Goal: Task Accomplishment & Management: Manage account settings

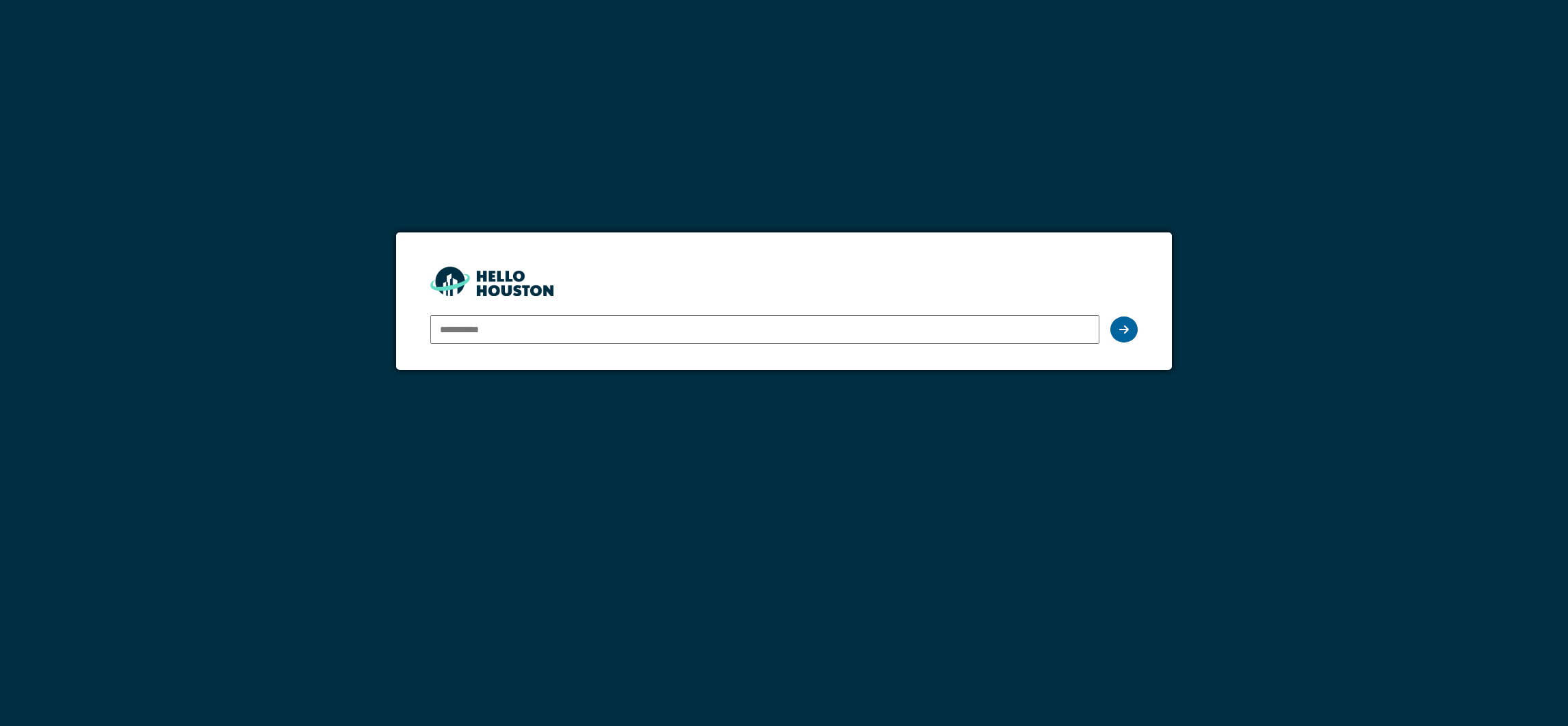
type input "**********"
click at [1132, 330] on div at bounding box center [1124, 330] width 27 height 26
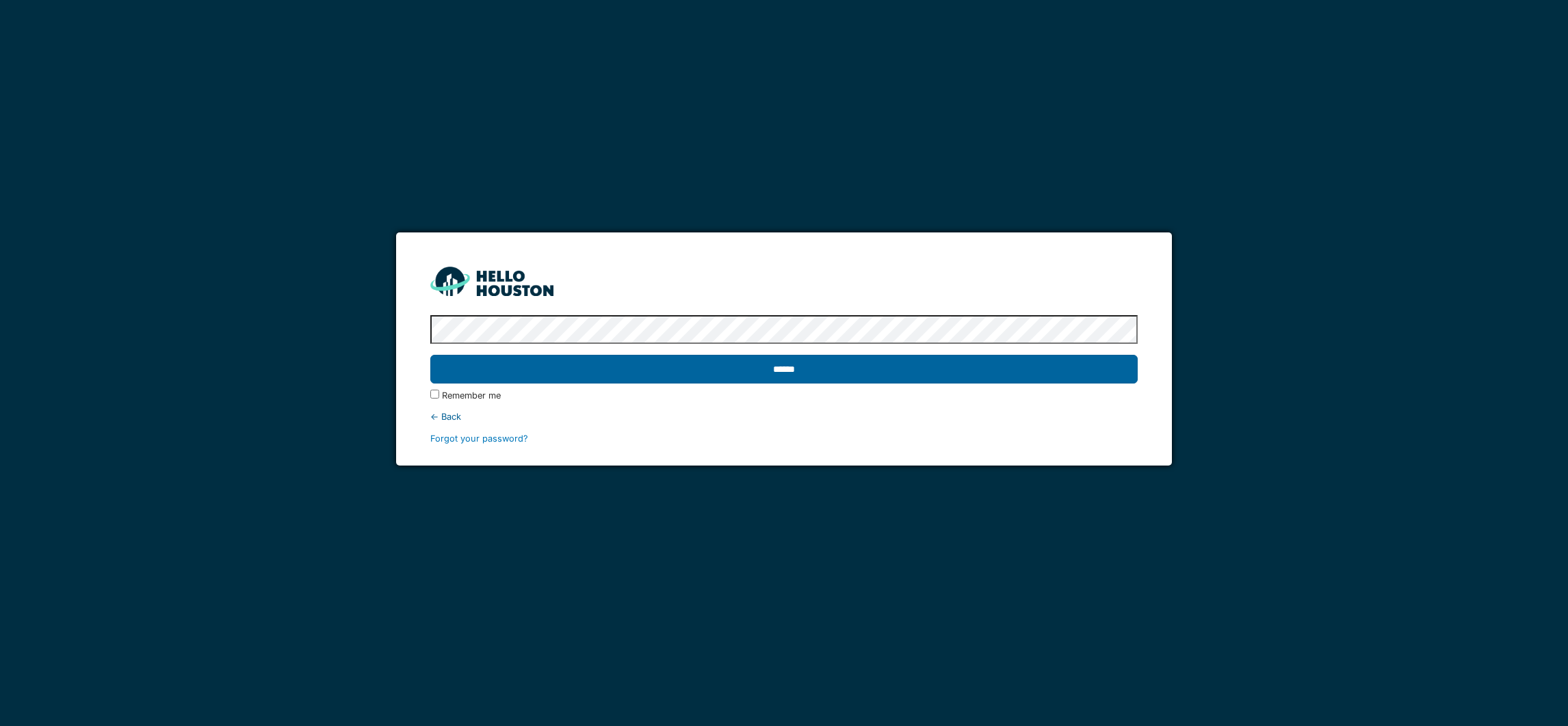
click at [787, 366] on input "******" at bounding box center [784, 369] width 707 height 28
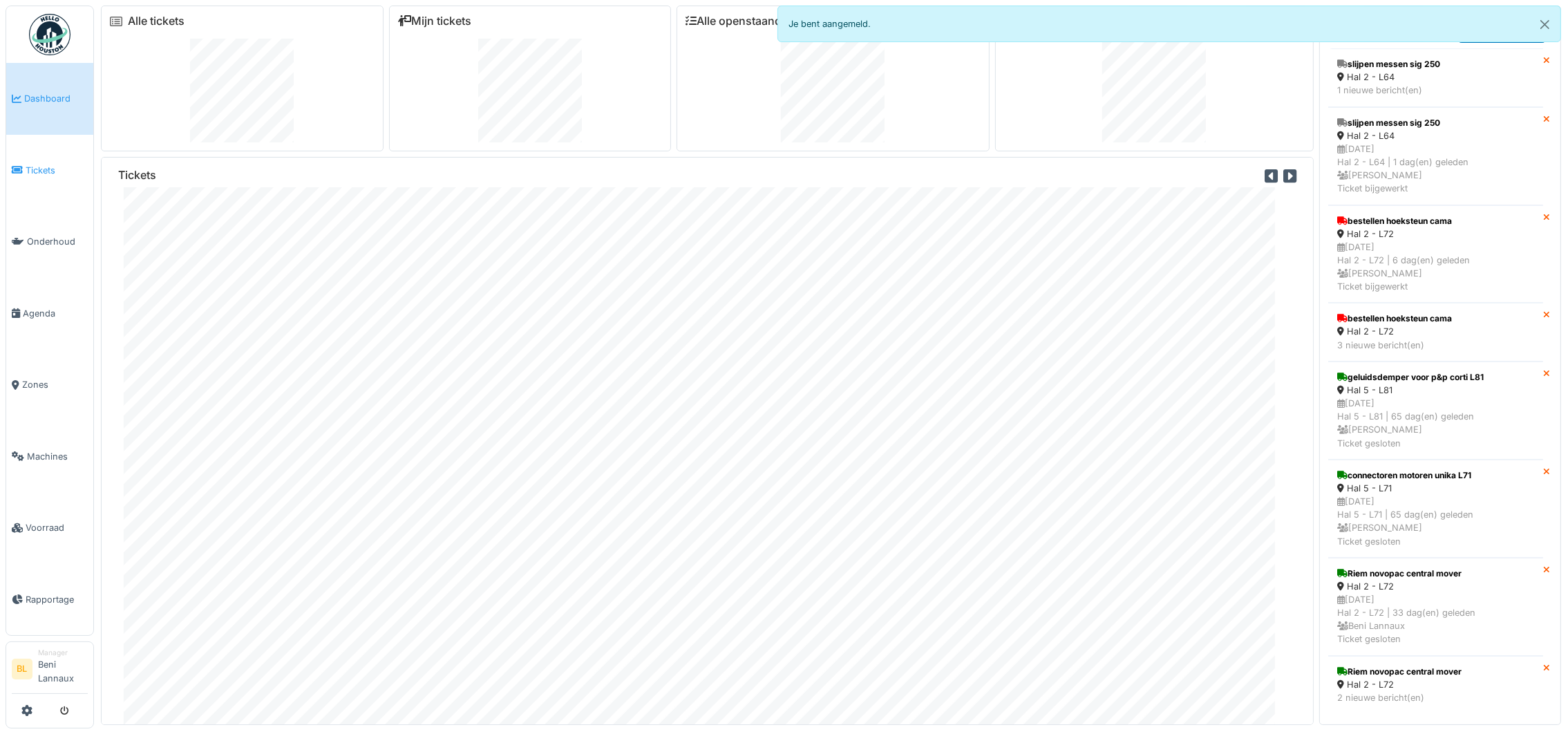
click at [37, 173] on span "Tickets" at bounding box center [56, 170] width 62 height 13
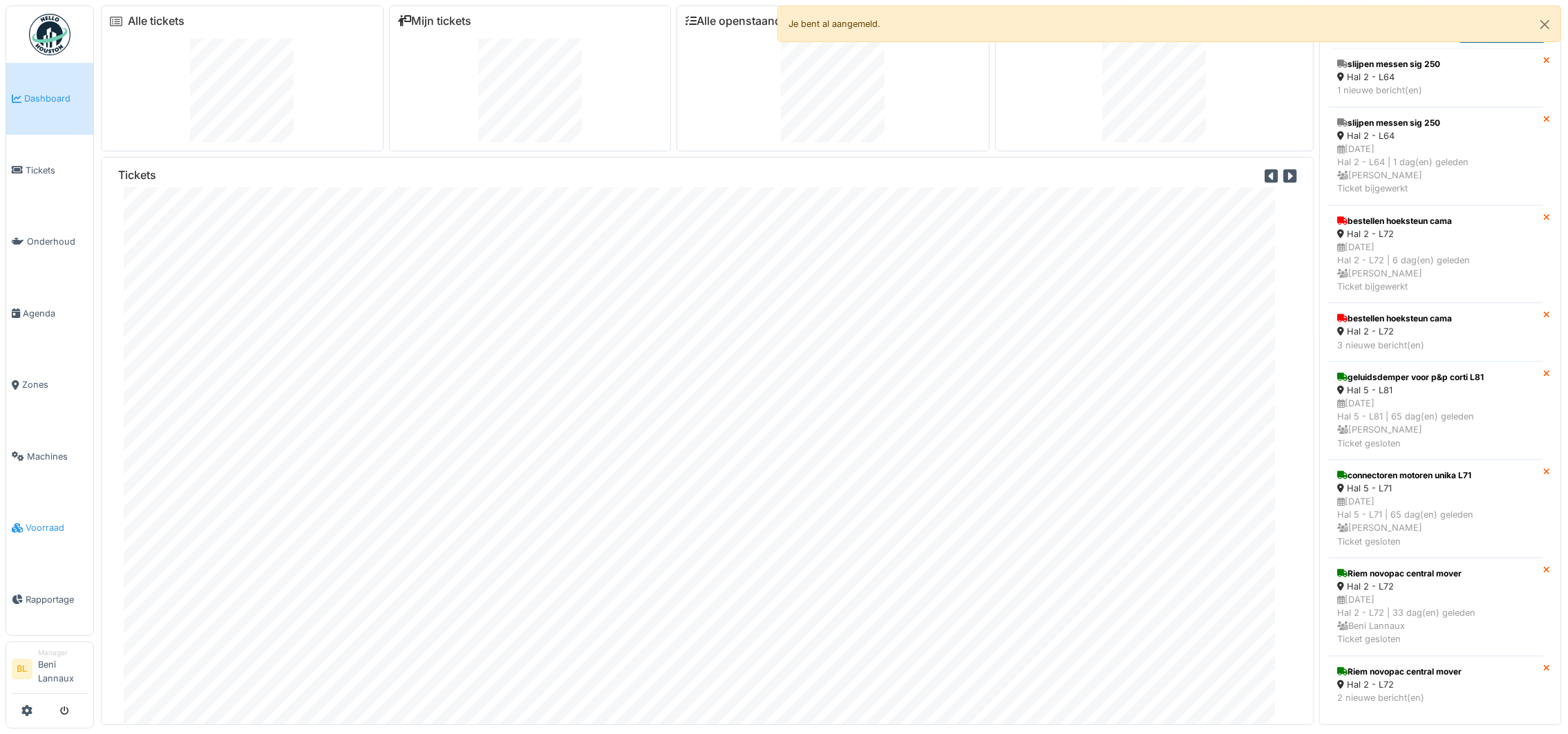
click at [44, 529] on span "Voorraad" at bounding box center [56, 528] width 62 height 13
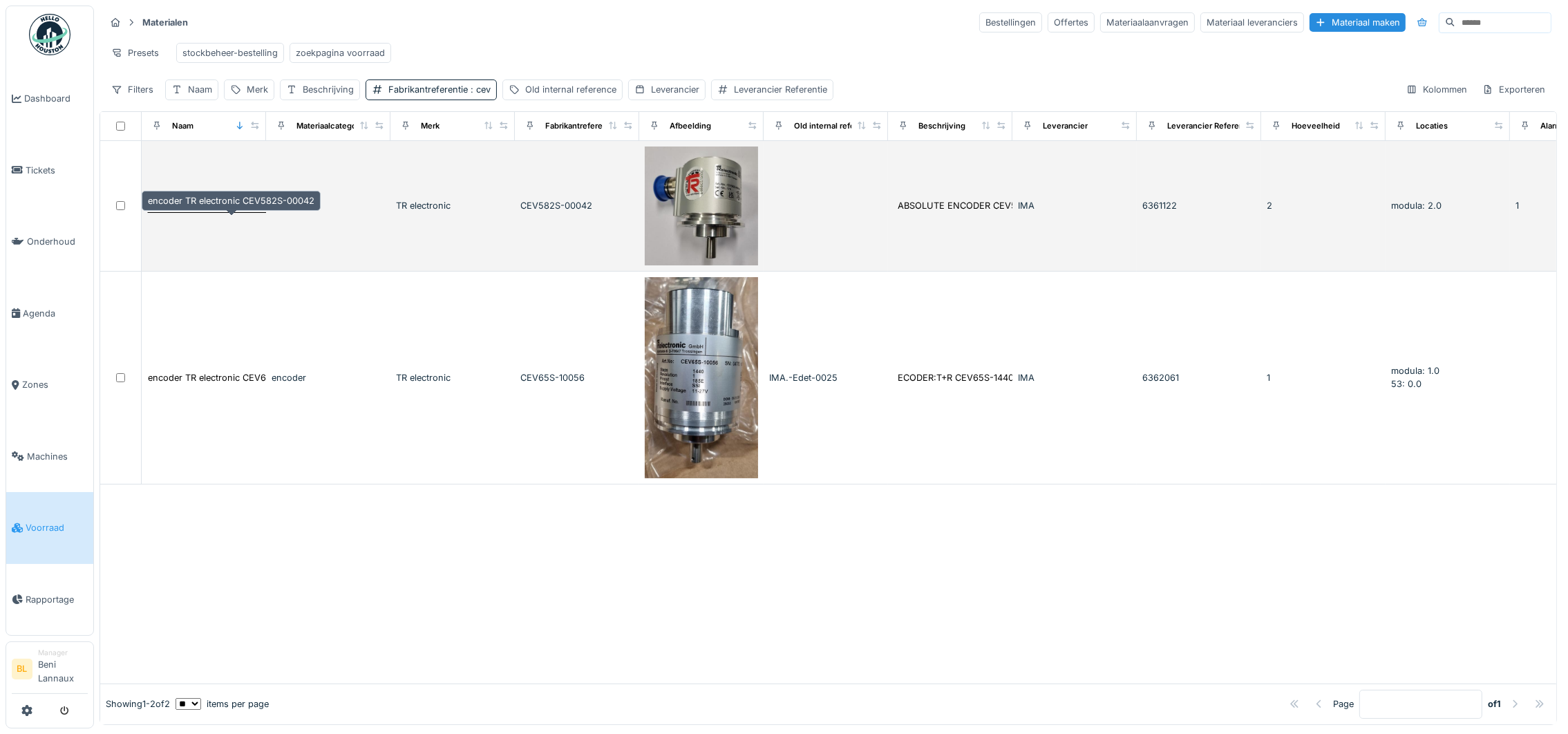
click at [215, 212] on div "encoder TR electronic CEV582S-00042" at bounding box center [231, 205] width 167 height 13
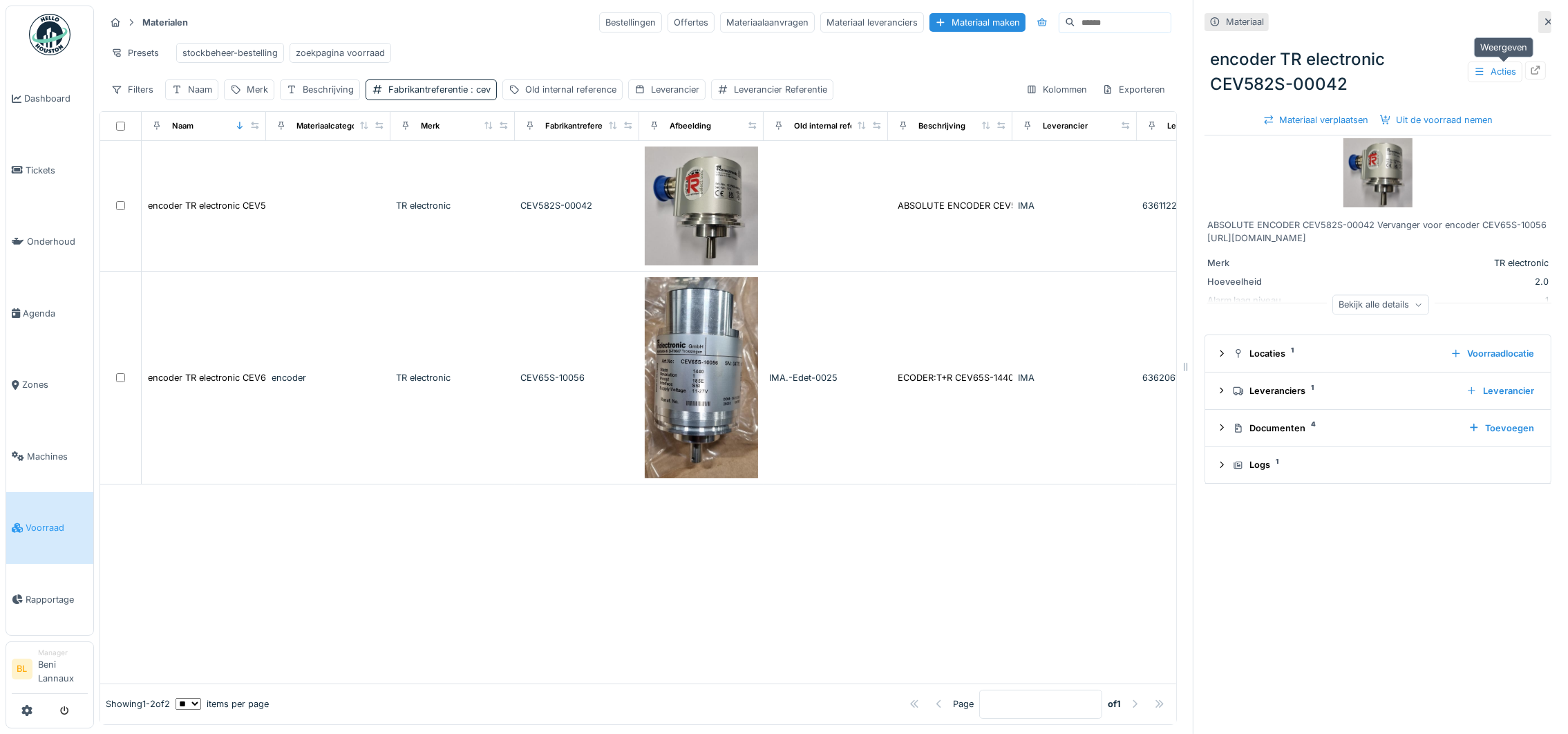
click at [1530, 71] on icon at bounding box center [1536, 70] width 11 height 9
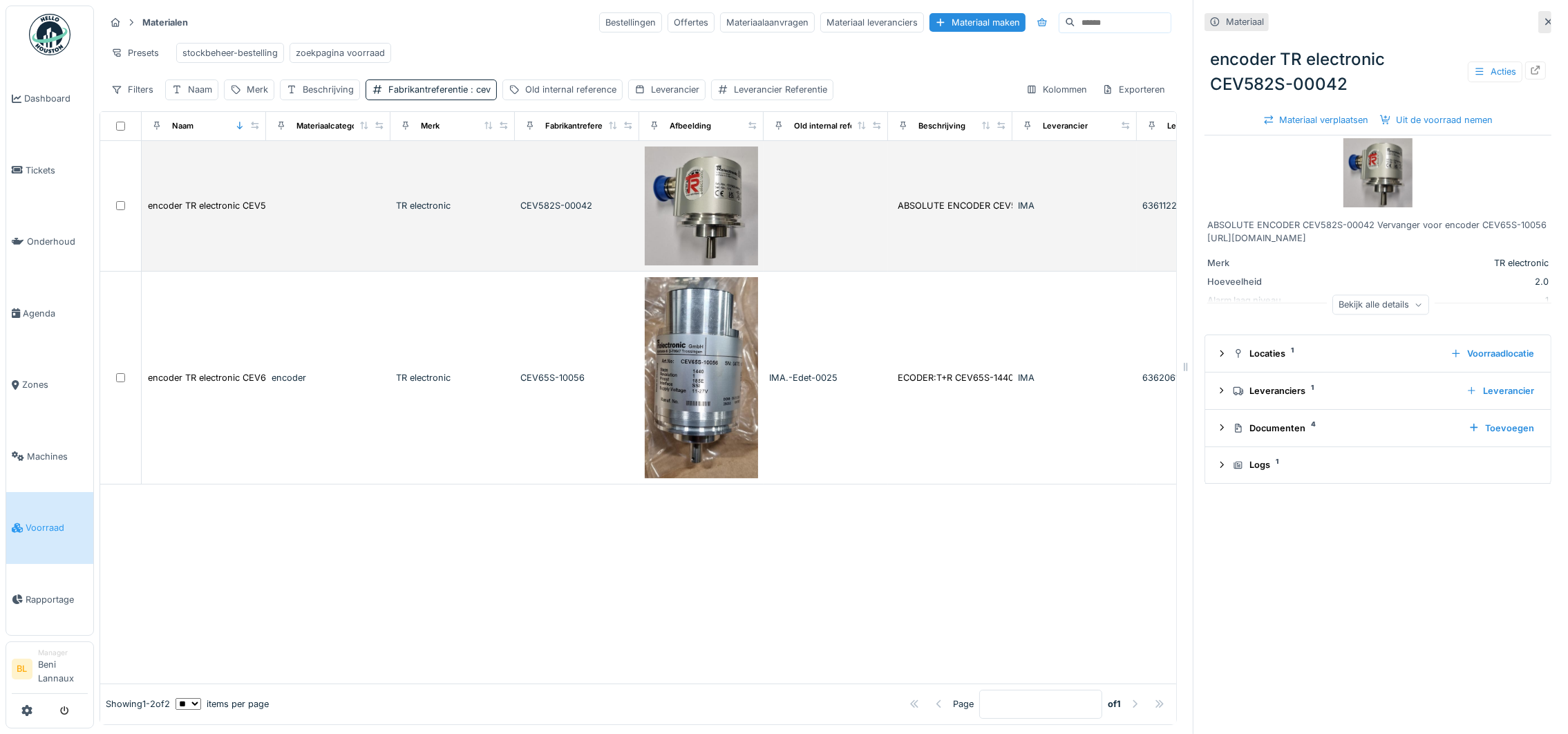
click at [366, 213] on td at bounding box center [328, 205] width 124 height 131
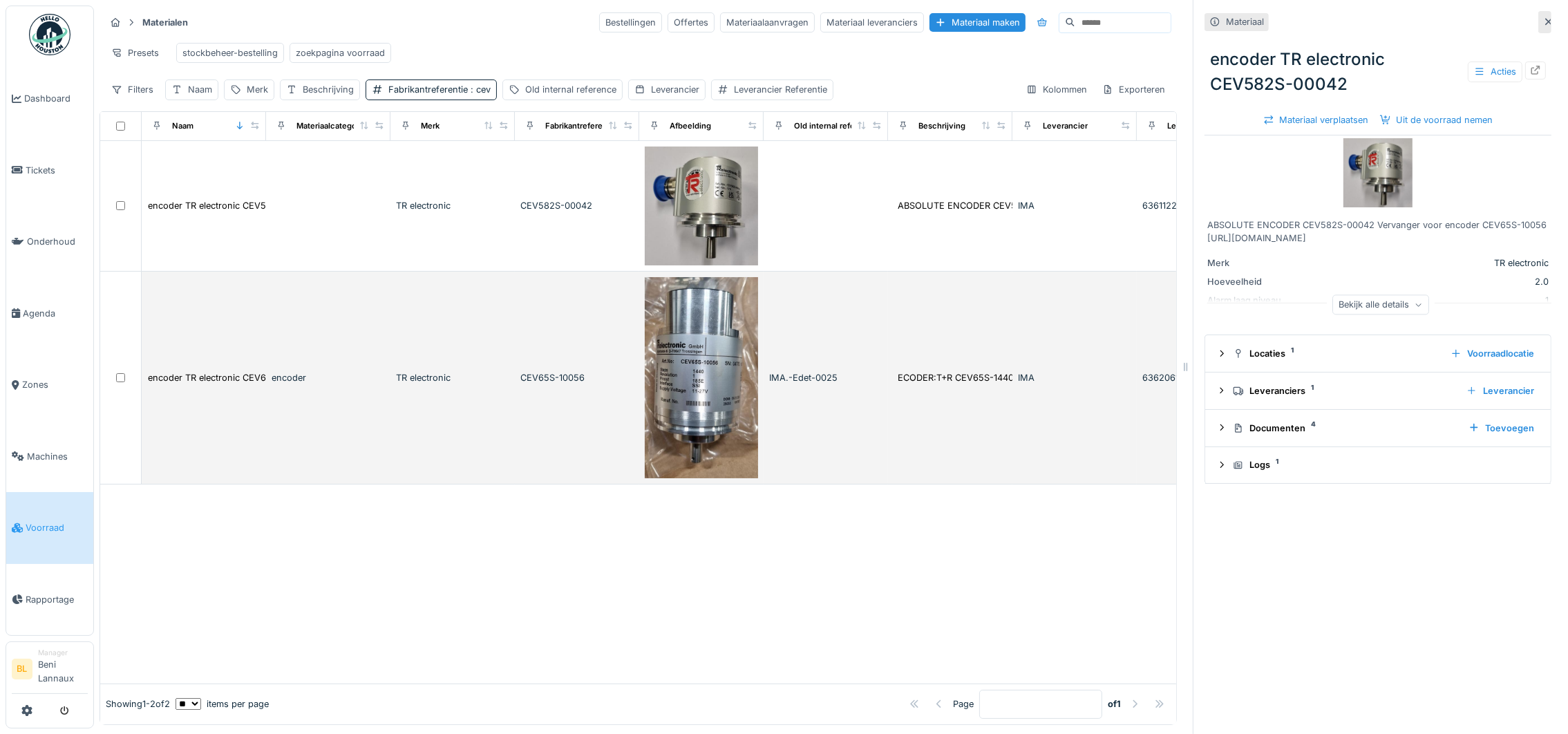
click at [362, 368] on td "encoder" at bounding box center [328, 379] width 124 height 214
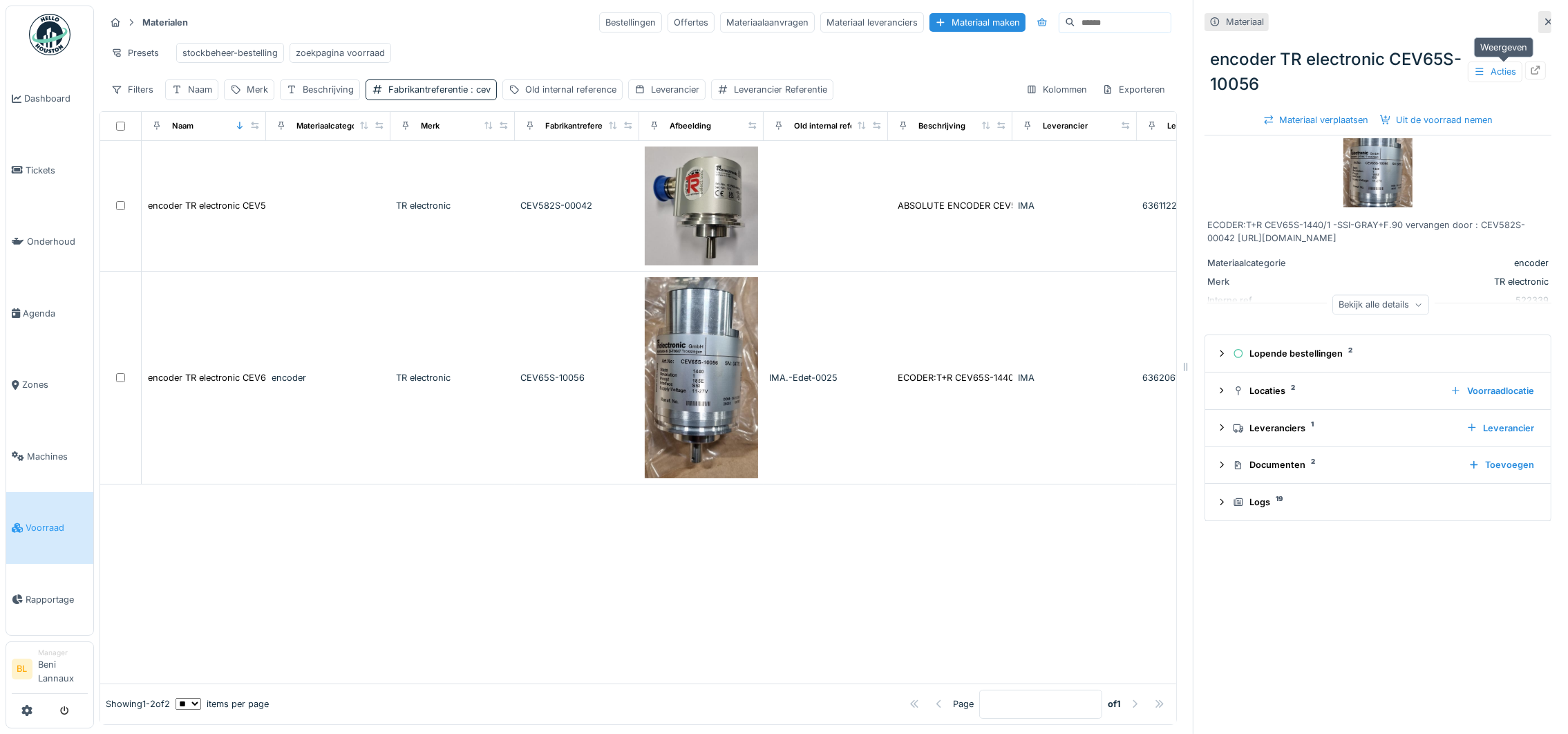
click at [1530, 68] on icon at bounding box center [1536, 70] width 11 height 9
click at [358, 47] on div "zoekpagina voorraad" at bounding box center [340, 53] width 89 height 13
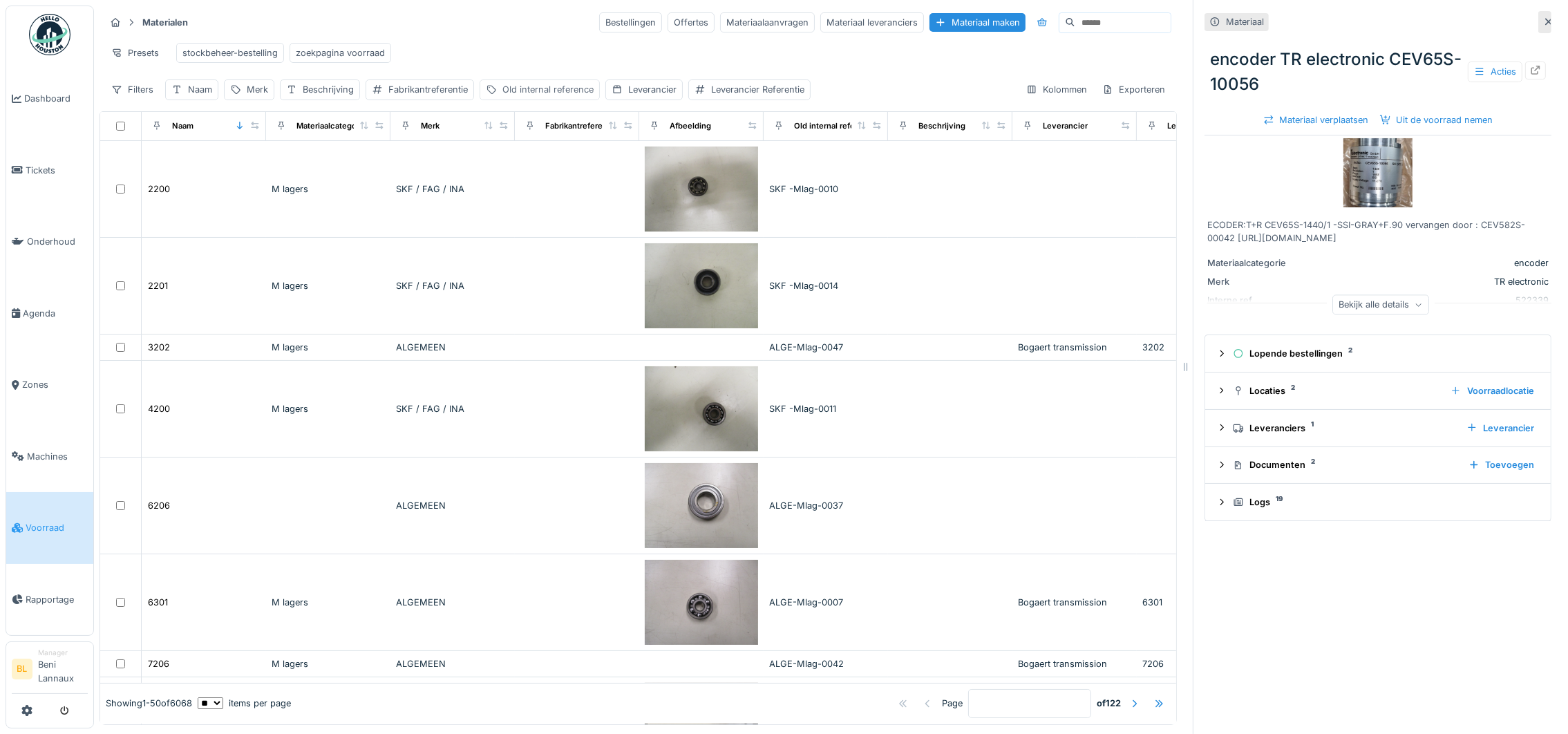
click at [545, 96] on div "Old internal reference" at bounding box center [548, 90] width 92 height 13
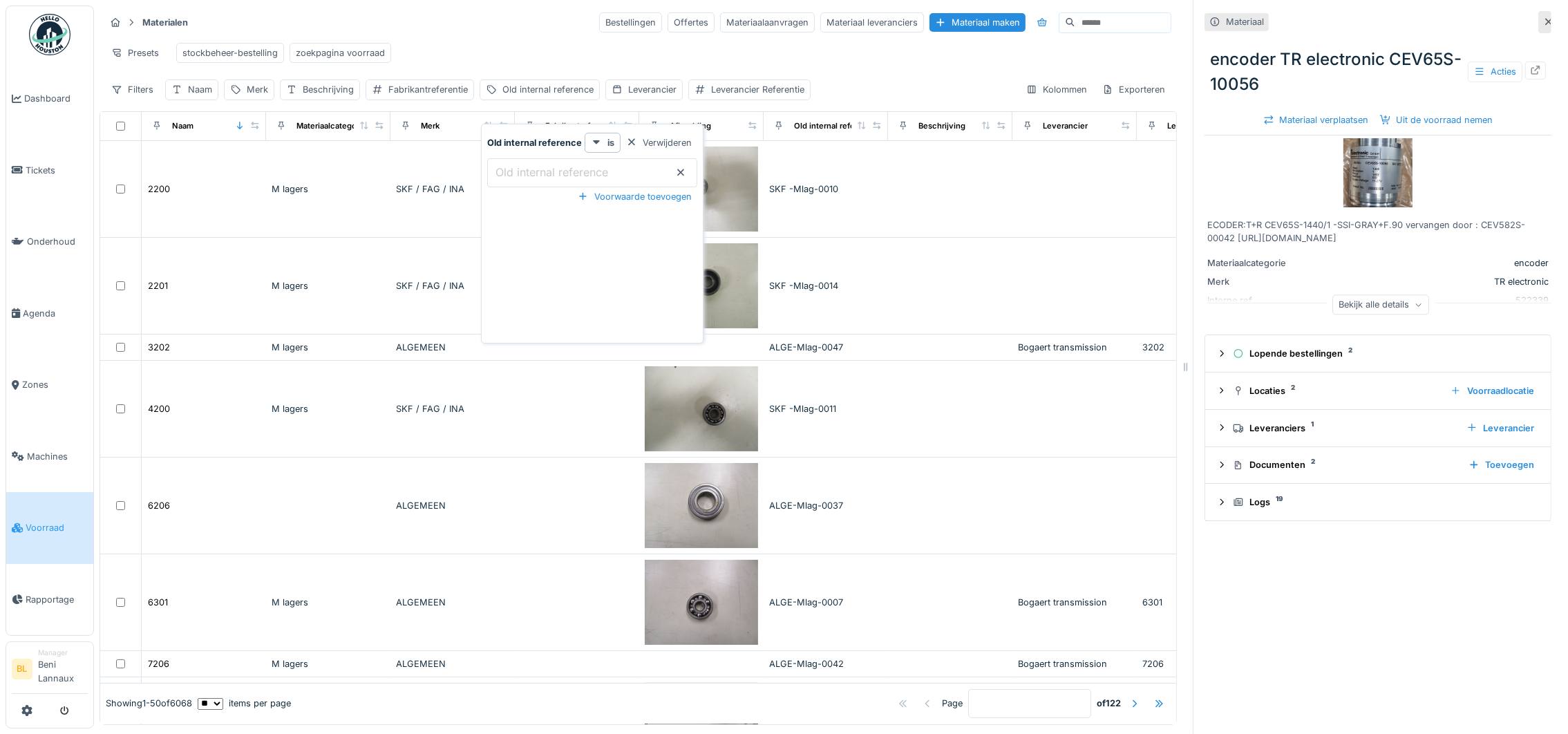
click at [532, 171] on label "Old internal reference" at bounding box center [552, 172] width 118 height 17
click at [532, 171] on reference_IwNzE "Old internal reference" at bounding box center [592, 172] width 210 height 29
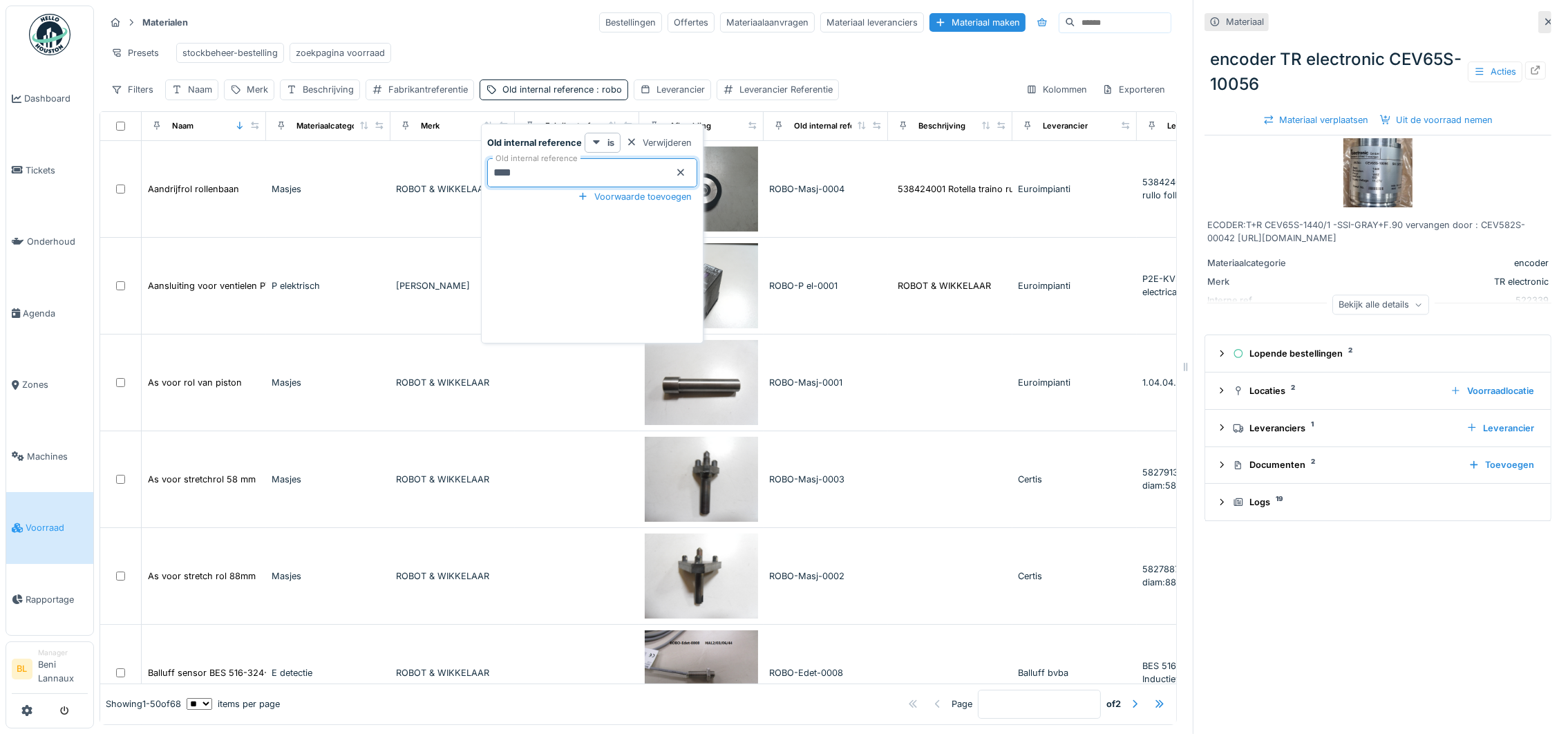
type reference_IwNzE "********"
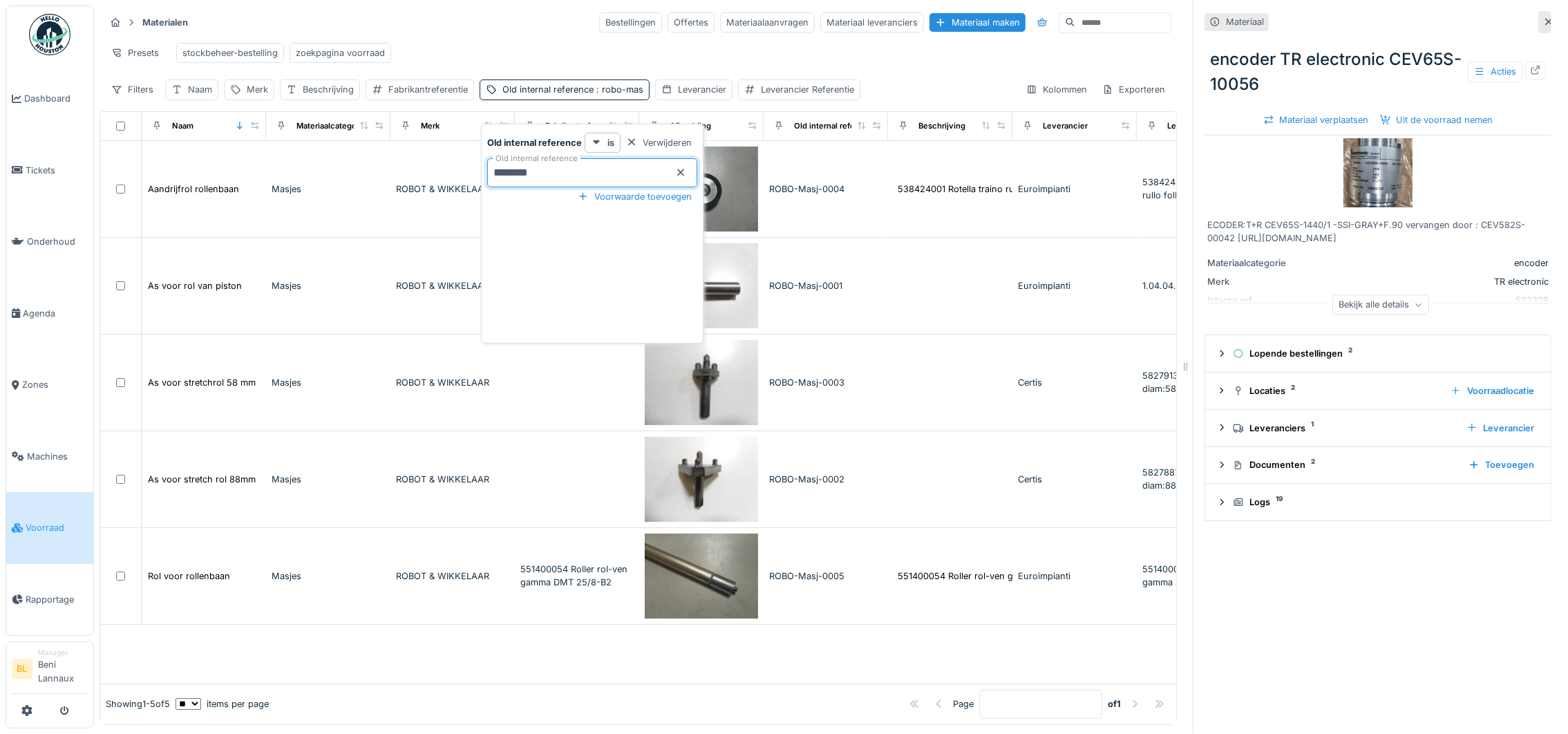
scroll to position [15, 0]
click at [679, 37] on div "Presets stockbeheer-bestelling zoekpagina voorraad" at bounding box center [638, 53] width 1067 height 31
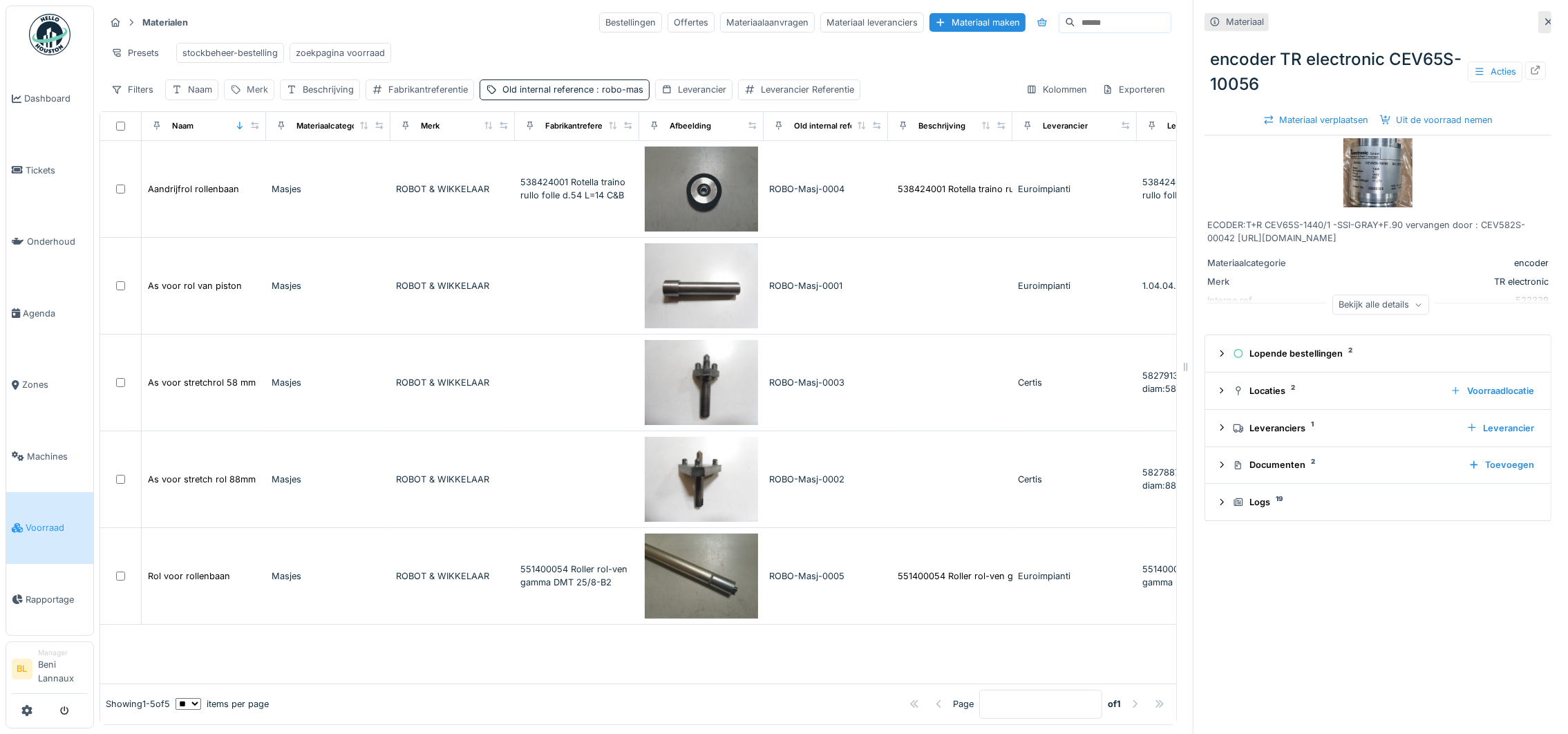
click at [260, 86] on div "Merk" at bounding box center [257, 90] width 21 height 13
click at [279, 158] on input "Merk" at bounding box center [300, 172] width 138 height 29
type input "******"
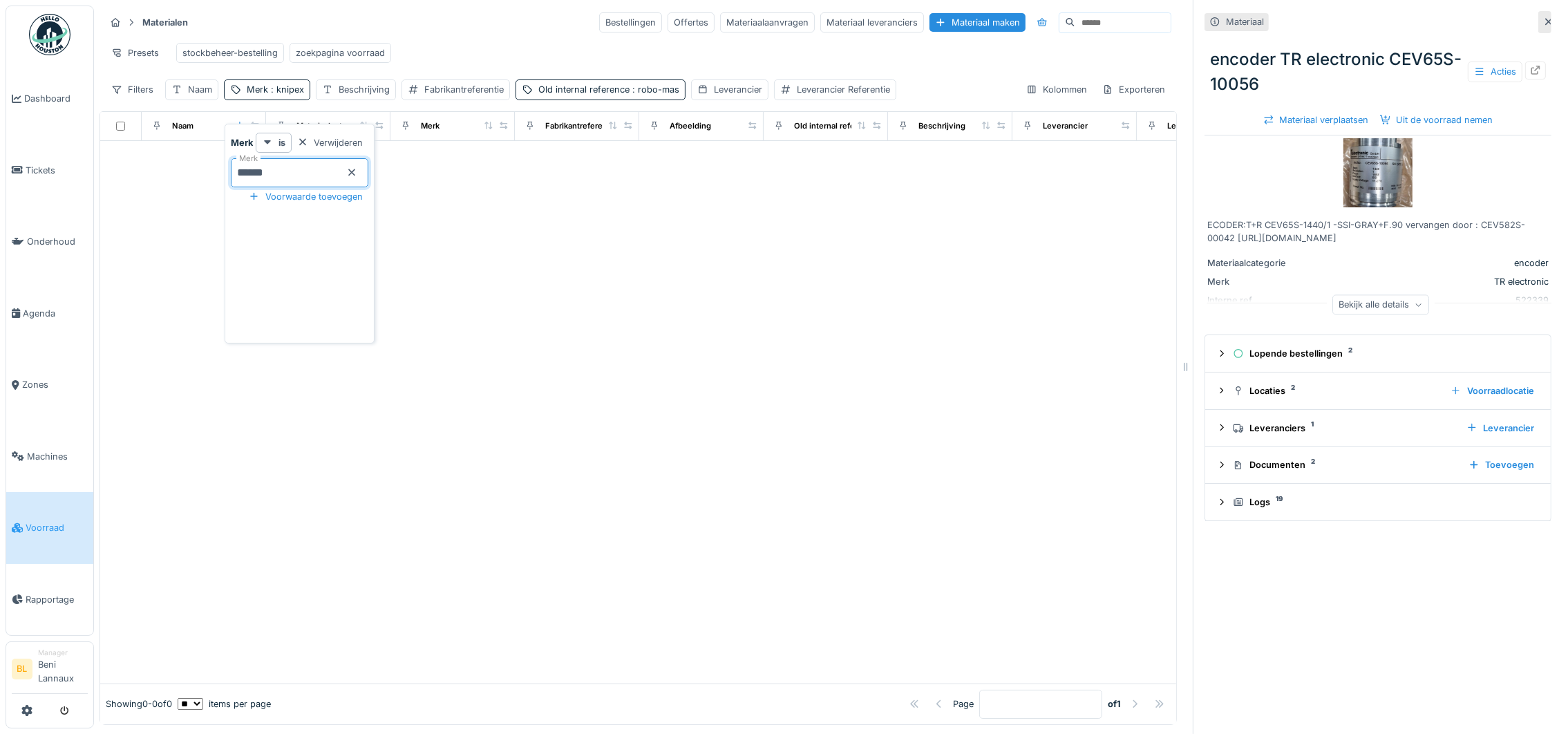
click at [461, 37] on div "Presets stockbeheer-bestelling zoekpagina voorraad" at bounding box center [638, 53] width 1067 height 31
click at [617, 88] on div "Old internal reference : robo-mas" at bounding box center [609, 90] width 141 height 13
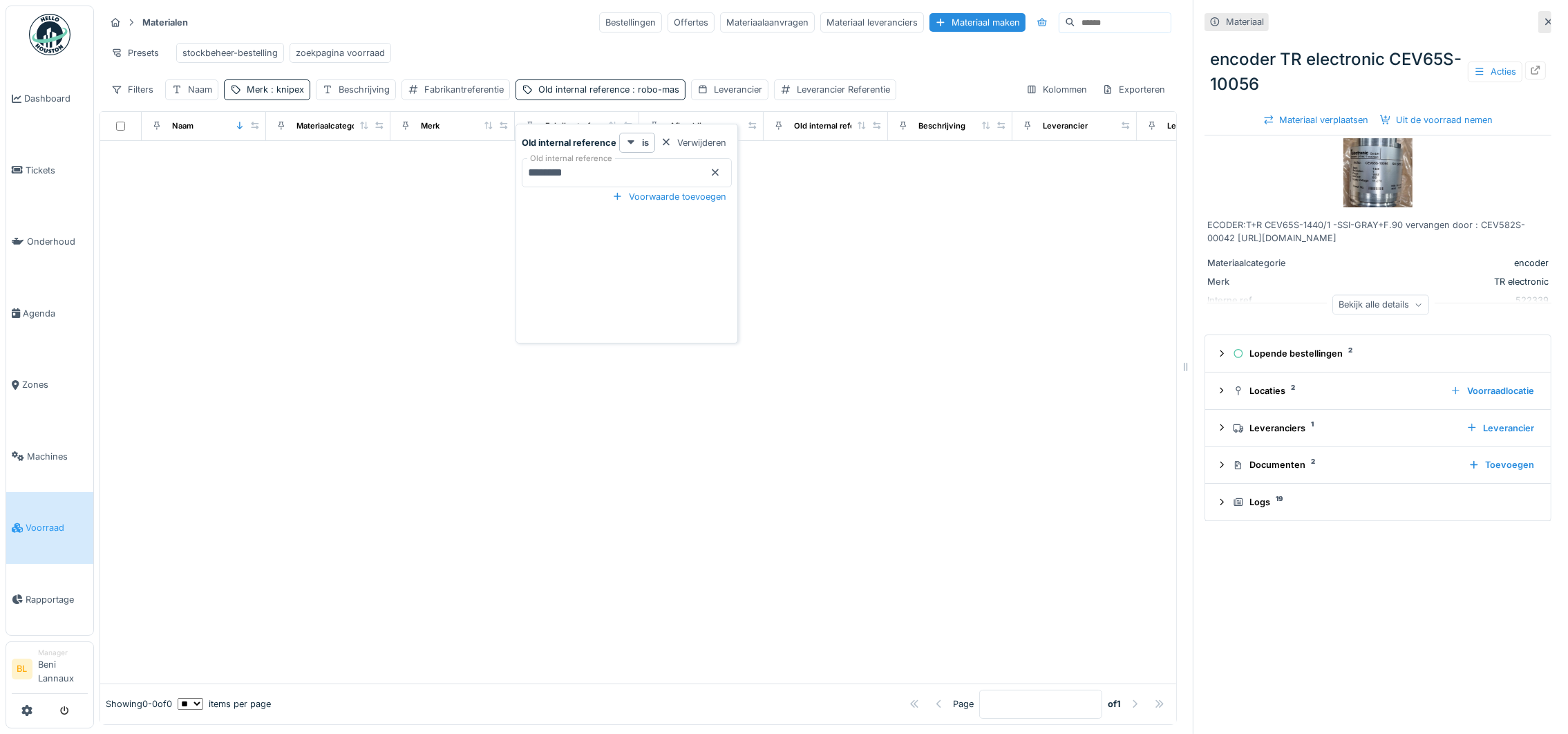
click at [719, 169] on icon at bounding box center [715, 172] width 6 height 6
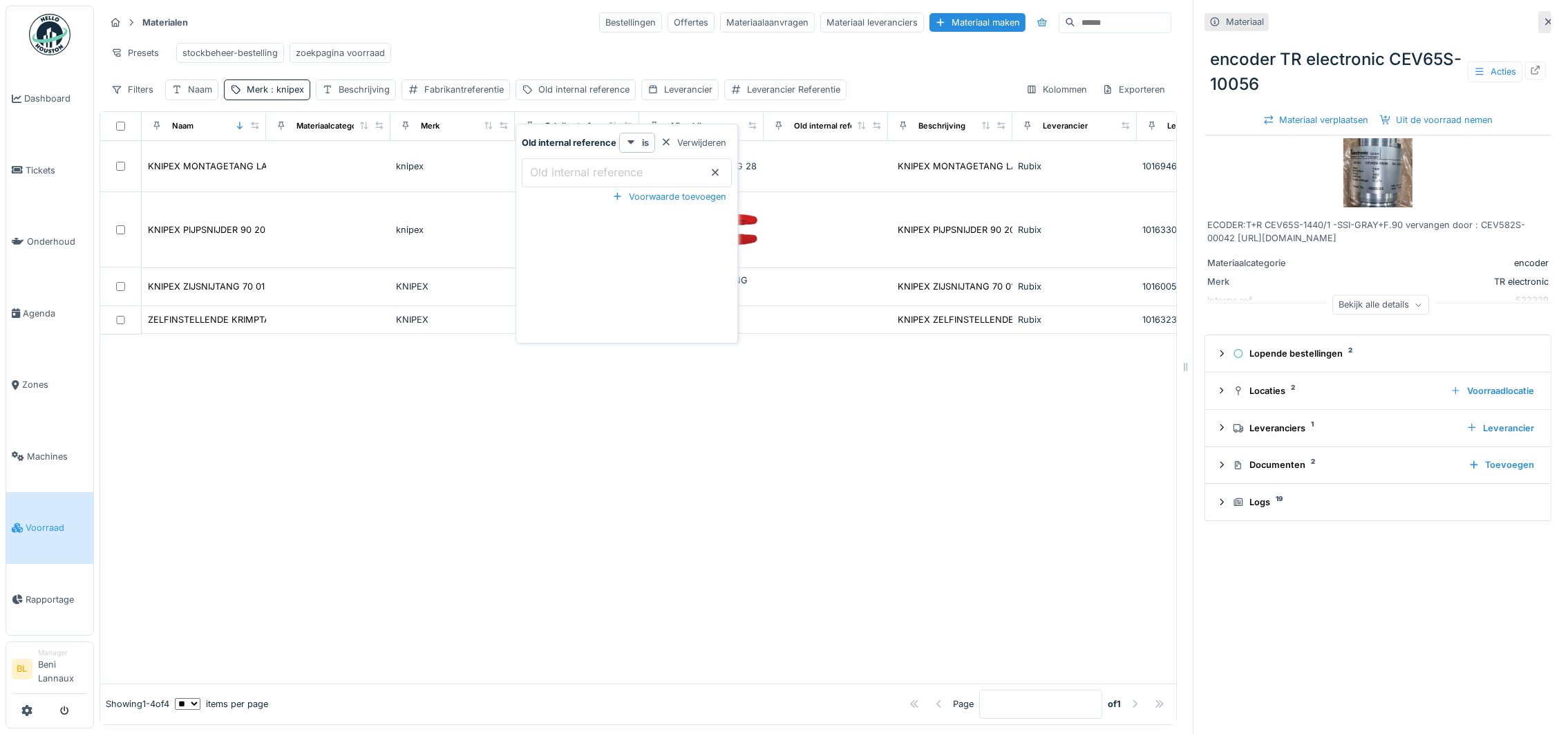
click at [474, 486] on div at bounding box center [637, 509] width 1076 height 350
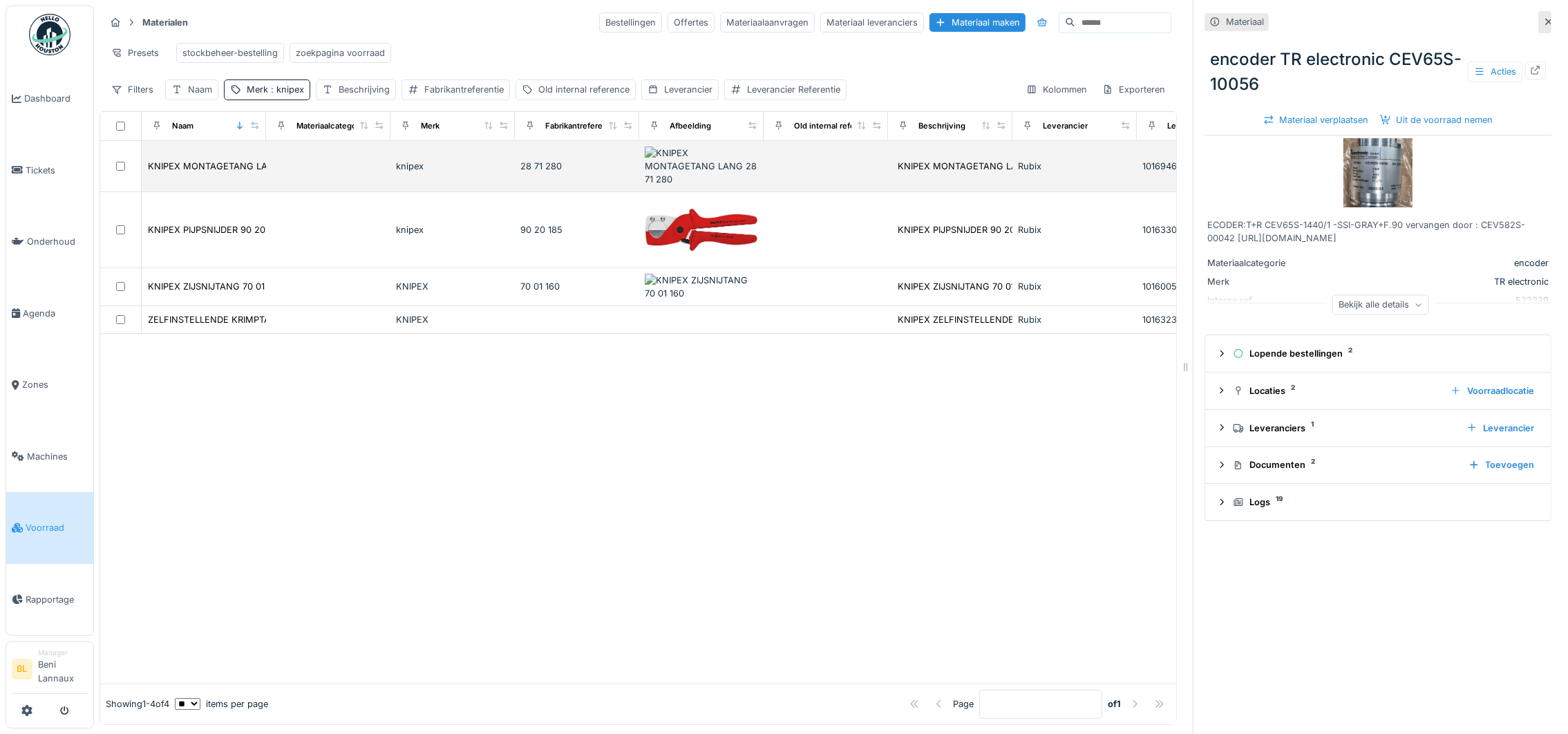
click at [675, 156] on img at bounding box center [701, 166] width 114 height 40
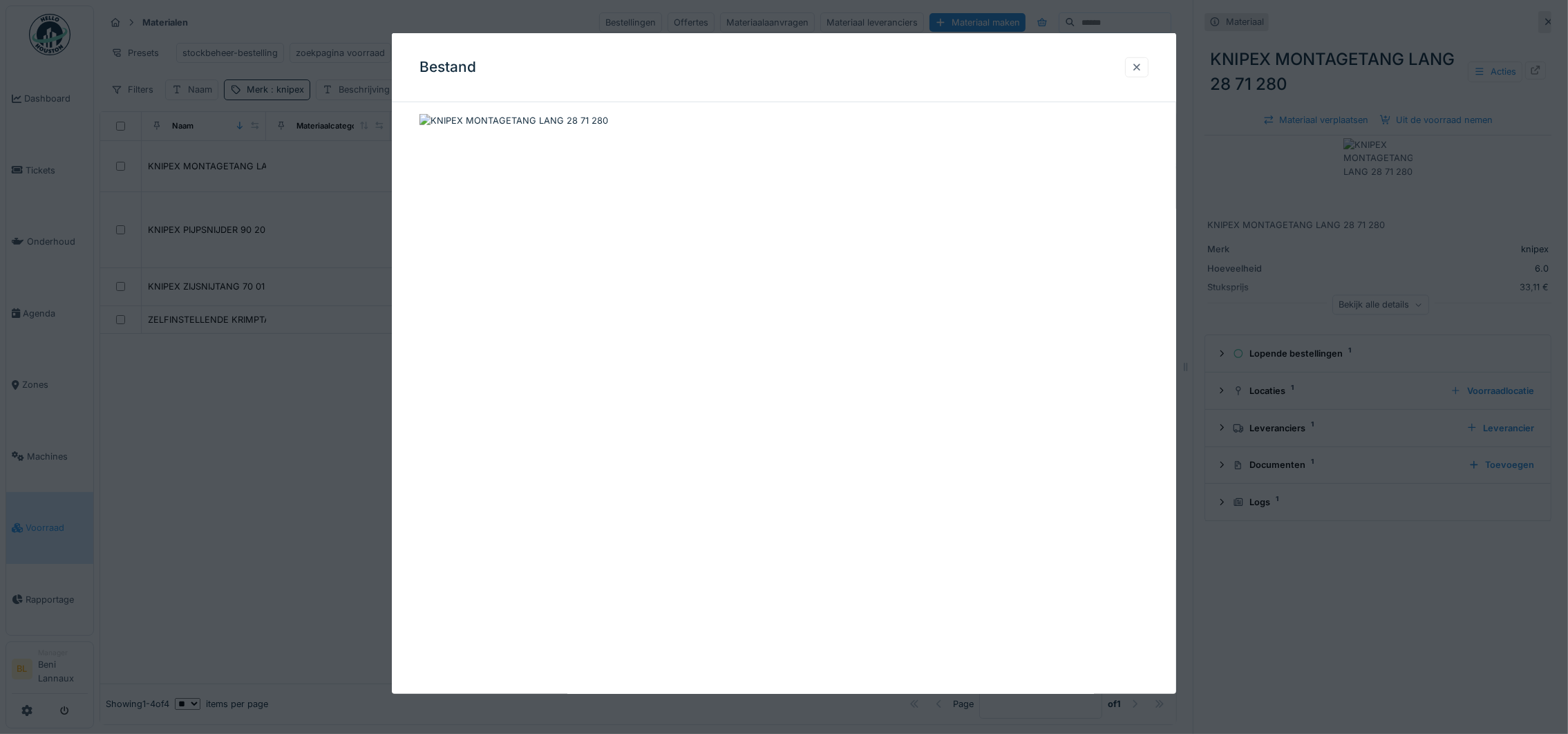
click at [1142, 65] on div at bounding box center [1137, 68] width 11 height 13
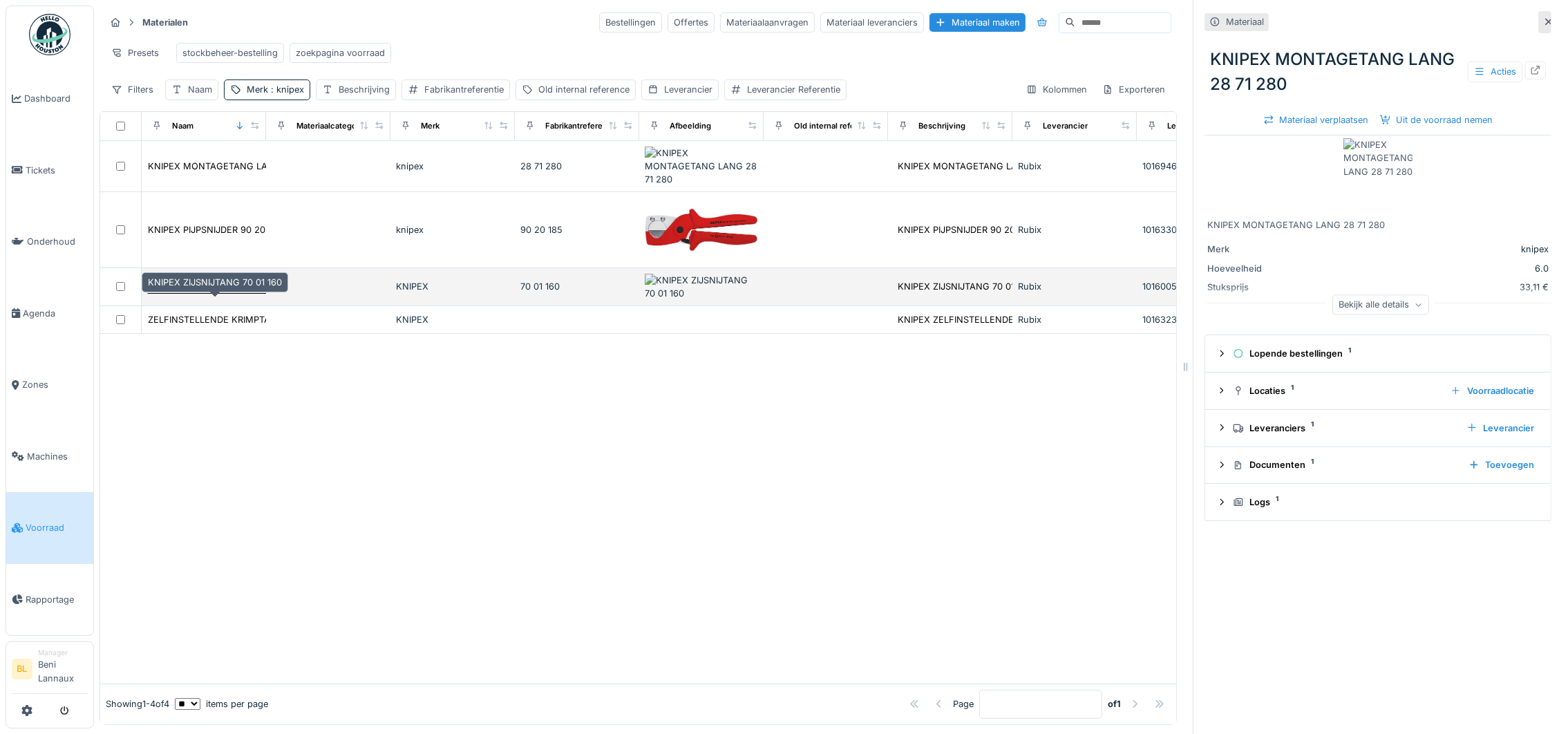
click at [234, 286] on div "KNIPEX ZIJSNIJTANG 70 01 160" at bounding box center [215, 287] width 134 height 13
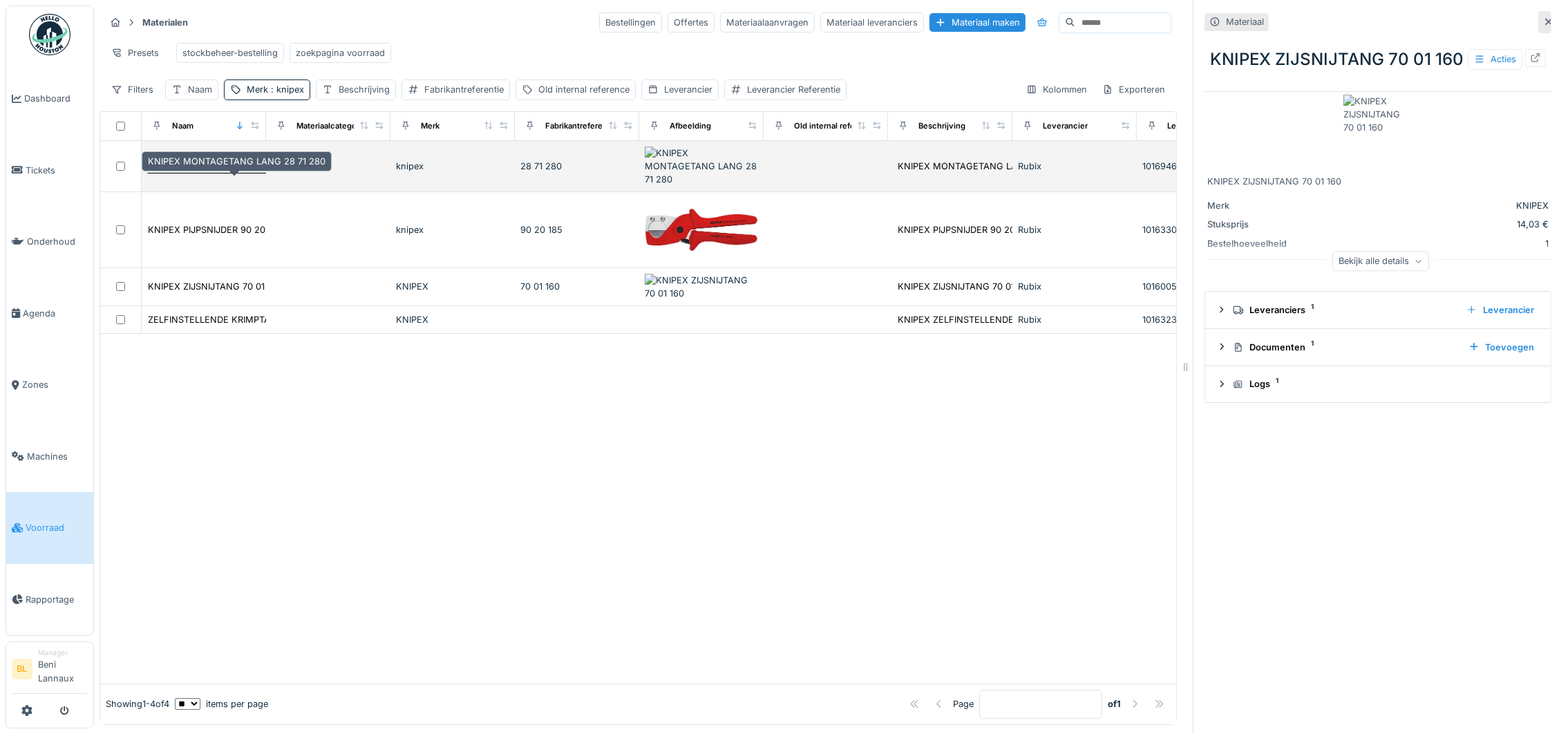
click at [214, 171] on div "KNIPEX MONTAGETANG LANG 28 71 280" at bounding box center [237, 167] width 178 height 13
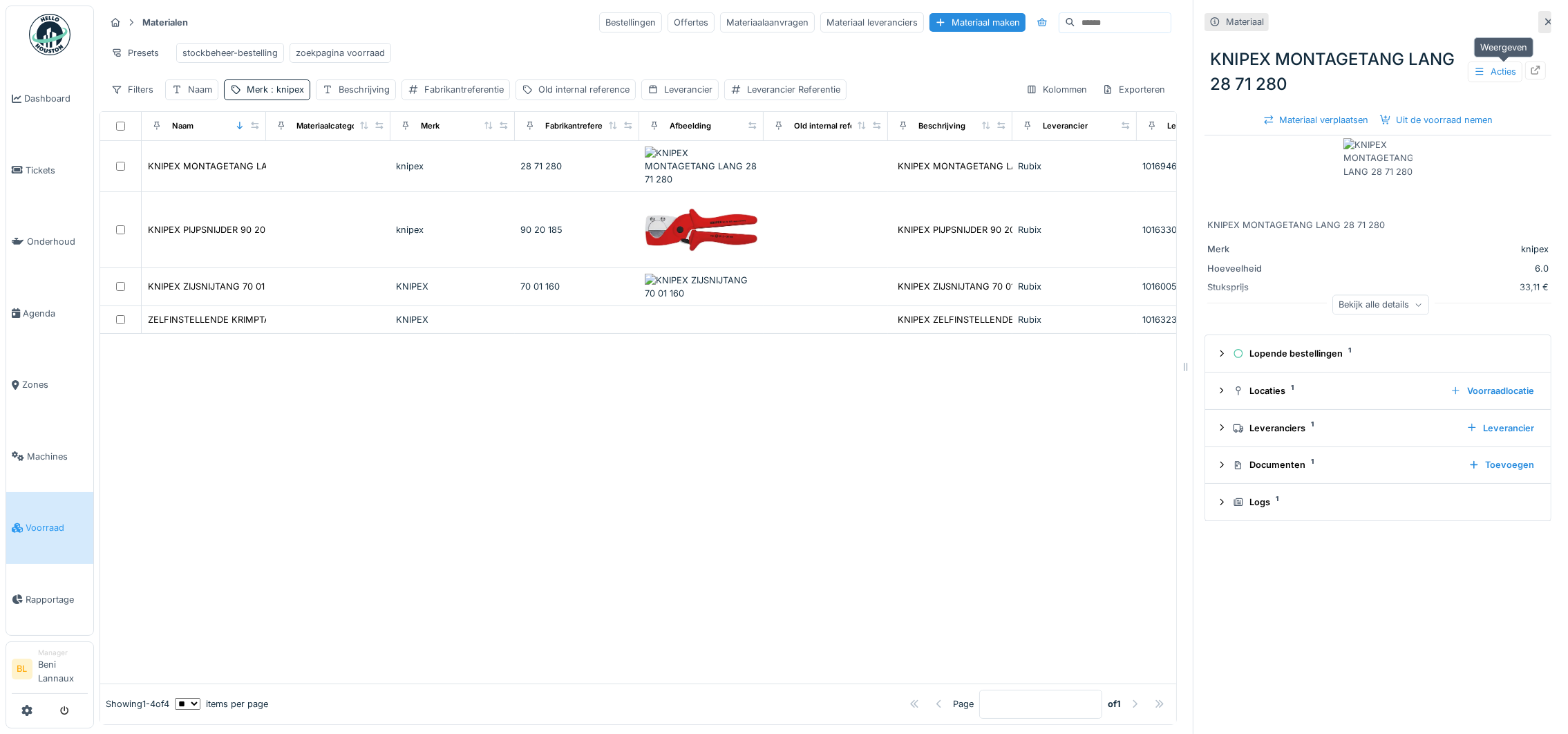
click at [1530, 66] on icon at bounding box center [1536, 70] width 11 height 9
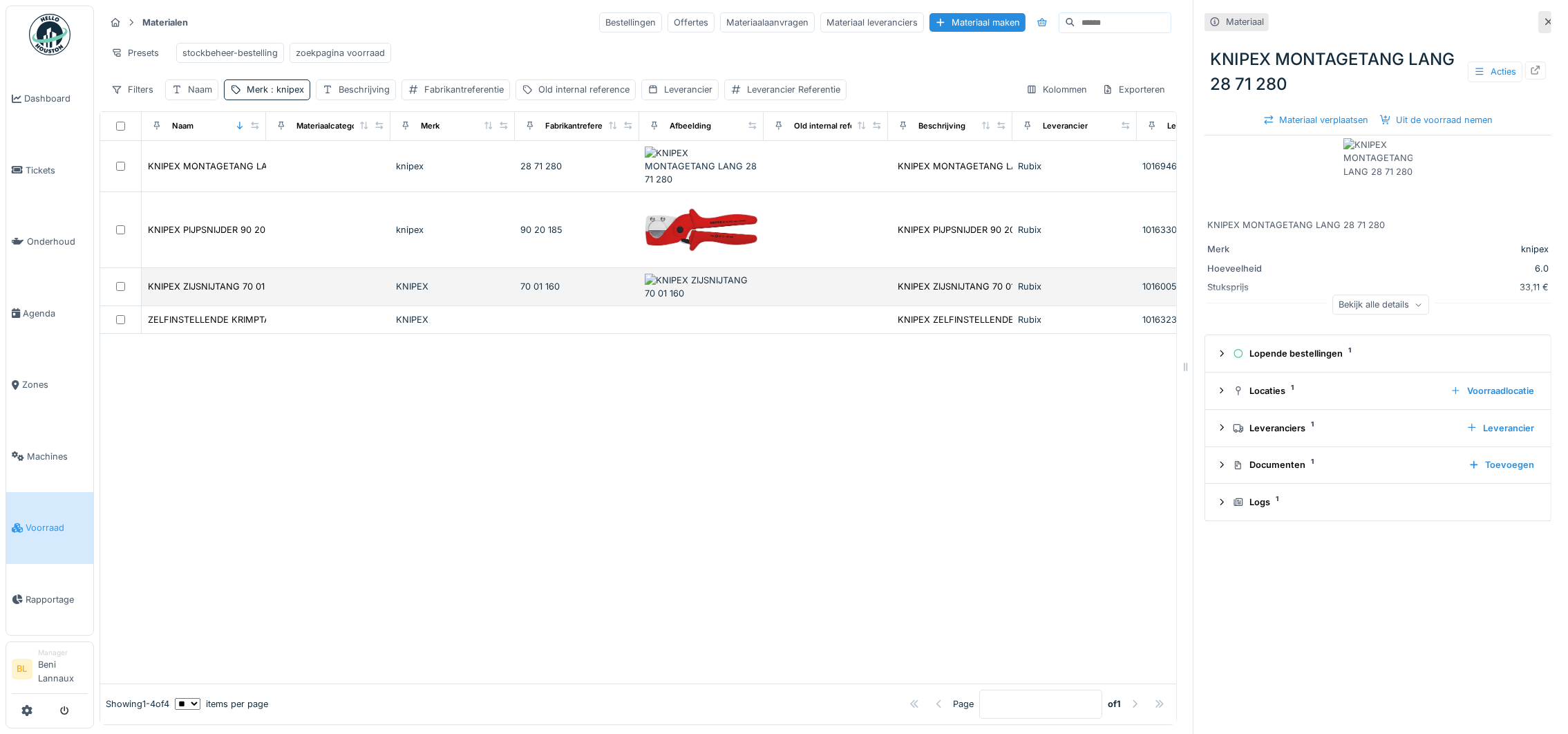
click at [666, 288] on img at bounding box center [701, 287] width 114 height 26
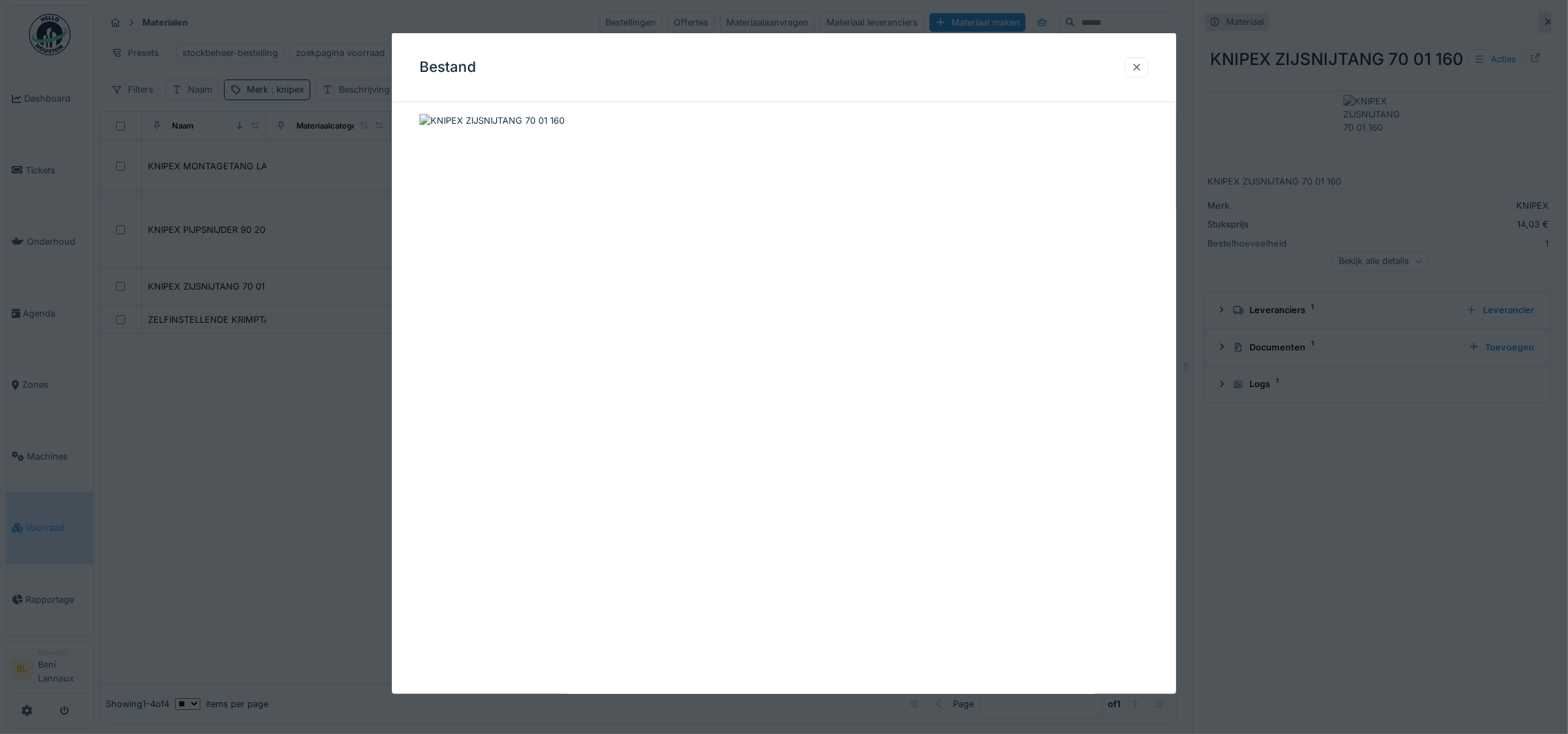
click at [1142, 67] on div at bounding box center [1137, 68] width 11 height 13
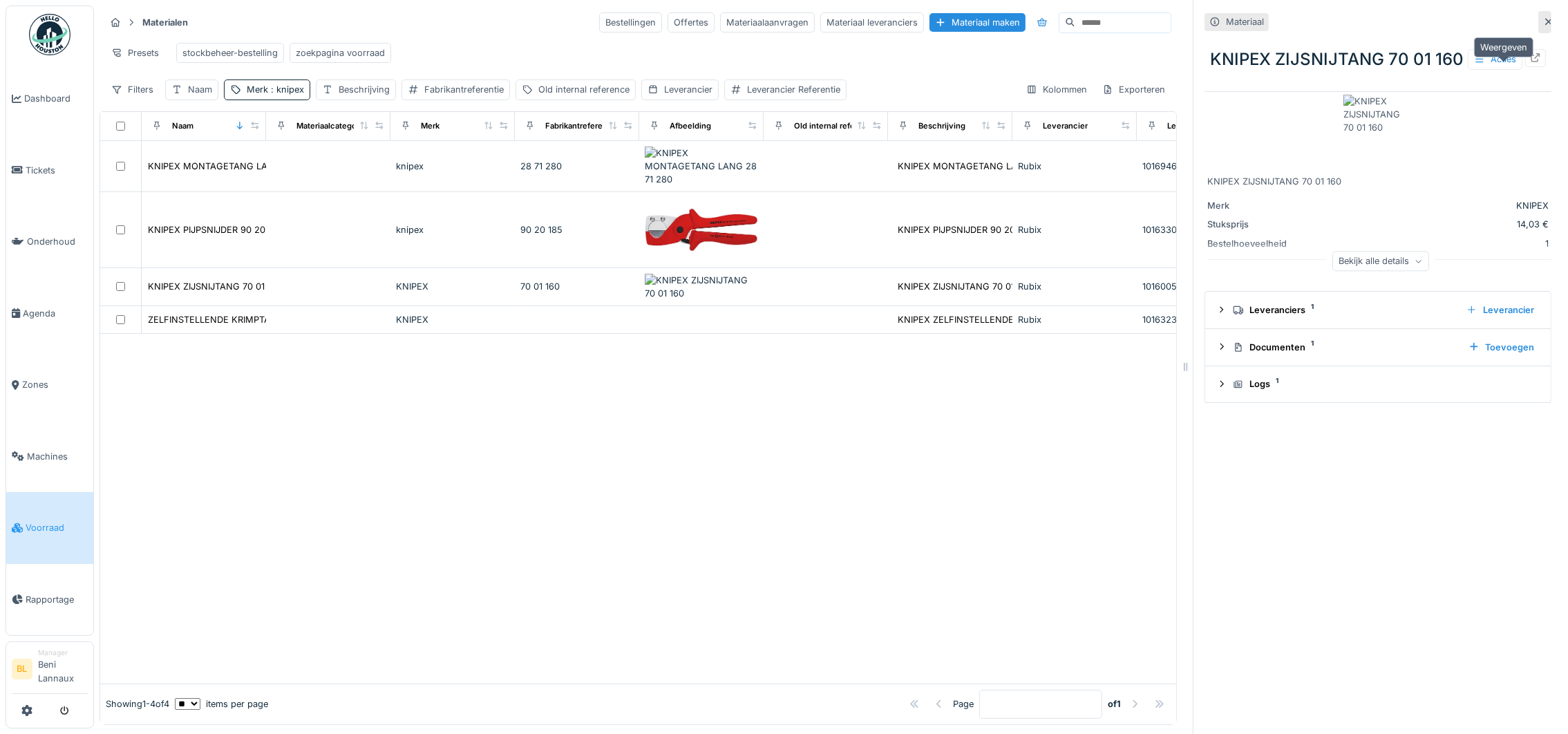
click at [1530, 56] on icon at bounding box center [1536, 58] width 11 height 9
click at [340, 46] on div "zoekpagina voorraad" at bounding box center [340, 53] width 89 height 13
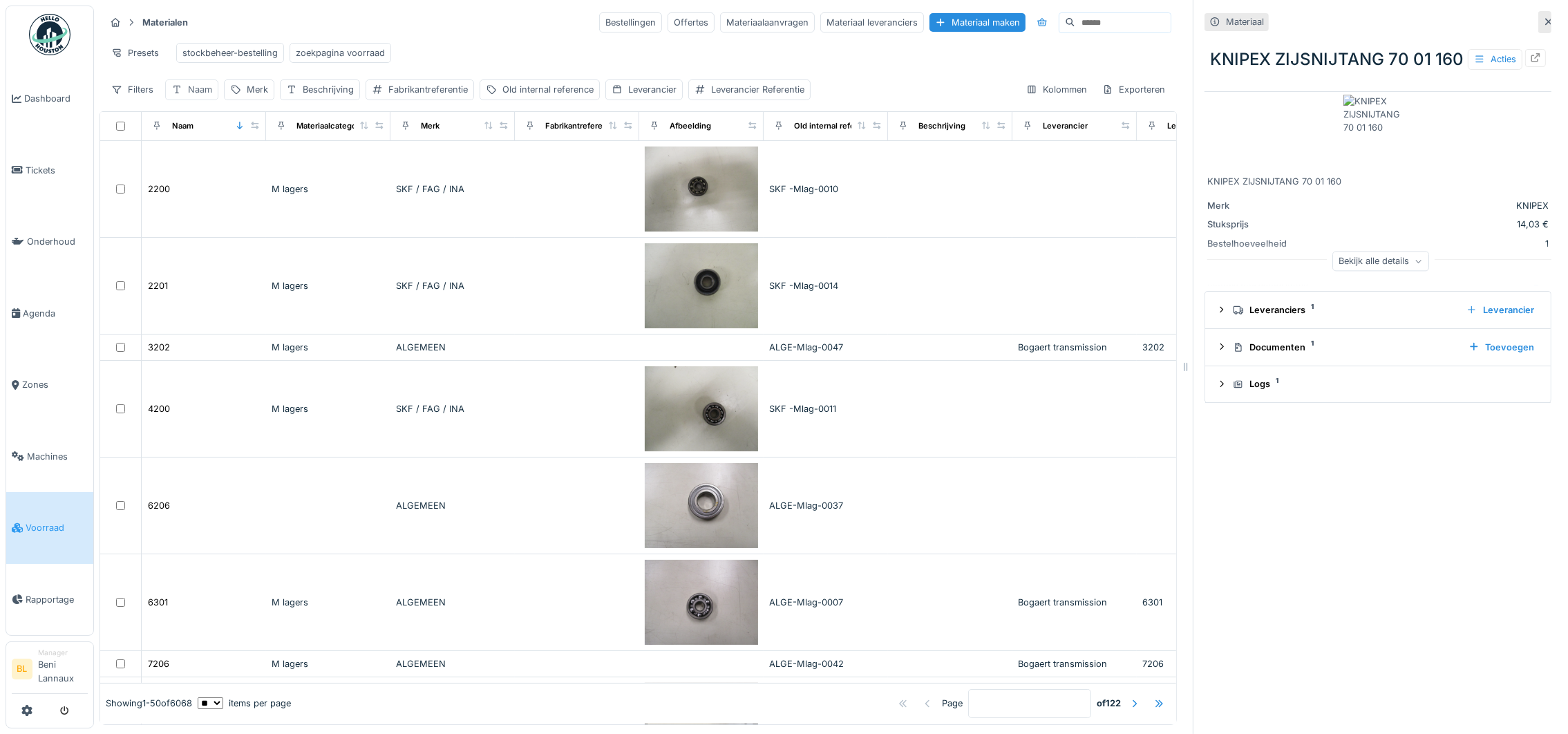
click at [200, 89] on div "Naam" at bounding box center [200, 90] width 24 height 13
click at [221, 161] on input "Naam" at bounding box center [241, 172] width 141 height 29
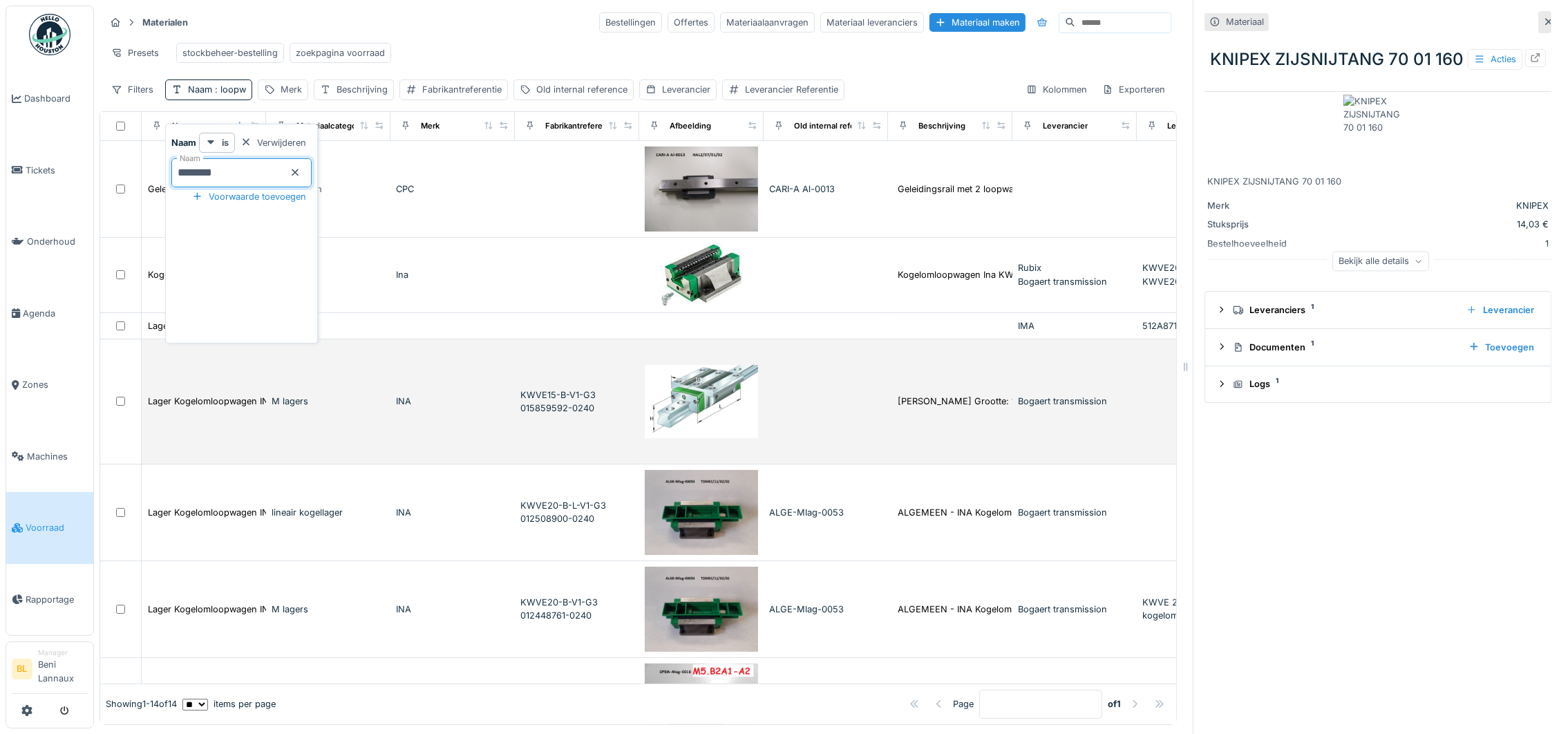
type input "*********"
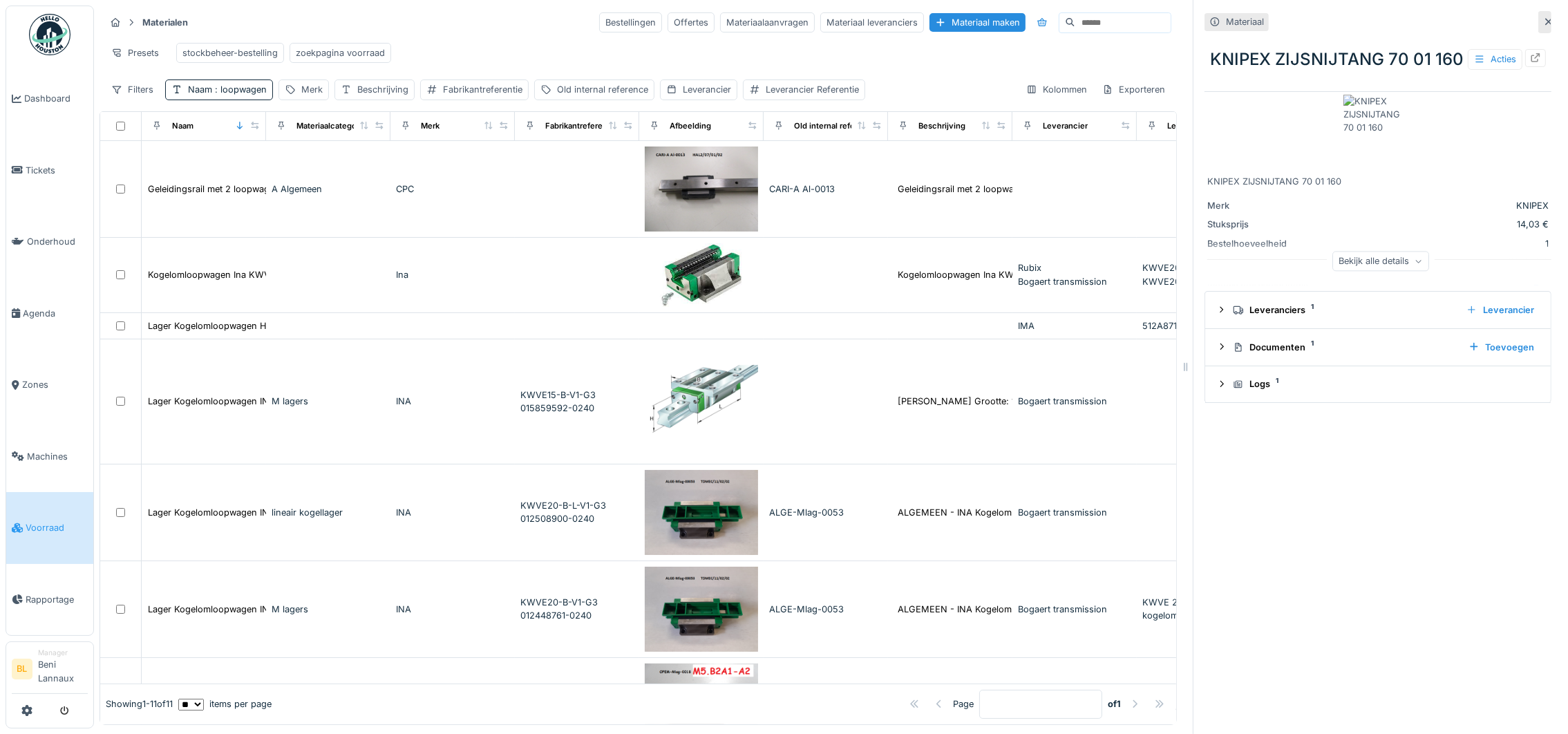
click at [466, 37] on div "Presets stockbeheer-bestelling zoekpagina voorraad" at bounding box center [638, 53] width 1067 height 31
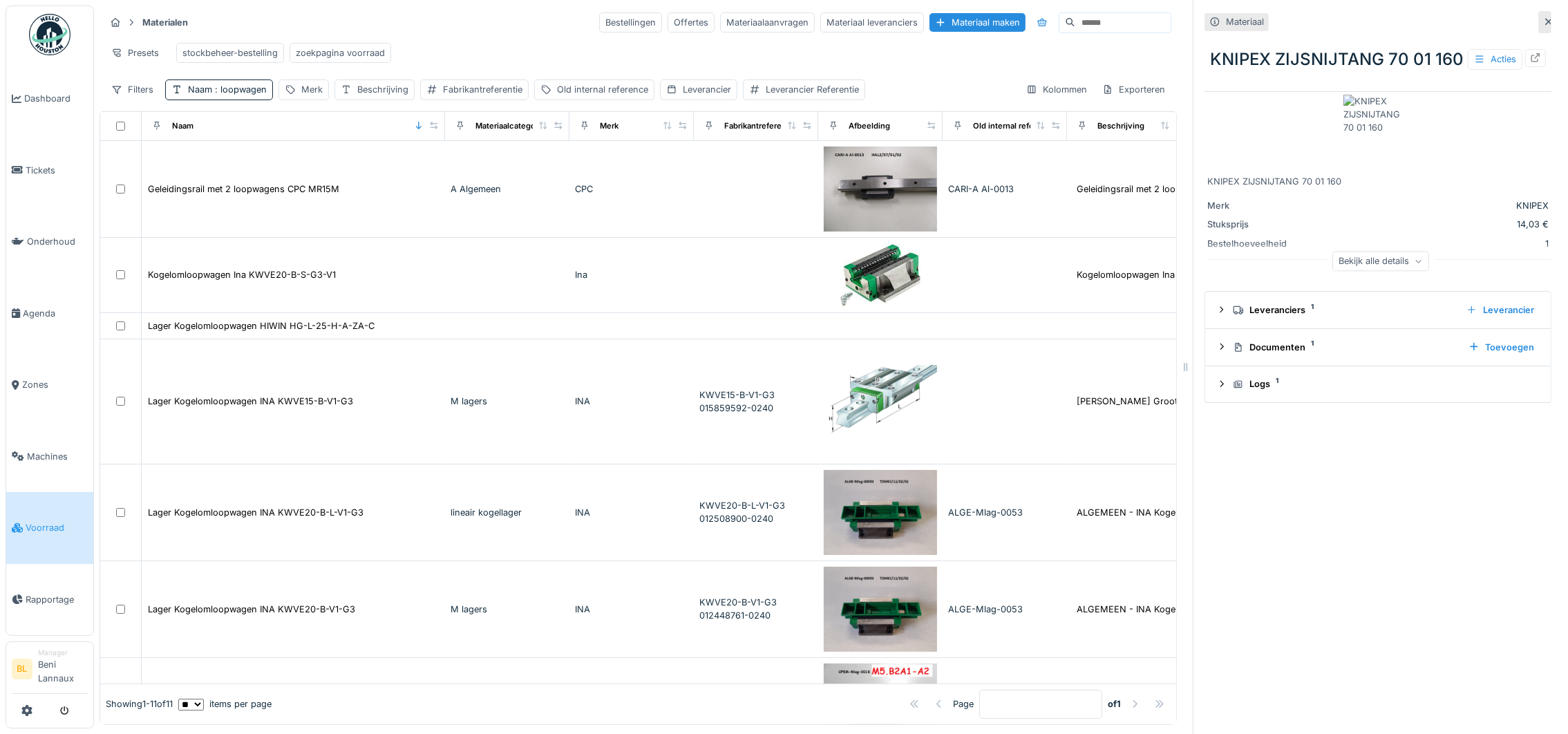
drag, startPoint x: 260, startPoint y: 126, endPoint x: 438, endPoint y: 117, distance: 178.2
click at [438, 117] on th "Naam" at bounding box center [293, 126] width 303 height 29
click at [221, 94] on span ": loopwagen" at bounding box center [239, 89] width 55 height 10
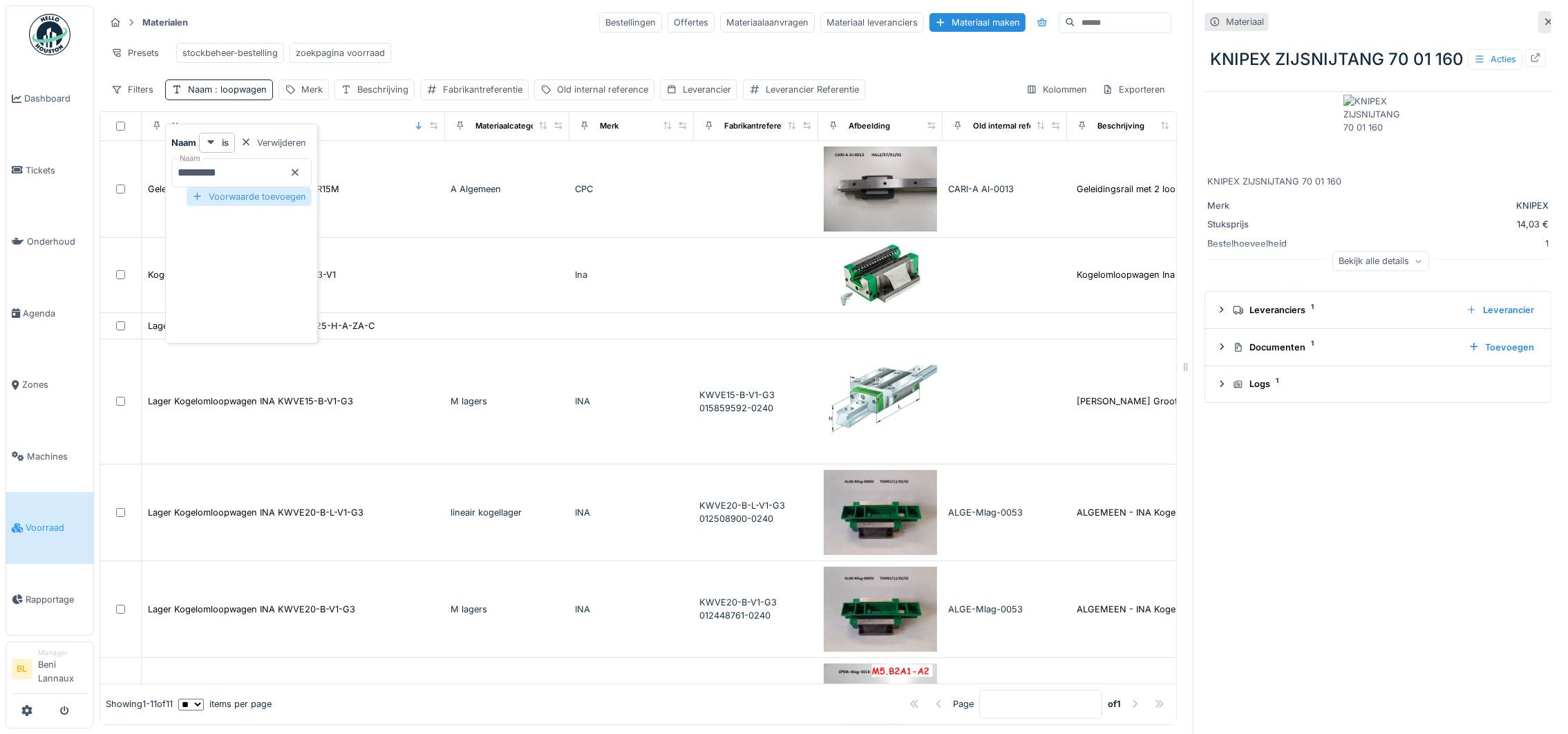
click at [296, 197] on div "Voorwaarde toevoegen" at bounding box center [249, 196] width 125 height 19
click at [246, 236] on input "Naam" at bounding box center [241, 232] width 141 height 29
type input "**"
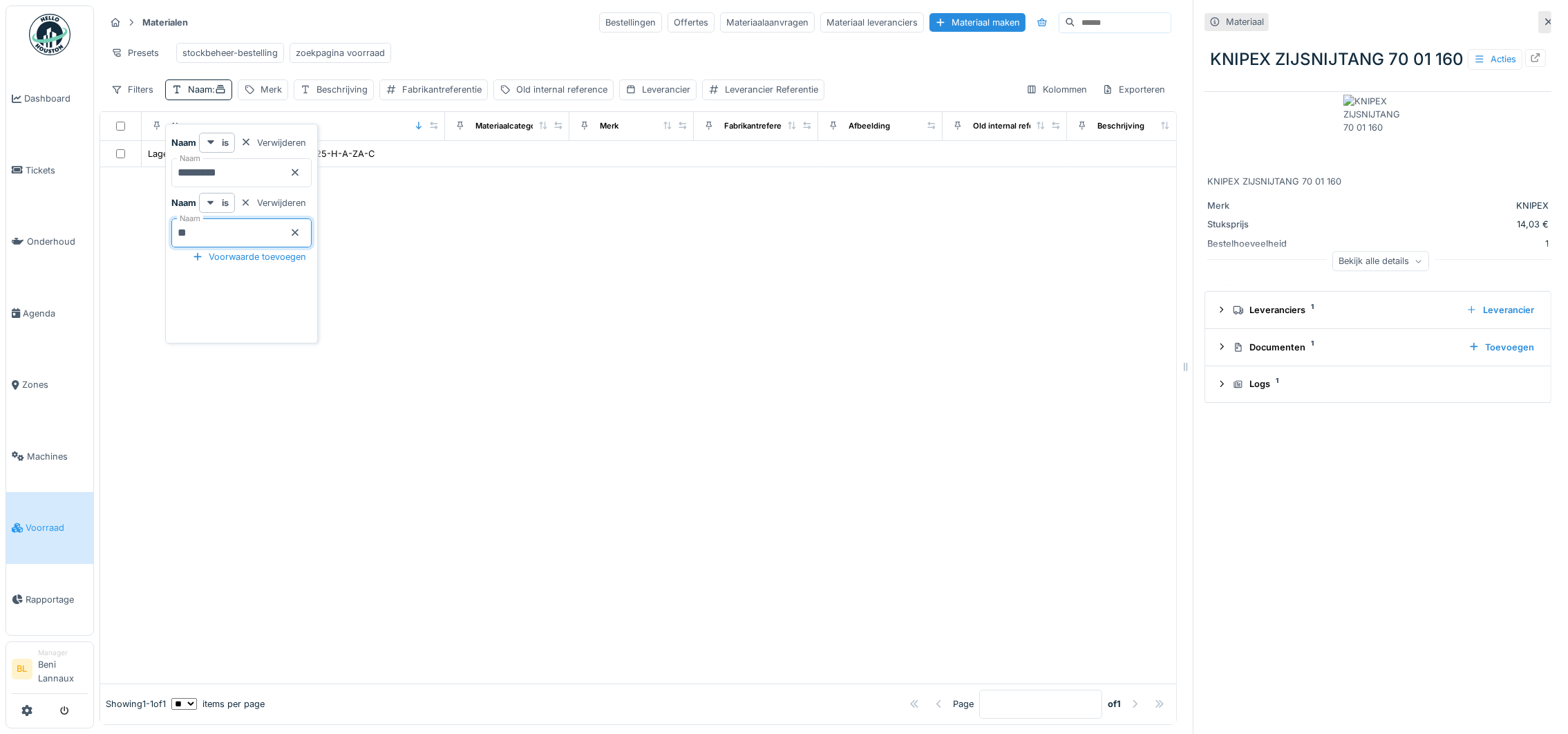
click at [440, 19] on div "Materialen Bestellingen Offertes Materiaalaanvragen Materiaal leveranciers Mate…" at bounding box center [638, 22] width 1067 height 23
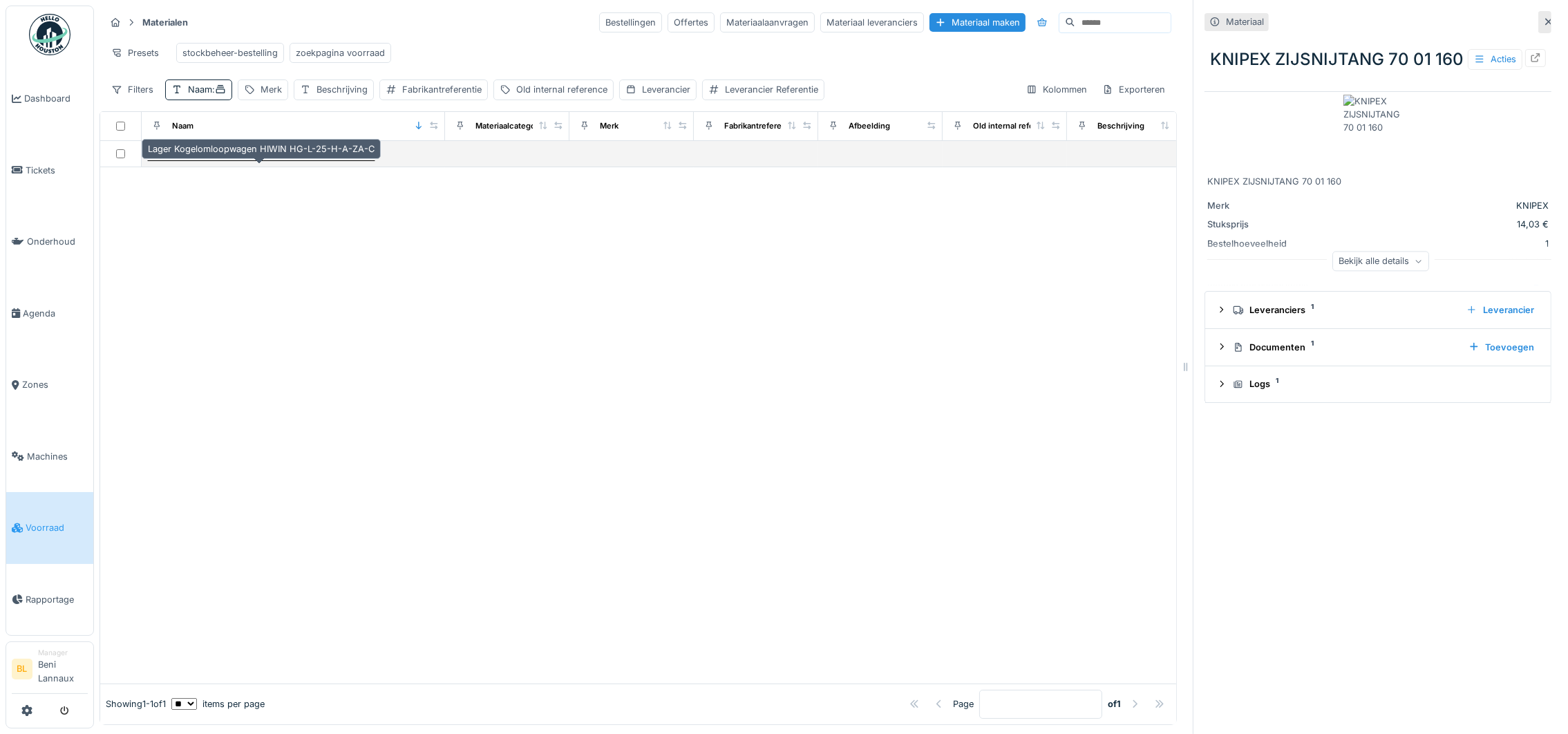
click at [302, 160] on div "Lager Kogelomloopwagen HIWIN HG-L-25-H-A-ZA-C" at bounding box center [261, 154] width 227 height 13
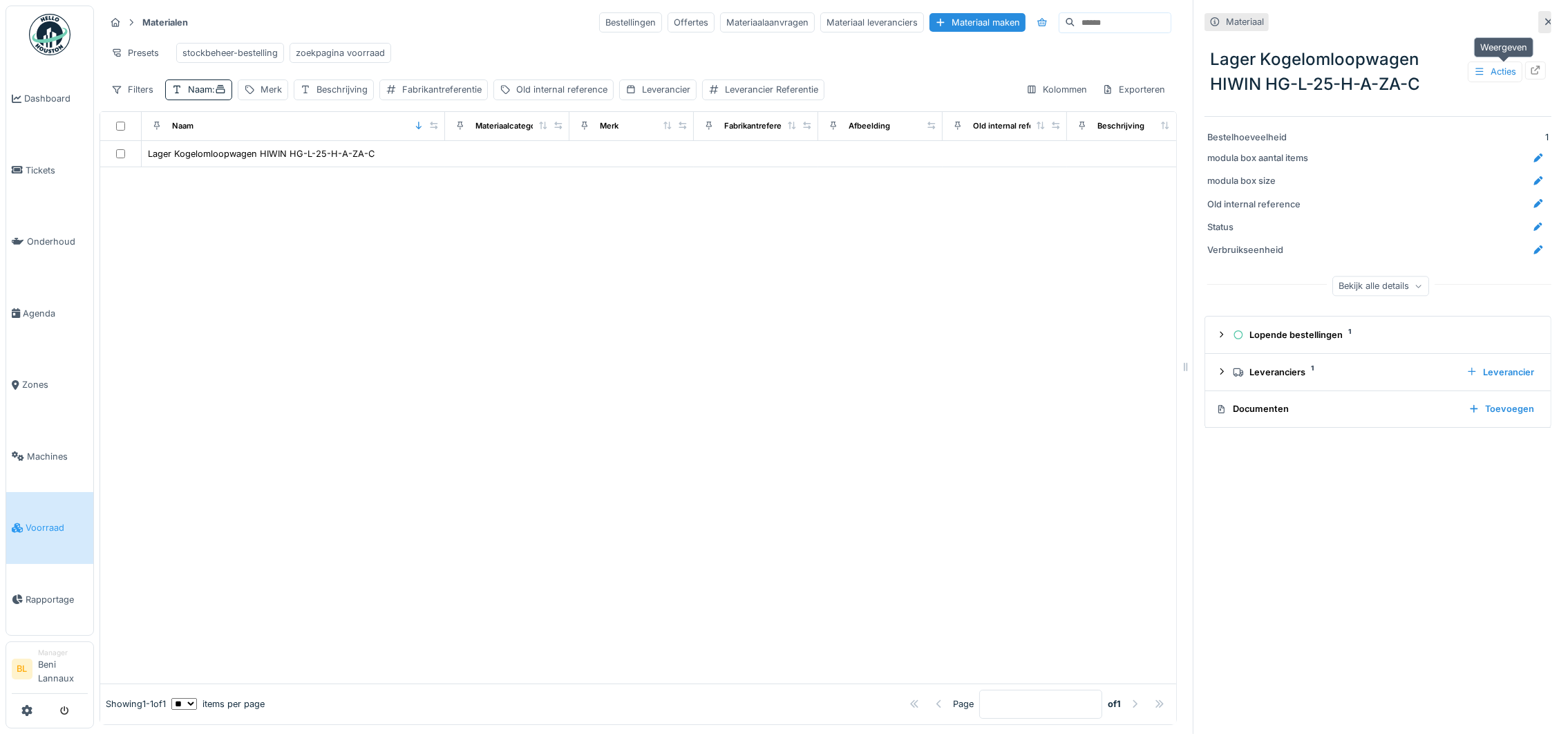
click at [1525, 66] on div at bounding box center [1536, 69] width 20 height 18
click at [771, 96] on div "Leverancier Referentie" at bounding box center [772, 90] width 93 height 13
click at [756, 163] on div "Leverancier Referentie" at bounding box center [822, 172] width 215 height 29
click at [777, 172] on label "Leverancier Referentie" at bounding box center [782, 172] width 122 height 17
click at [777, 172] on Referentie_YwMjg "Leverancier Referentie" at bounding box center [822, 172] width 215 height 29
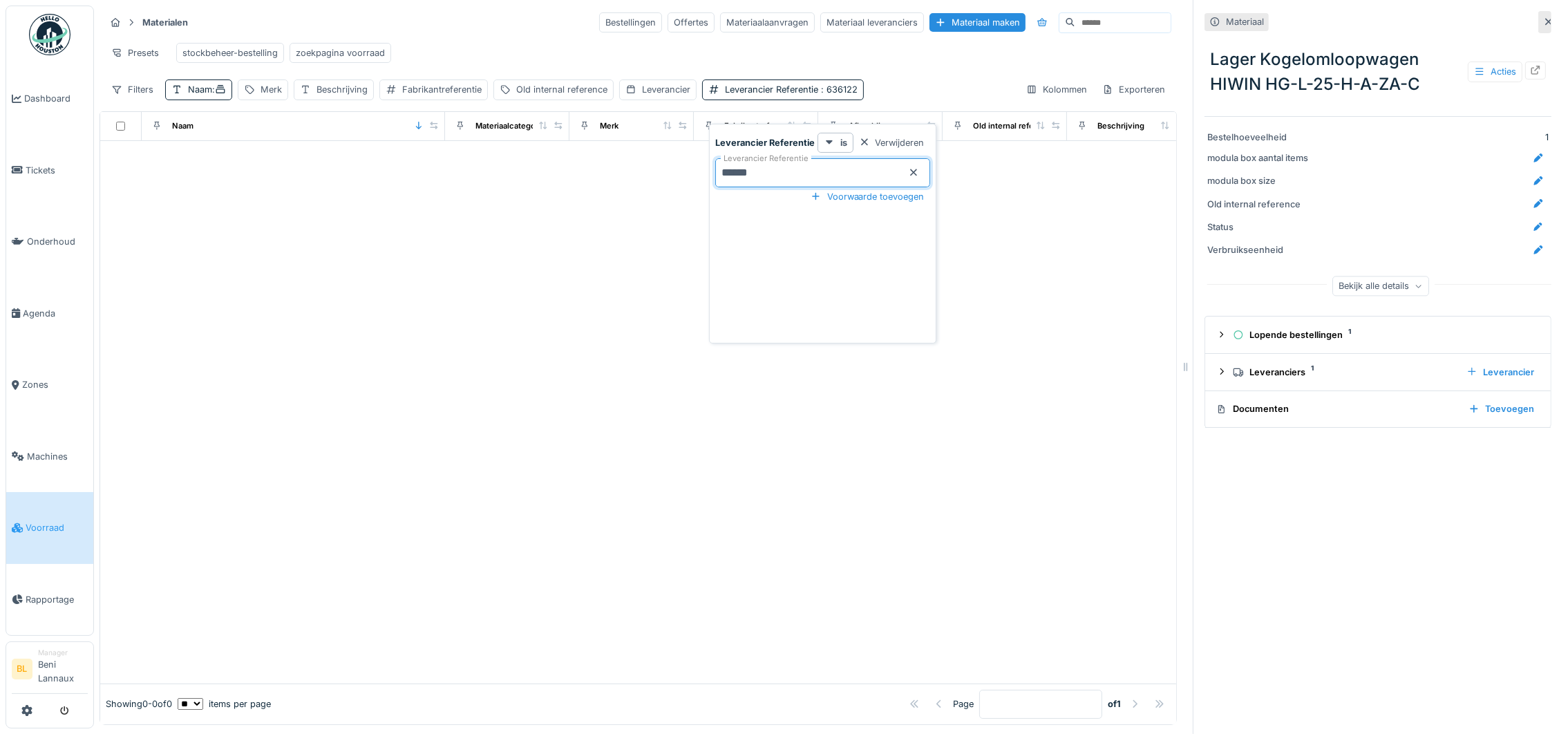
click at [744, 171] on Referentie_YwMjg "******" at bounding box center [822, 172] width 215 height 29
type Referentie_YwMjg "*******"
click at [728, 529] on div at bounding box center [637, 412] width 1076 height 542
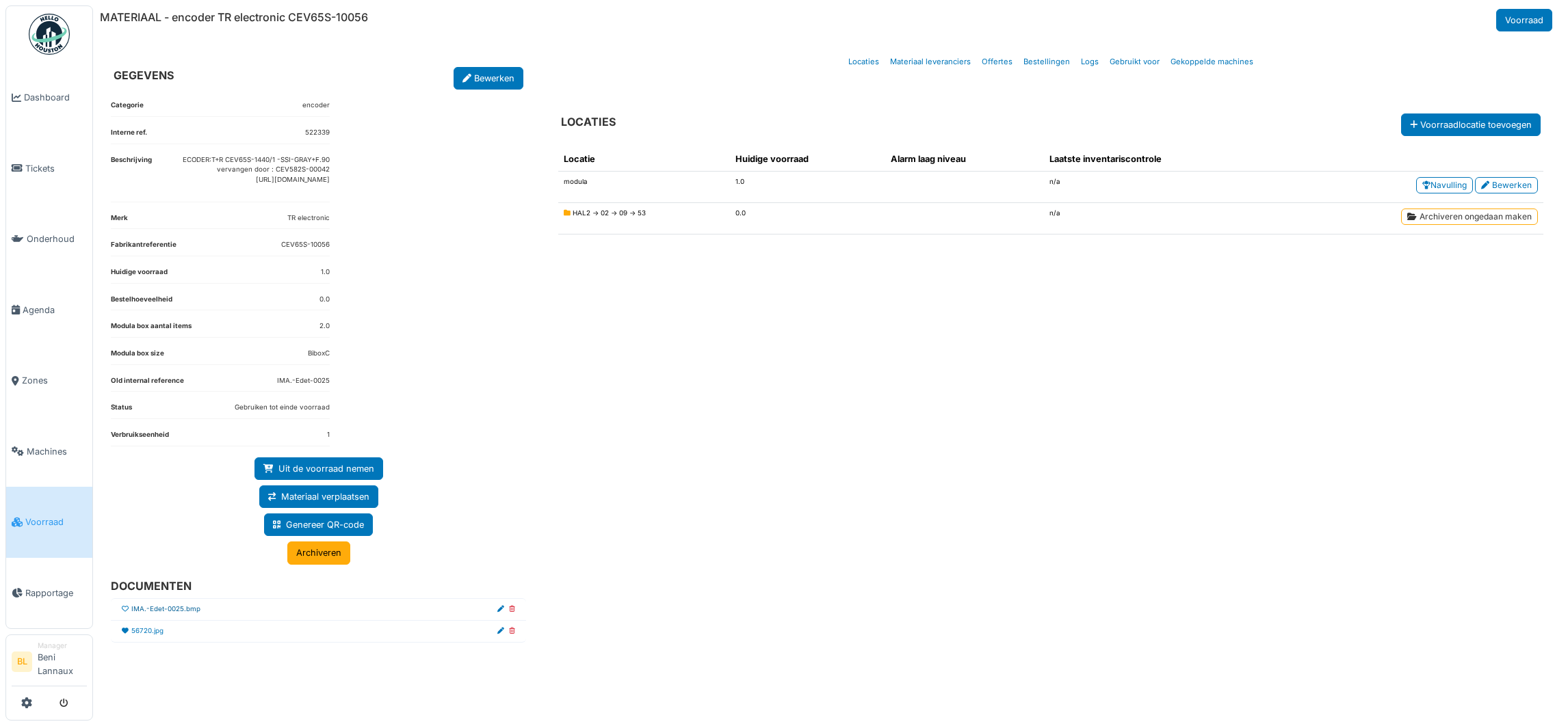
click at [185, 615] on link "IMA.-Edet-0025.bmp" at bounding box center [165, 609] width 69 height 10
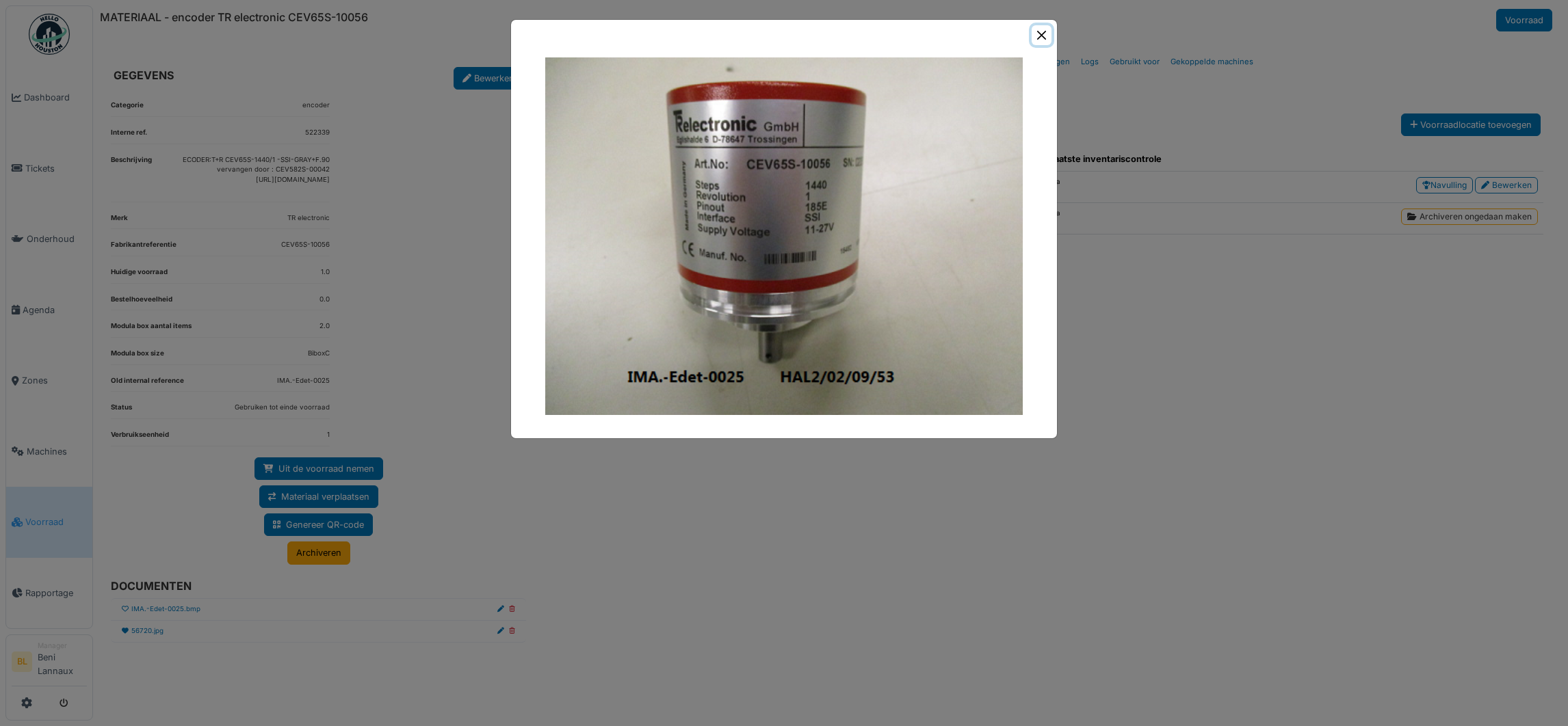
click at [1040, 31] on button "Close" at bounding box center [1042, 36] width 20 height 20
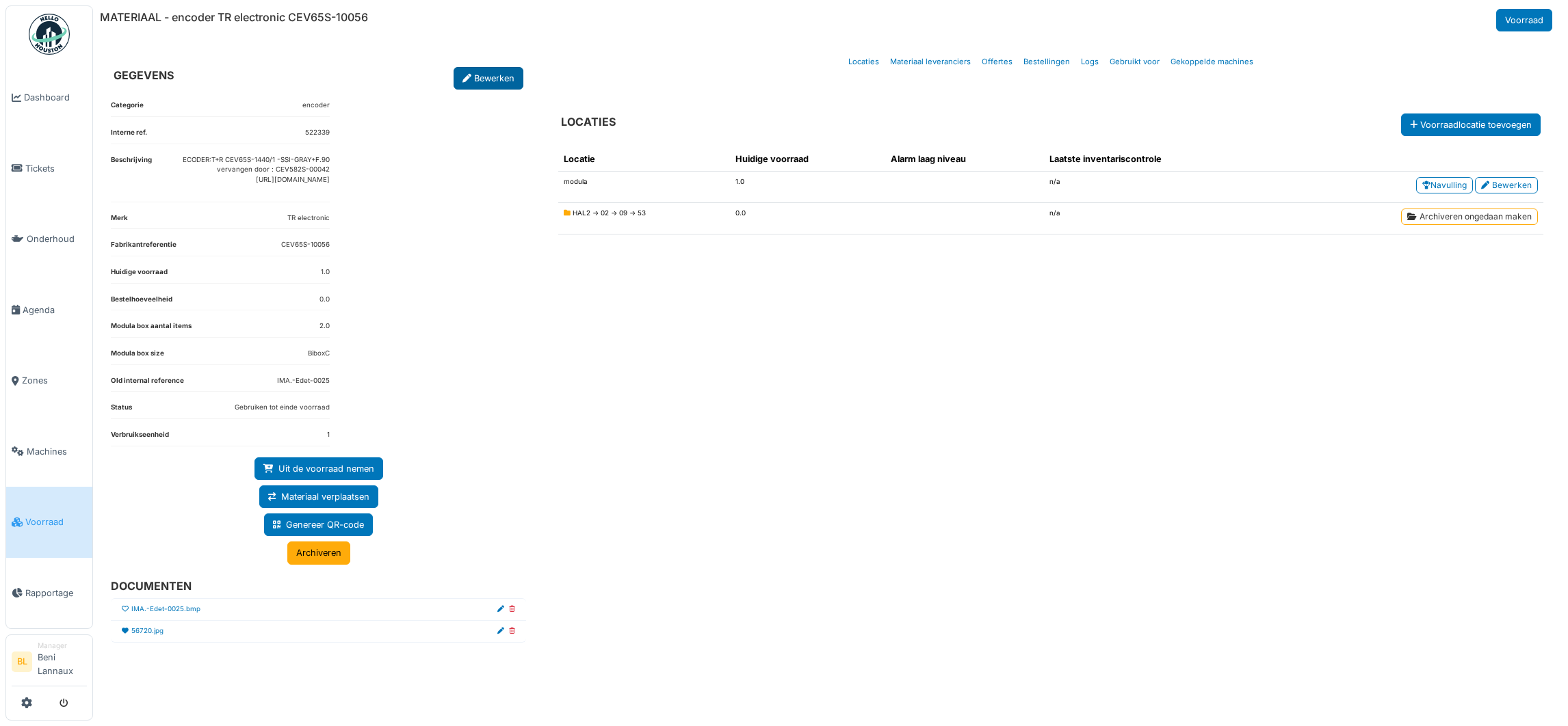
click at [488, 70] on link "Bewerken" at bounding box center [488, 78] width 70 height 23
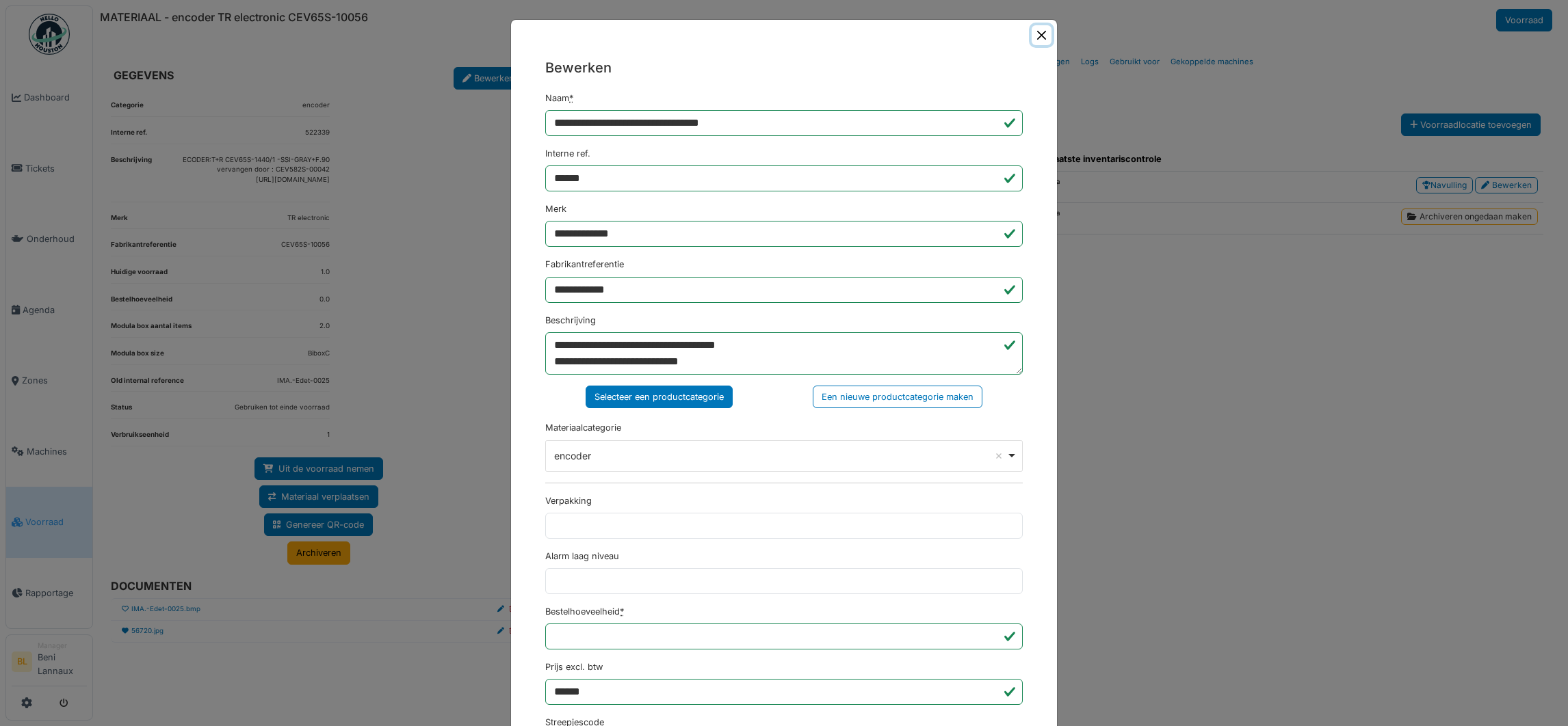
click at [1032, 36] on button "Close" at bounding box center [1042, 36] width 20 height 20
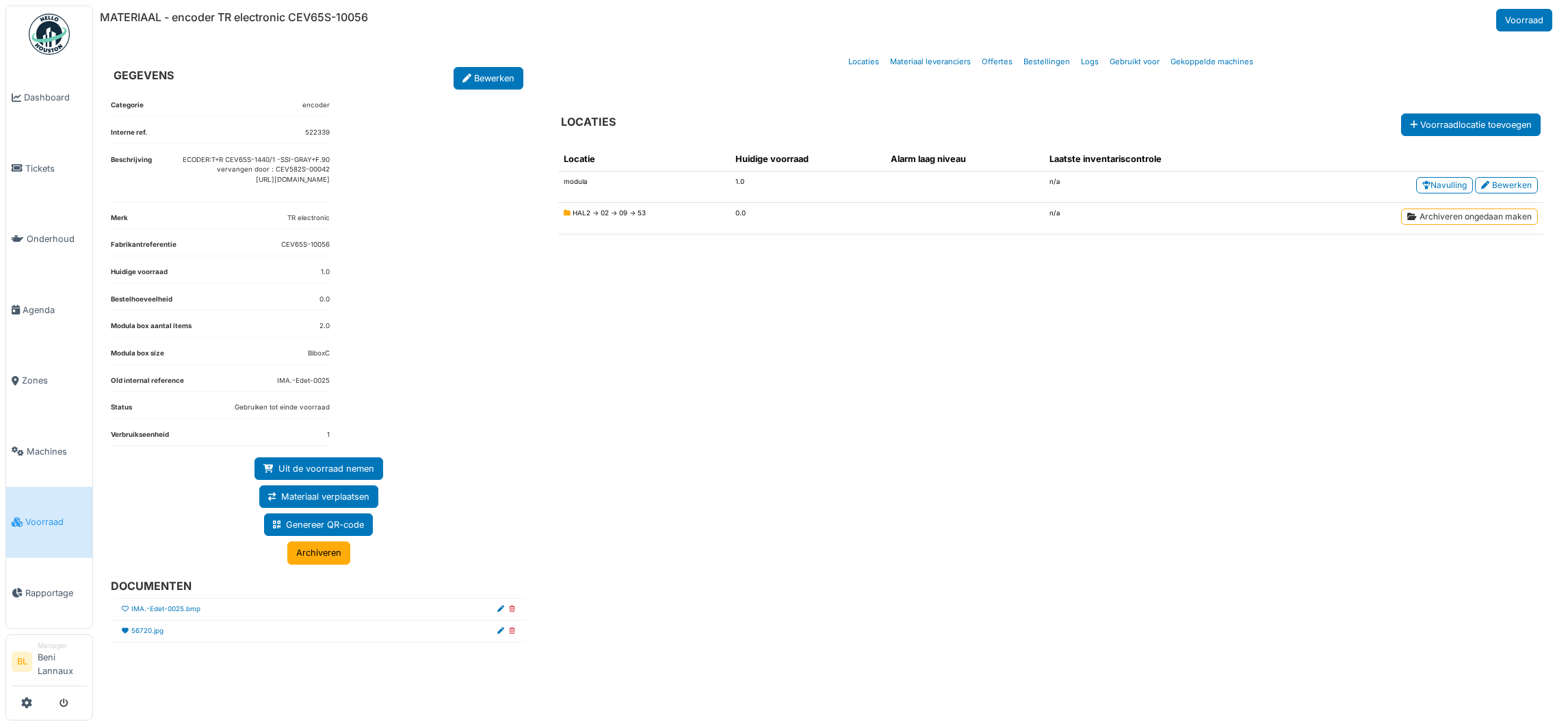
click at [984, 561] on div "Locatie Huidige voorraad Alarm laag niveau Laatste inventariscontrole modula 1.…" at bounding box center [1051, 416] width 1007 height 558
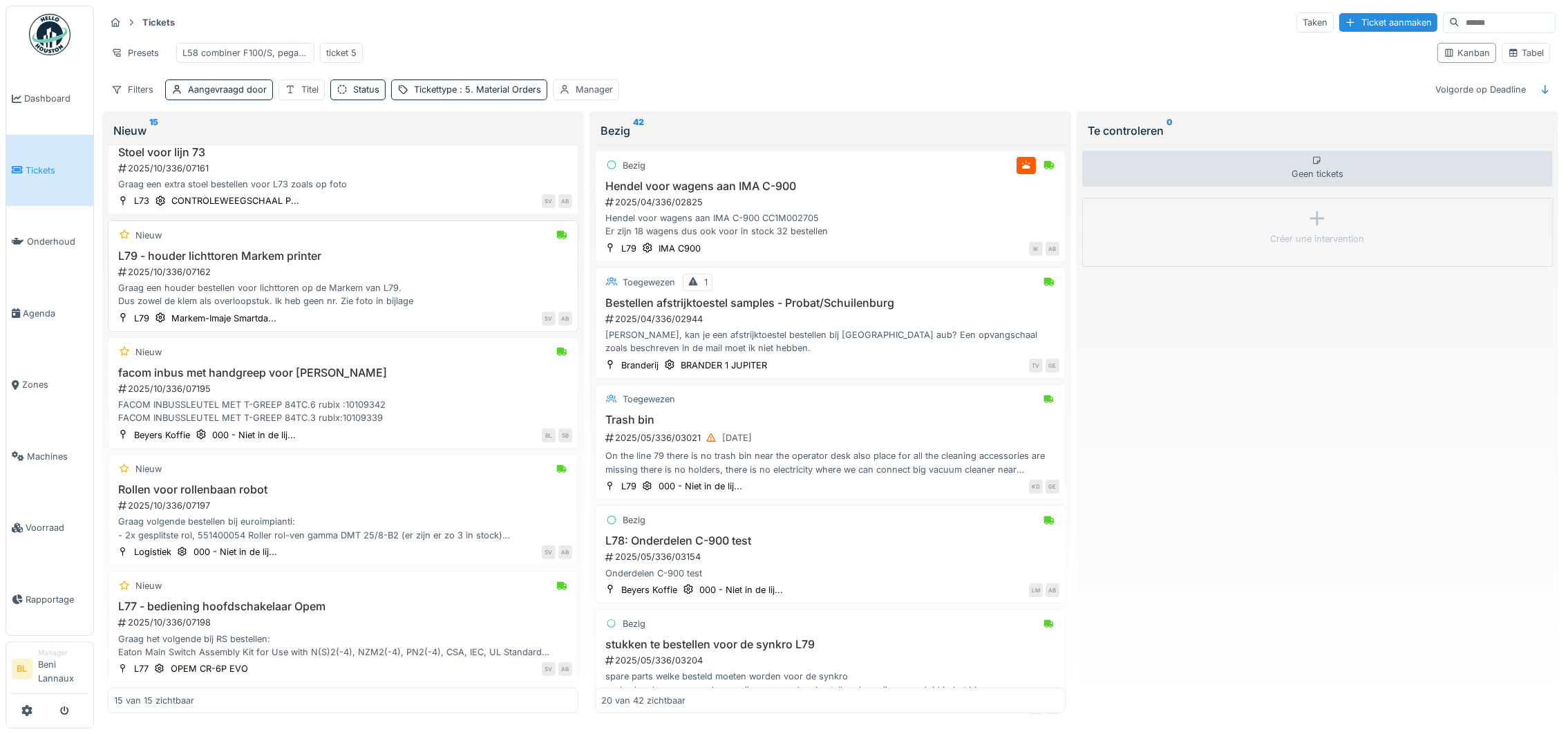
scroll to position [1223, 0]
click at [425, 534] on div "Graag volgende bestellen bij euroimpianti: - 2x gesplitste rol, 551400054 Rolle…" at bounding box center [342, 529] width 458 height 26
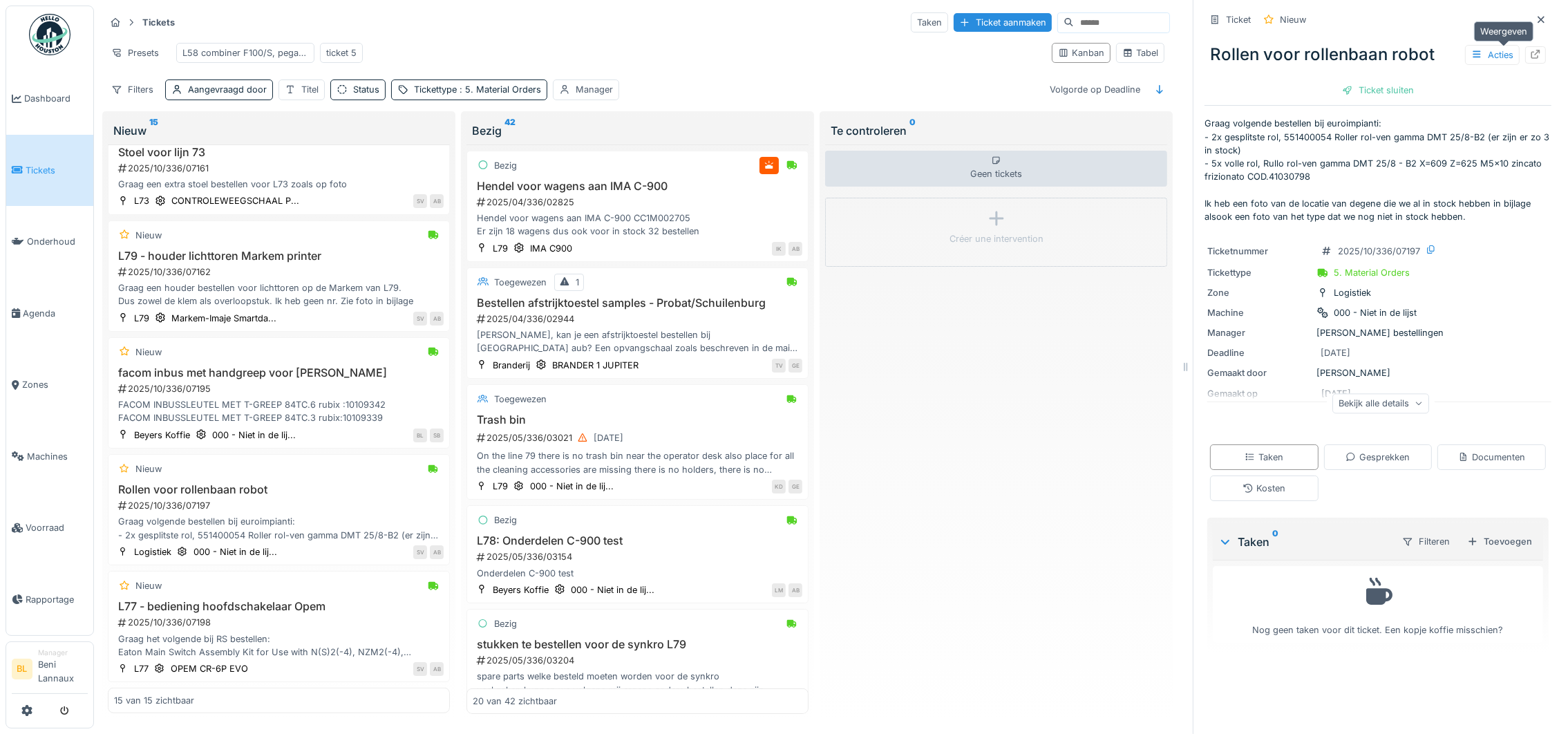
click at [1530, 52] on icon at bounding box center [1536, 55] width 11 height 9
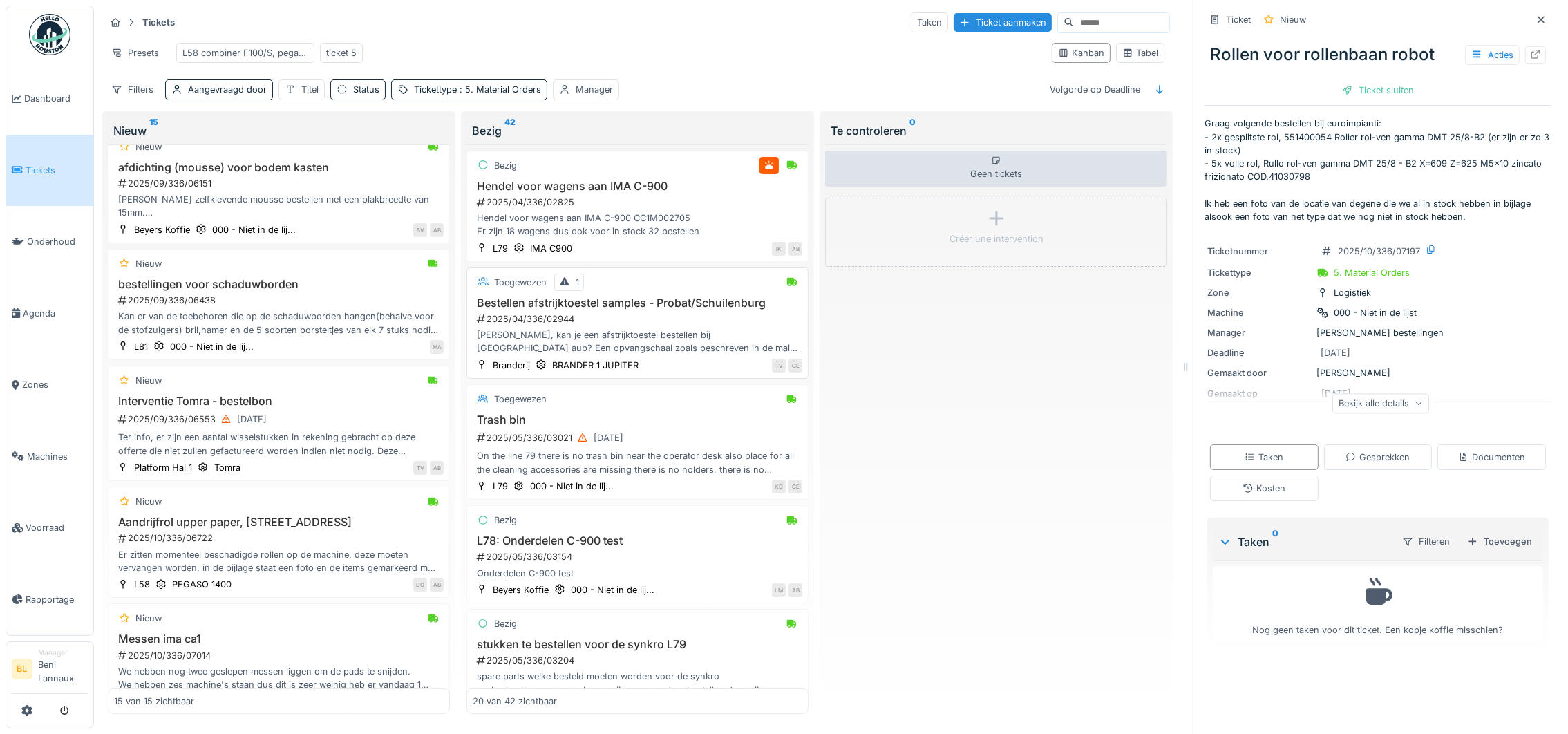
scroll to position [81, 0]
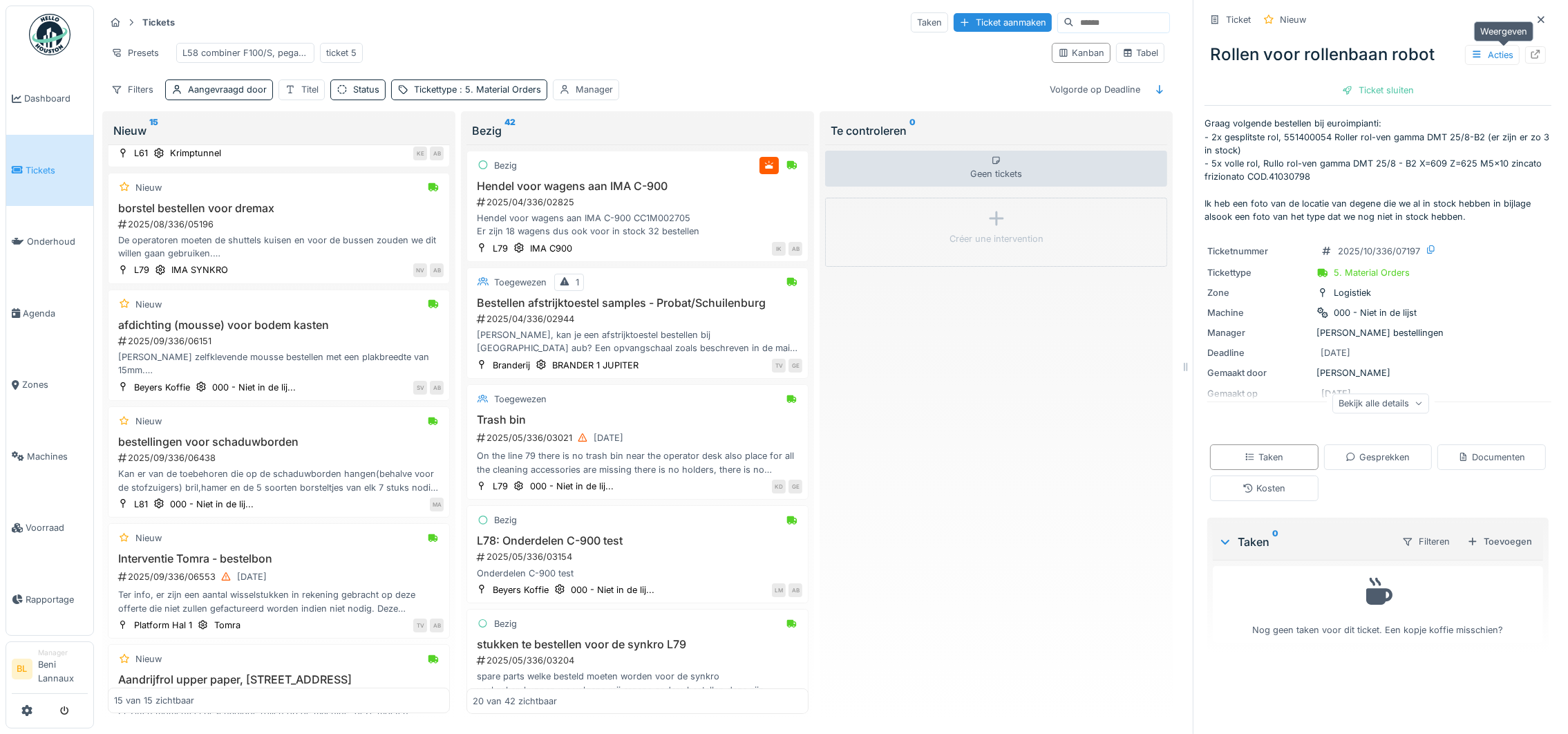
click at [1530, 56] on icon at bounding box center [1536, 55] width 11 height 9
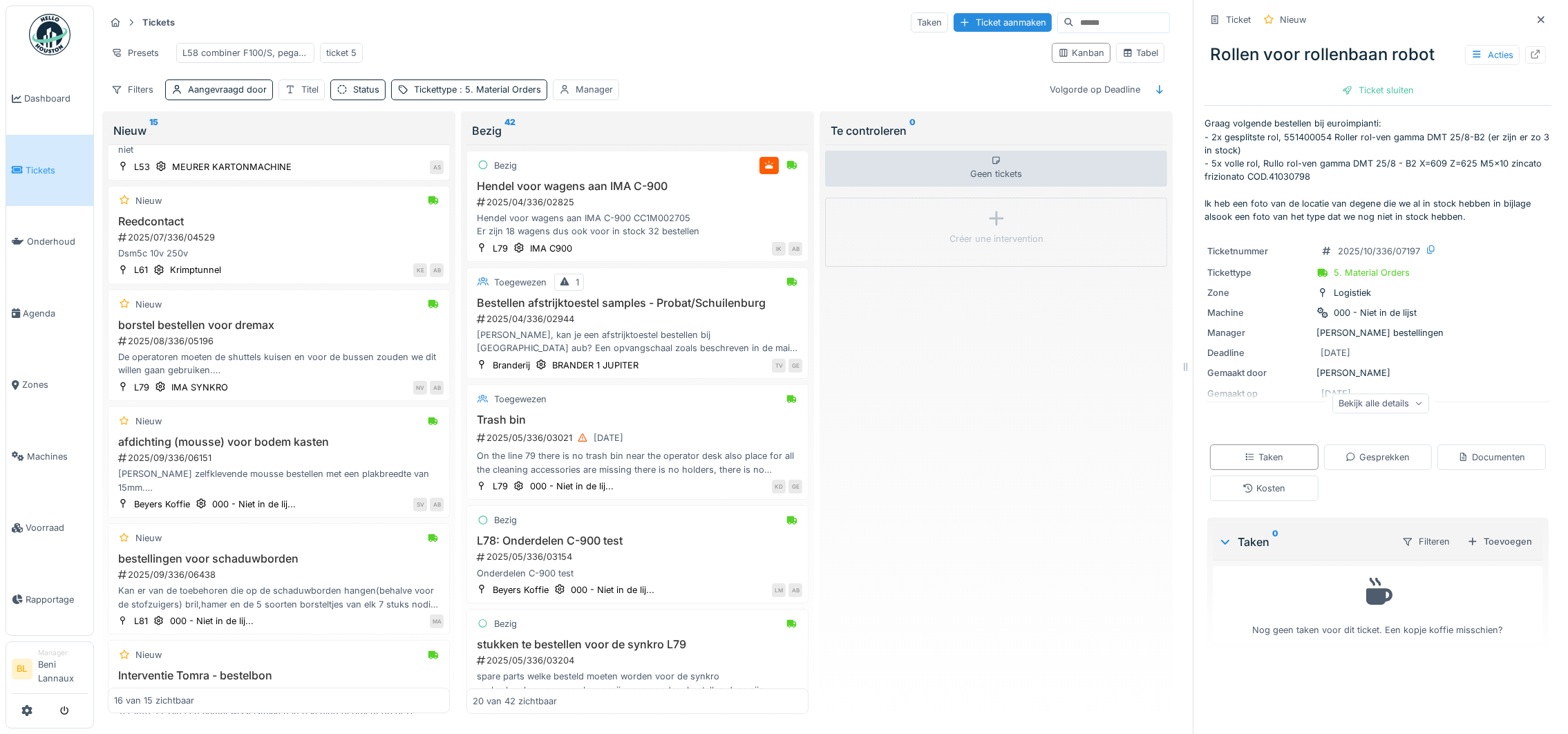
scroll to position [187, 0]
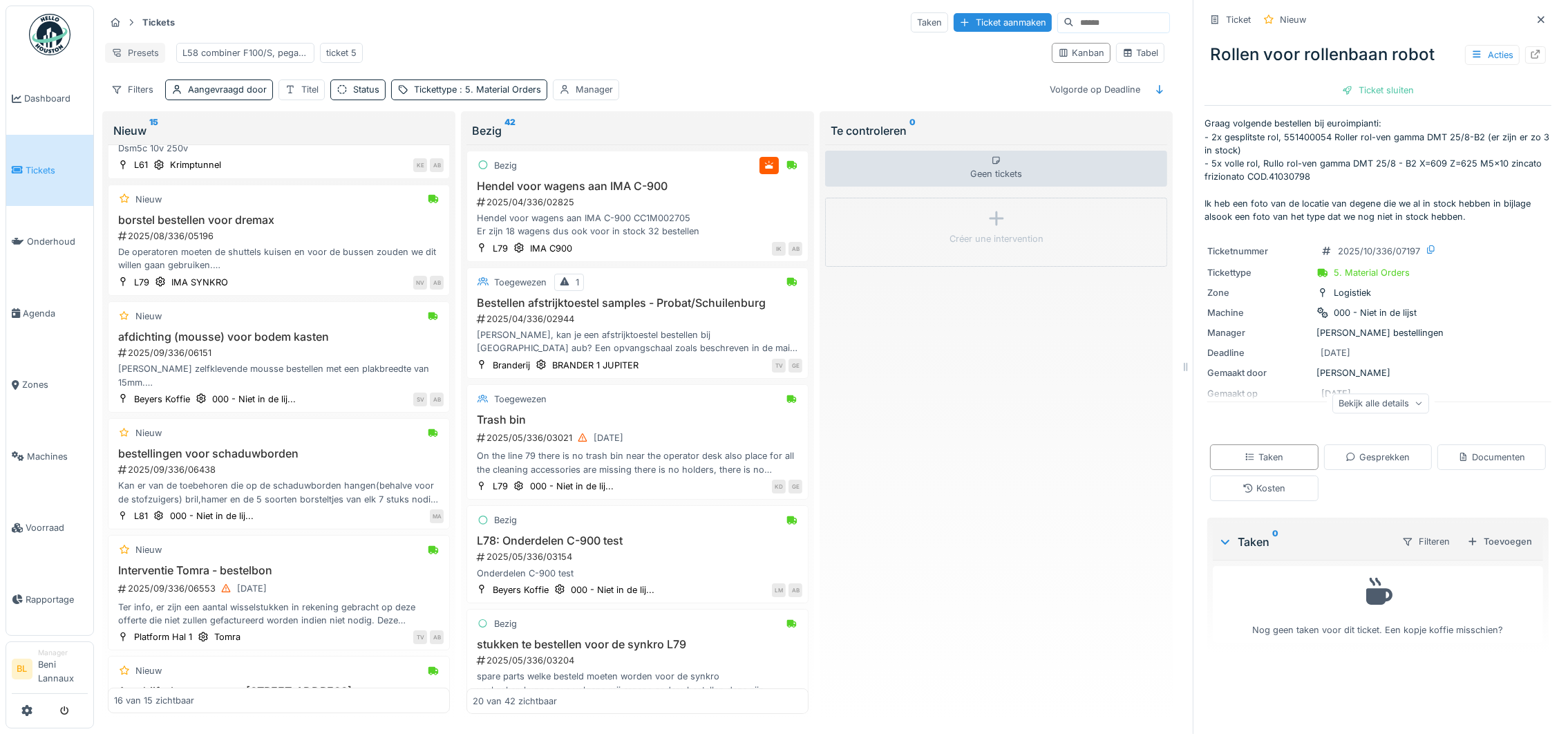
click at [142, 54] on div "Presets" at bounding box center [135, 53] width 60 height 20
click at [483, 64] on div "Presets L58 combiner F100/S, pegaso 1400, novopac ticket 5" at bounding box center [573, 53] width 935 height 31
click at [1125, 59] on div "Tabel" at bounding box center [1140, 53] width 36 height 13
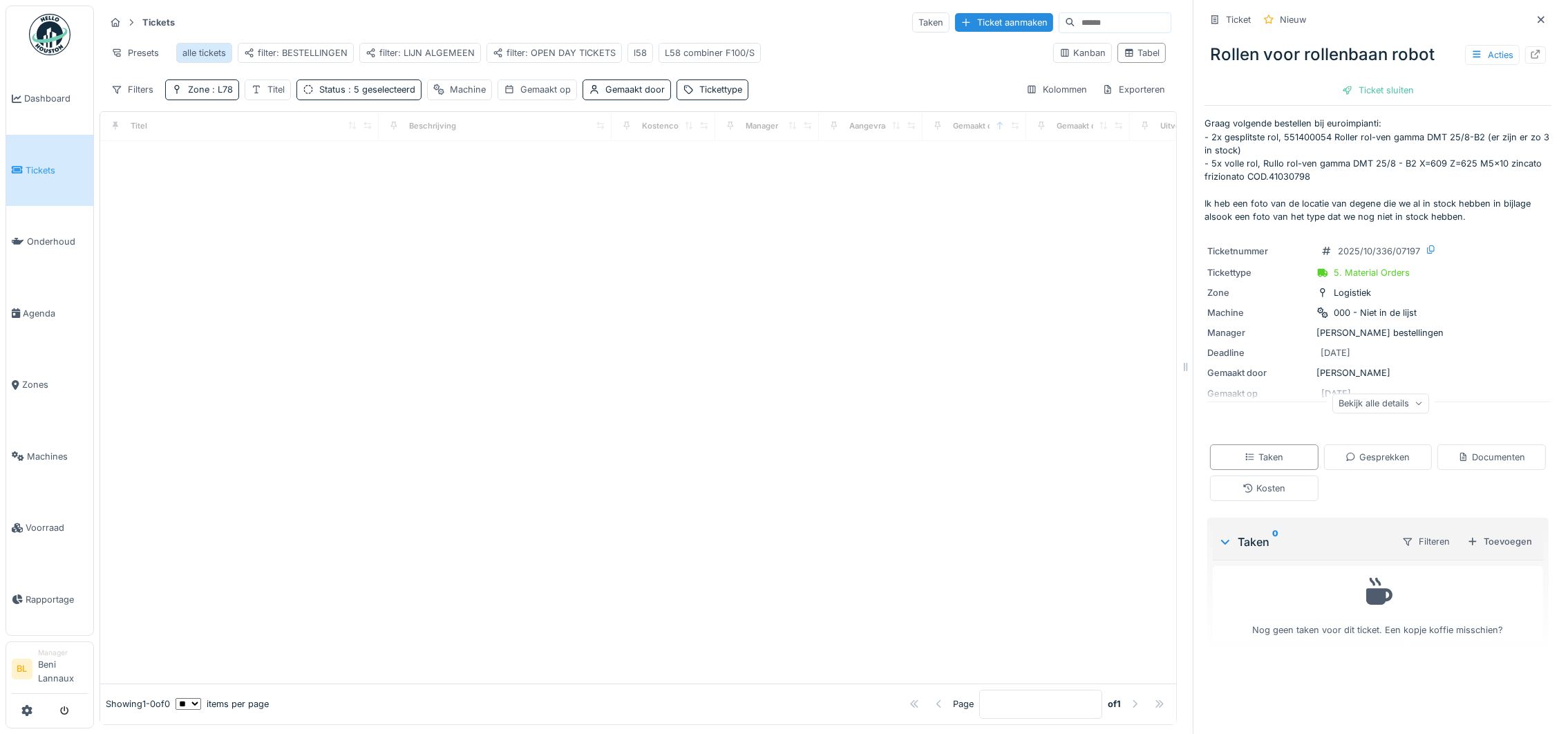
click at [215, 52] on div "alle tickets" at bounding box center [204, 53] width 43 height 13
click at [191, 96] on div "Zone" at bounding box center [198, 90] width 21 height 13
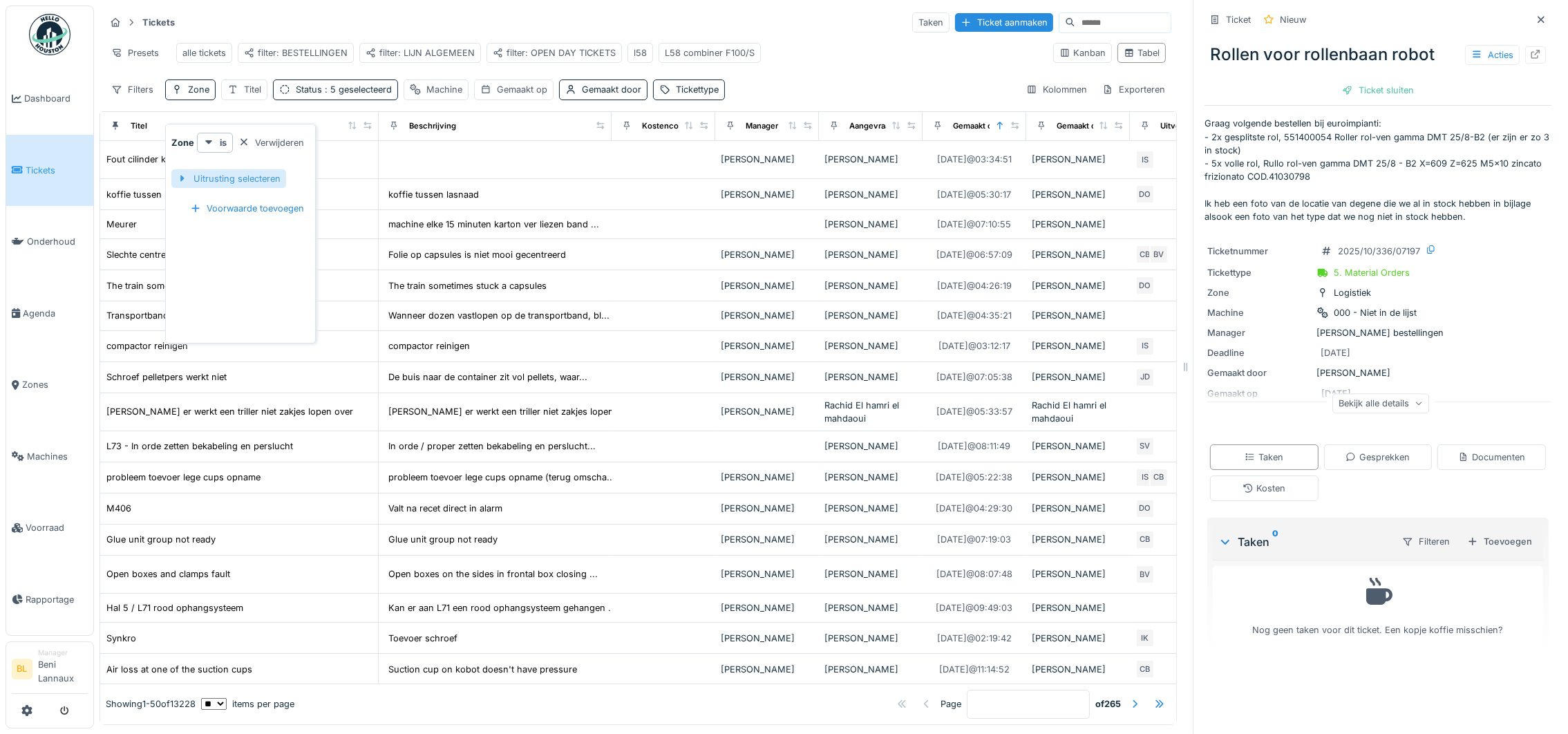
click at [185, 180] on div at bounding box center [182, 179] width 11 height 13
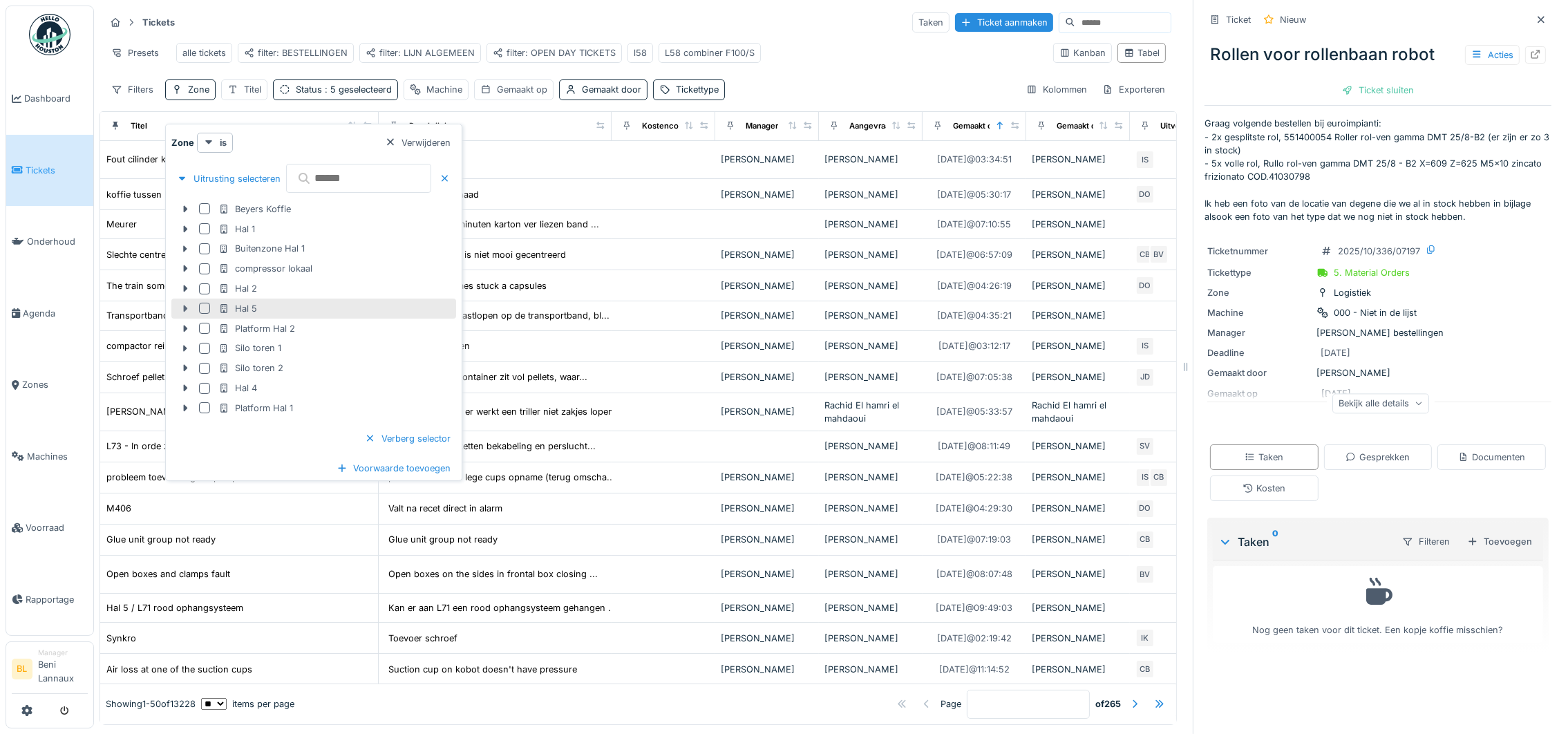
click at [181, 308] on icon at bounding box center [185, 309] width 11 height 9
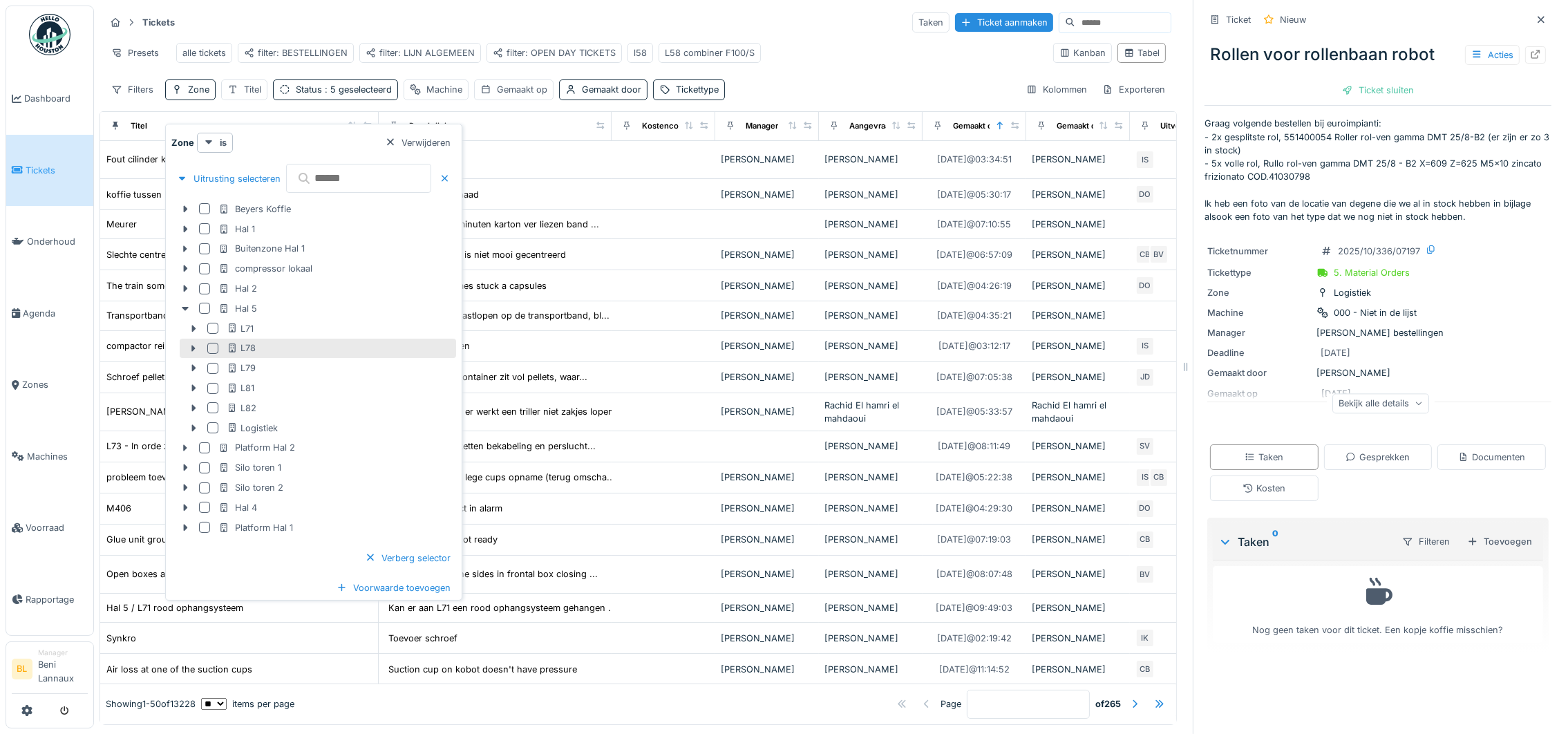
click at [213, 346] on div at bounding box center [213, 349] width 11 height 11
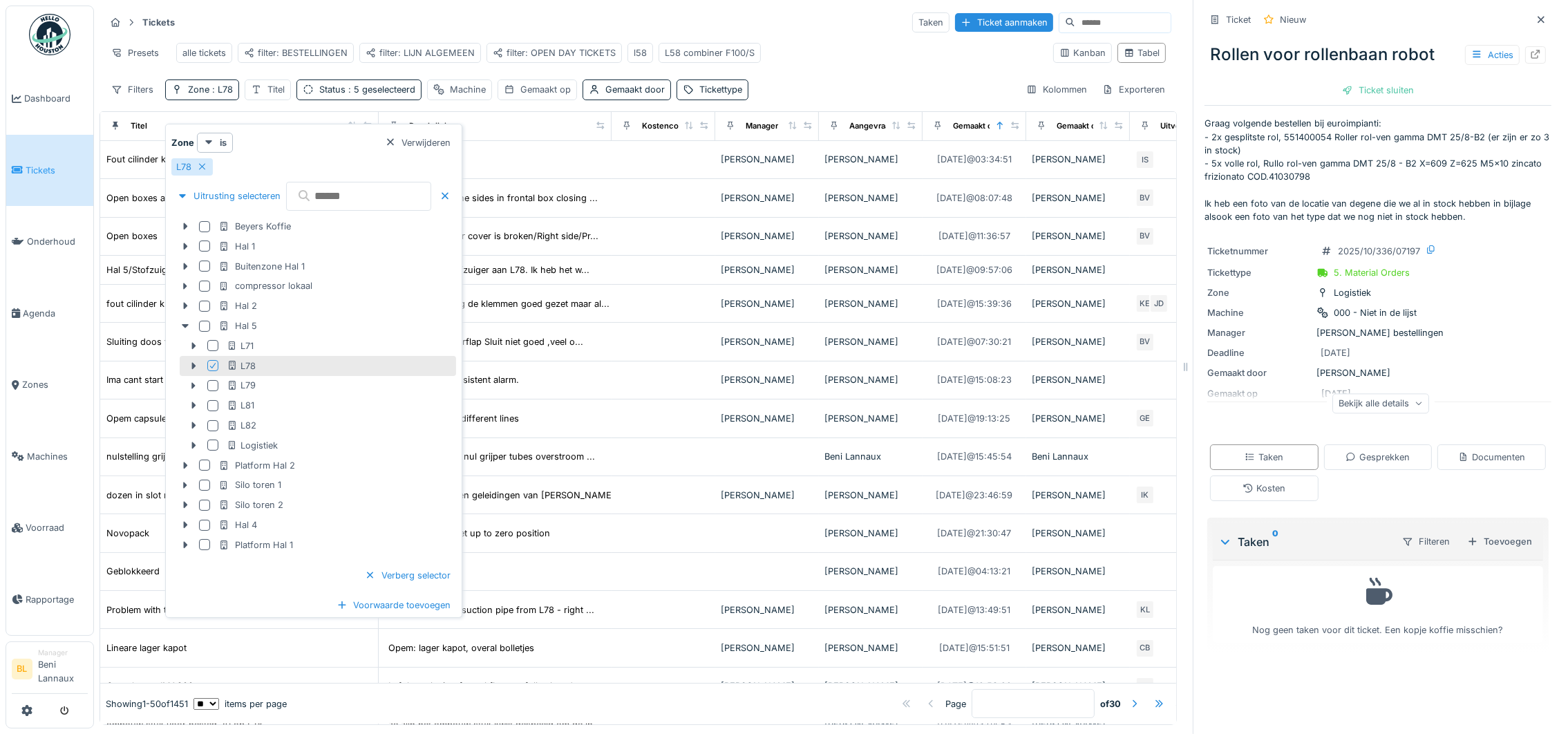
click at [814, 30] on div "Tickets Taken Ticket aanmaken" at bounding box center [638, 22] width 1067 height 23
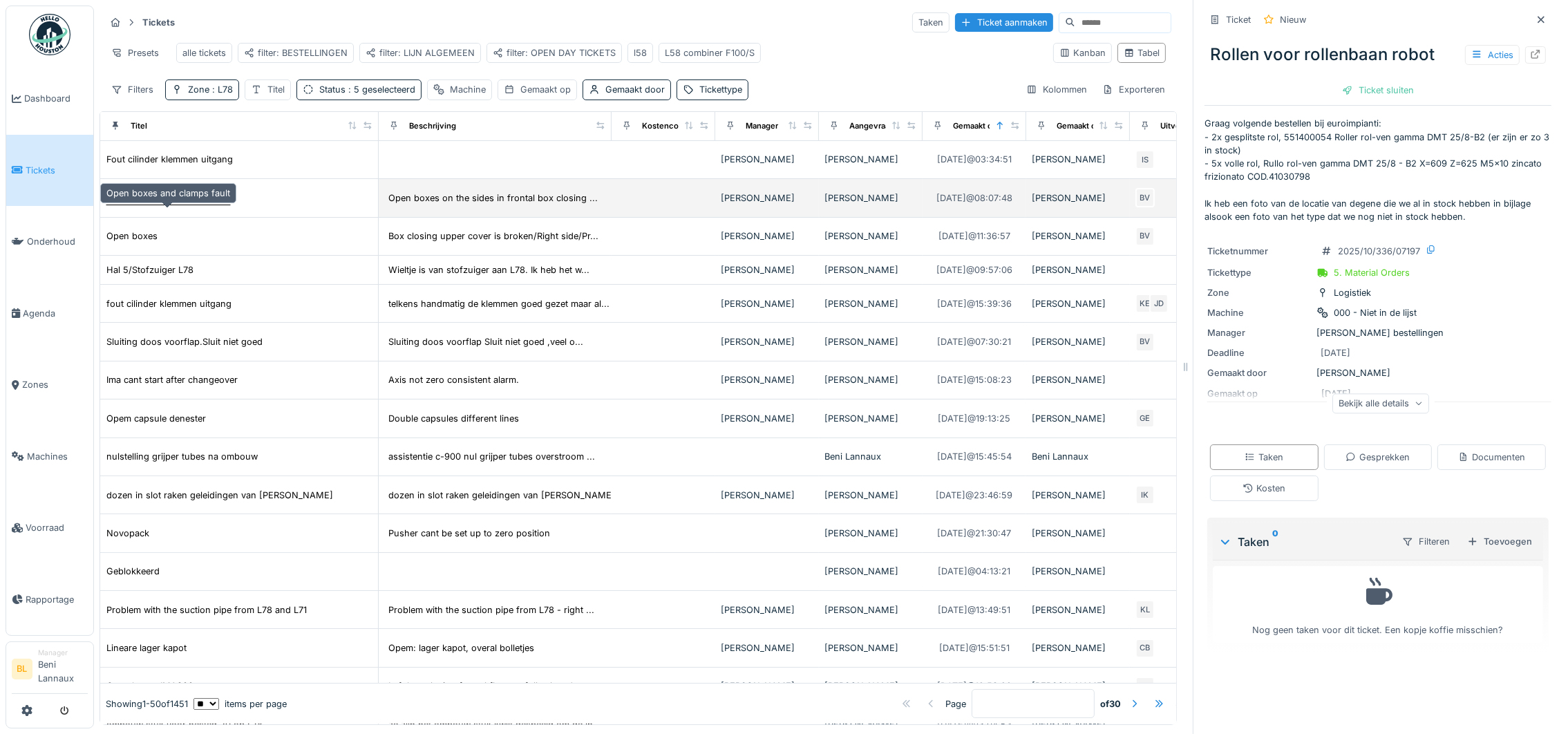
click at [152, 205] on div "Open boxes and clamps fault" at bounding box center [168, 198] width 124 height 13
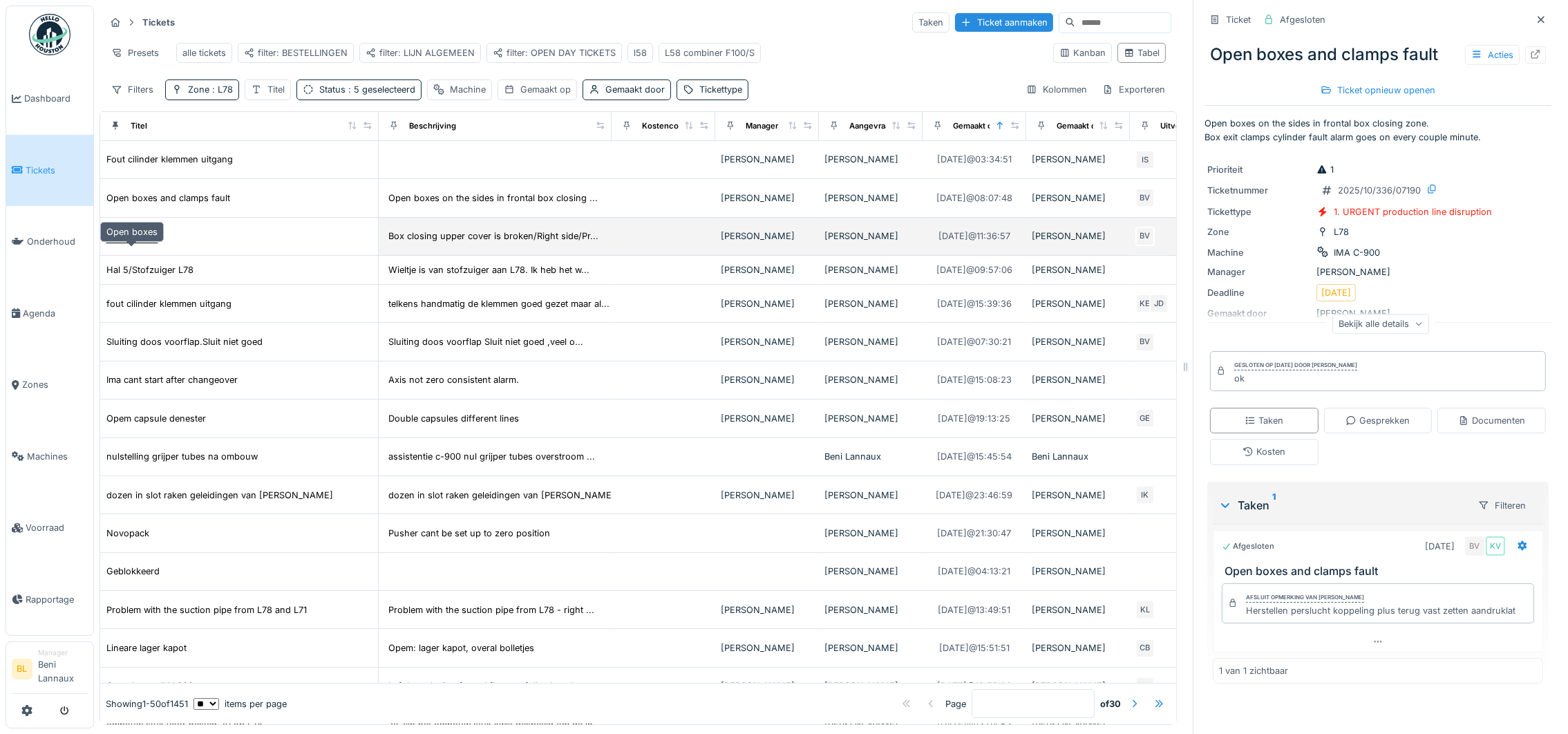
click at [143, 243] on div "Open boxes" at bounding box center [131, 236] width 51 height 13
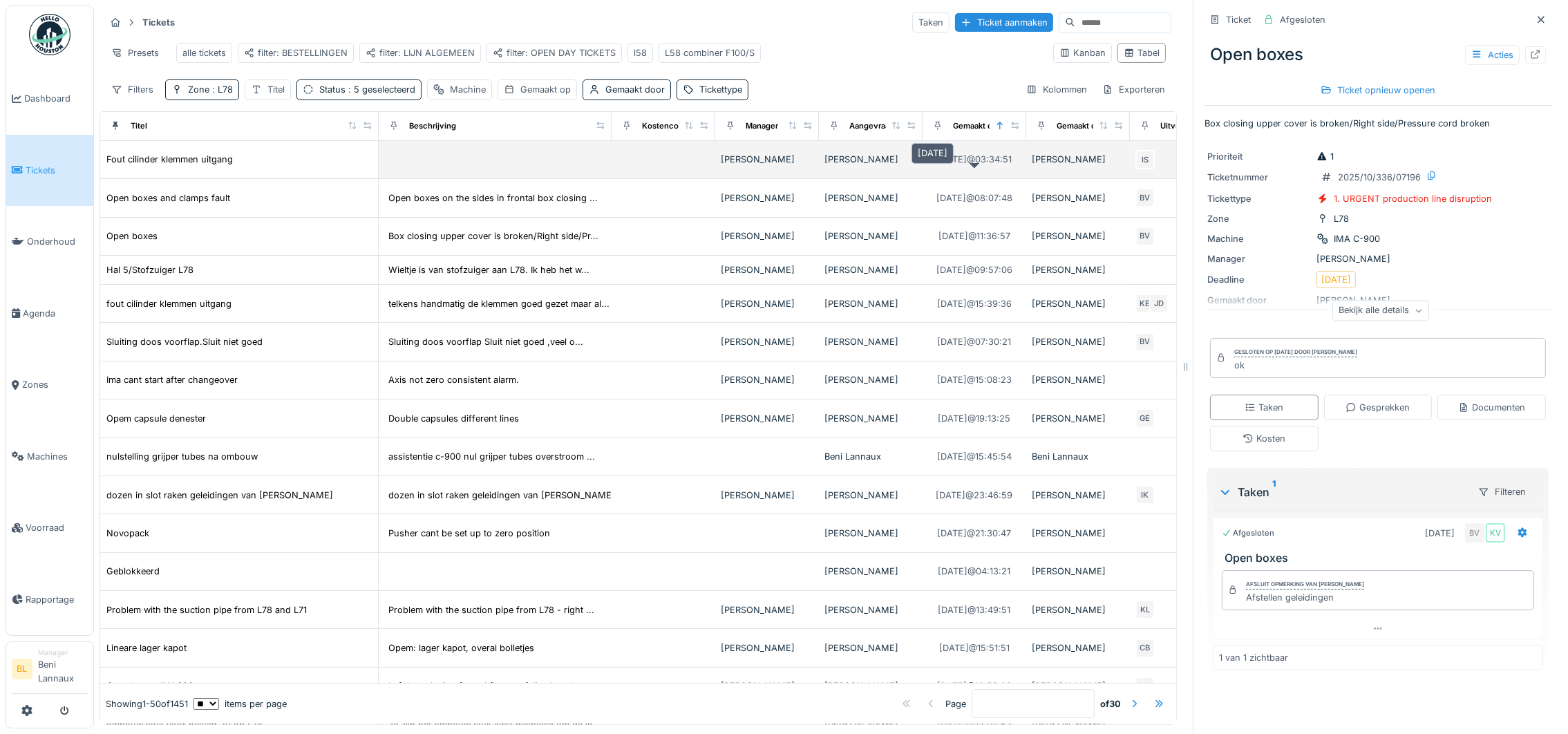
click at [957, 167] on td "15-10-2025 @ 03:34:51" at bounding box center [974, 159] width 104 height 38
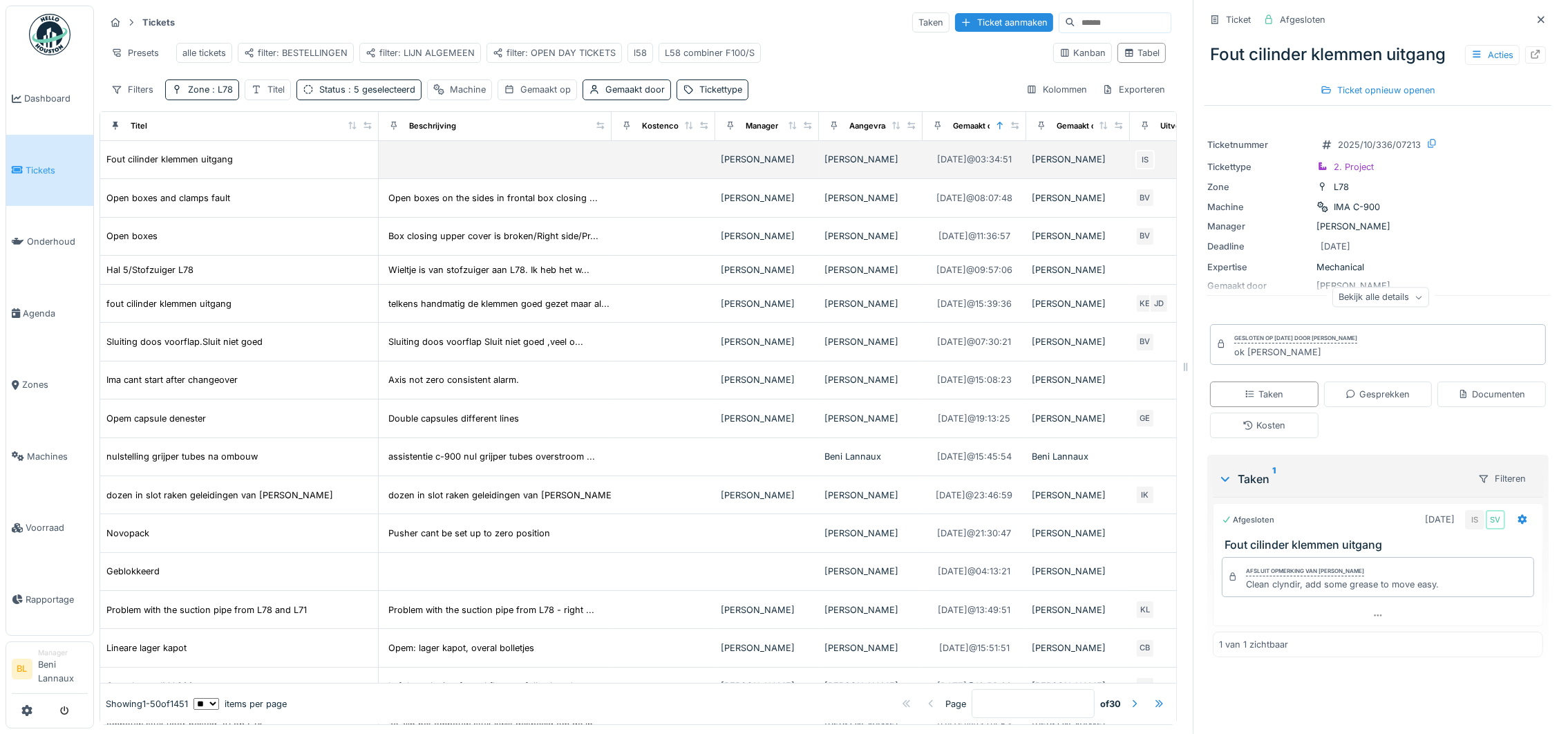
click at [270, 167] on div "Fout cilinder klemmen uitgang" at bounding box center [239, 159] width 266 height 15
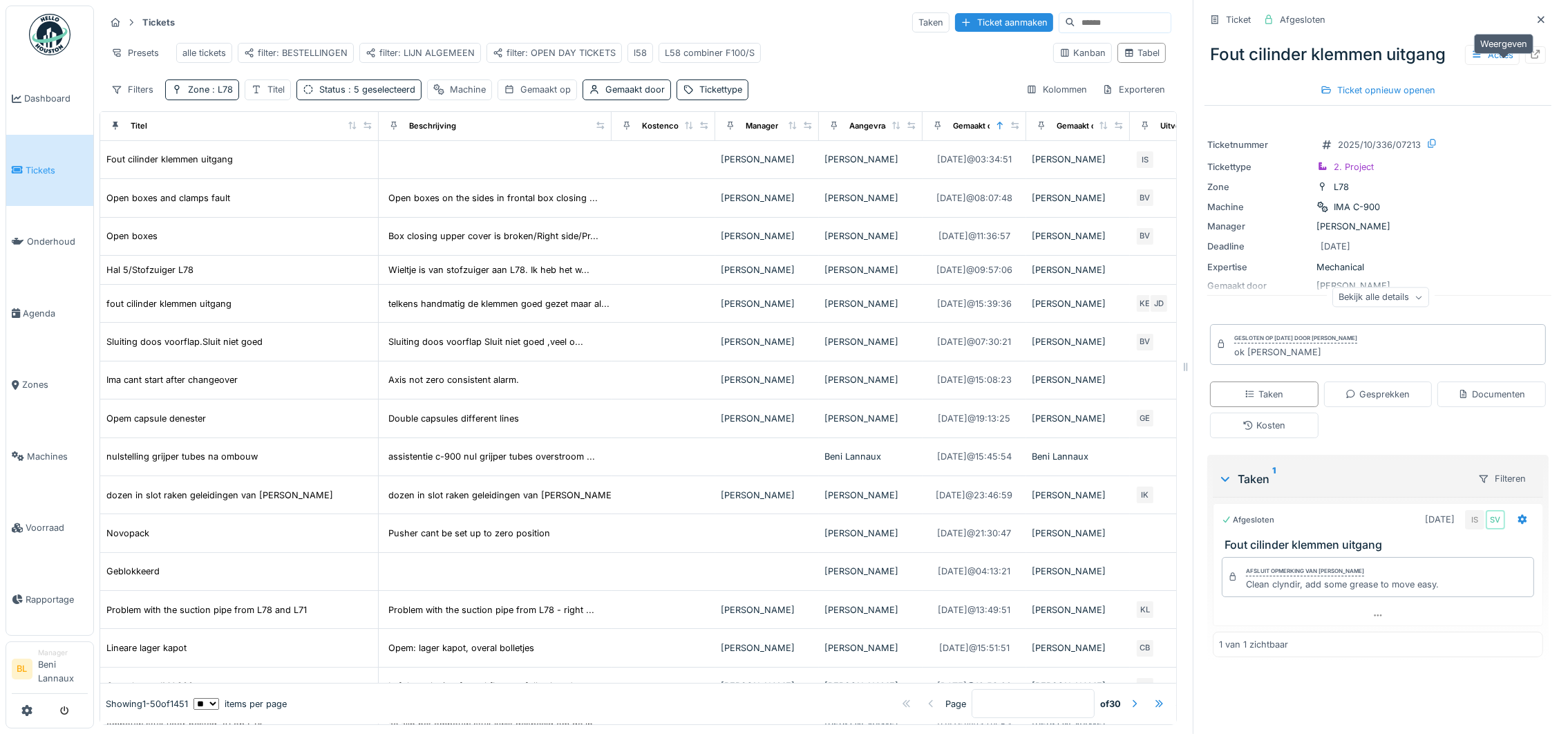
click at [1531, 58] on icon at bounding box center [1536, 55] width 9 height 9
click at [1059, 59] on div "Kanban" at bounding box center [1082, 53] width 46 height 13
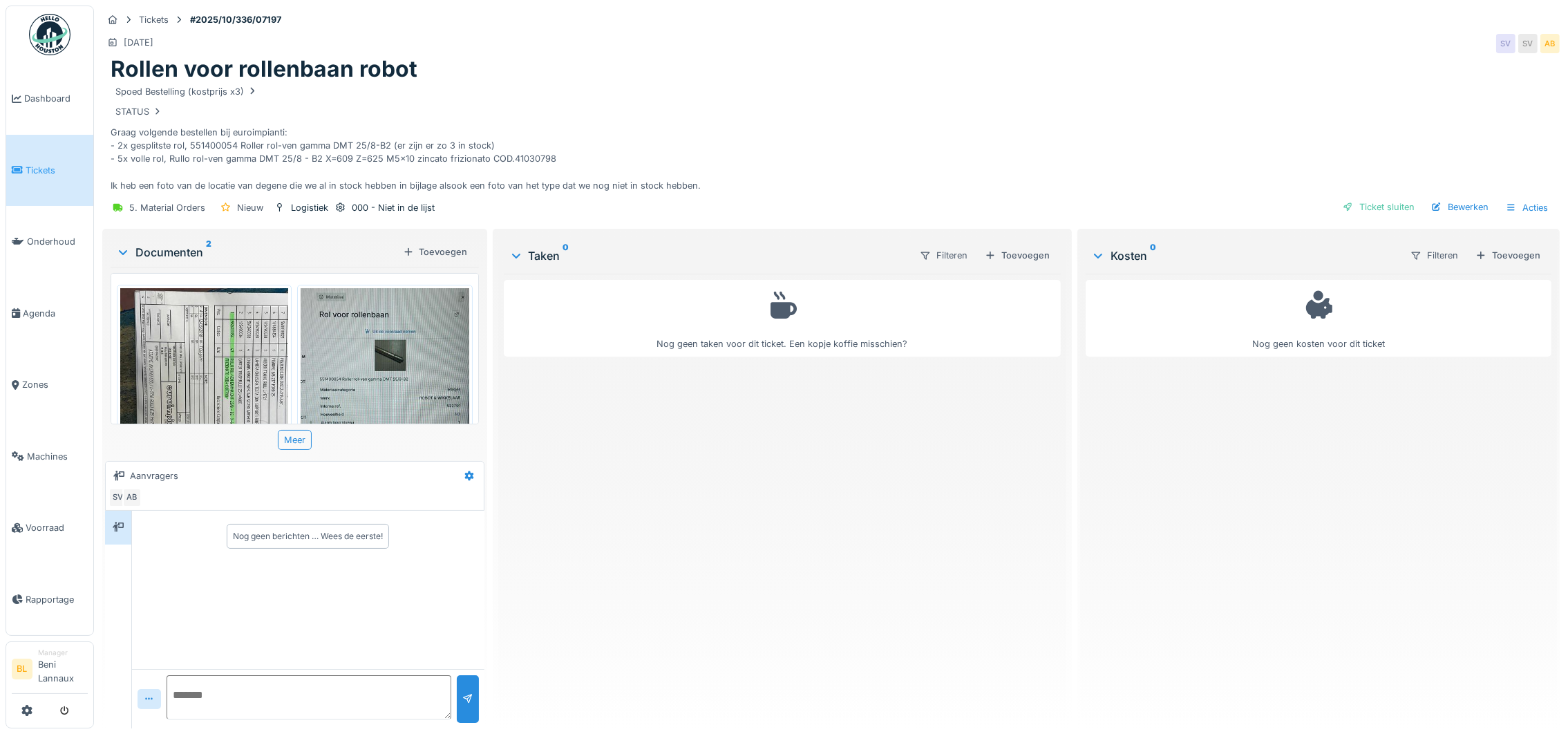
click at [190, 358] on img at bounding box center [204, 401] width 168 height 224
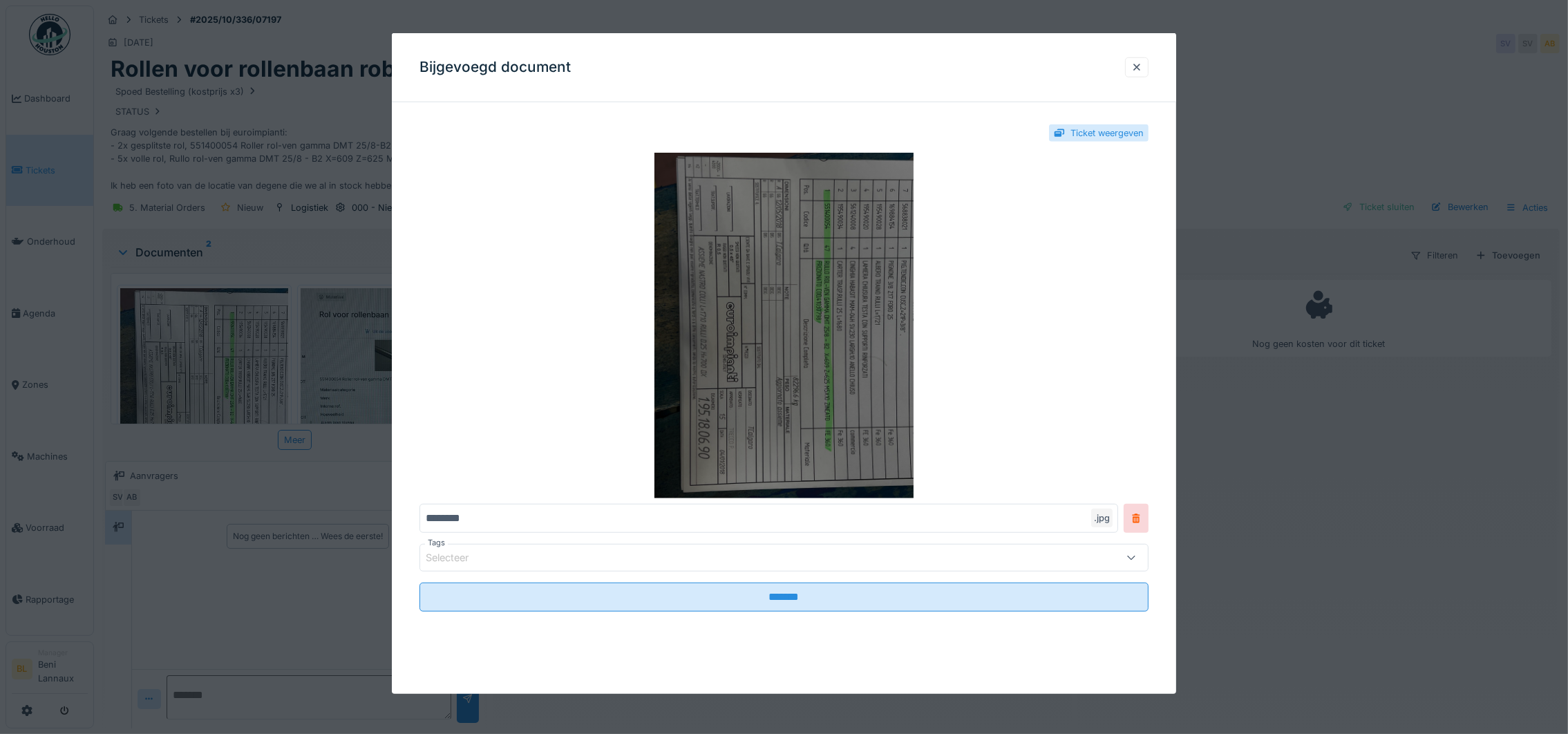
click at [796, 250] on img at bounding box center [784, 326] width 729 height 346
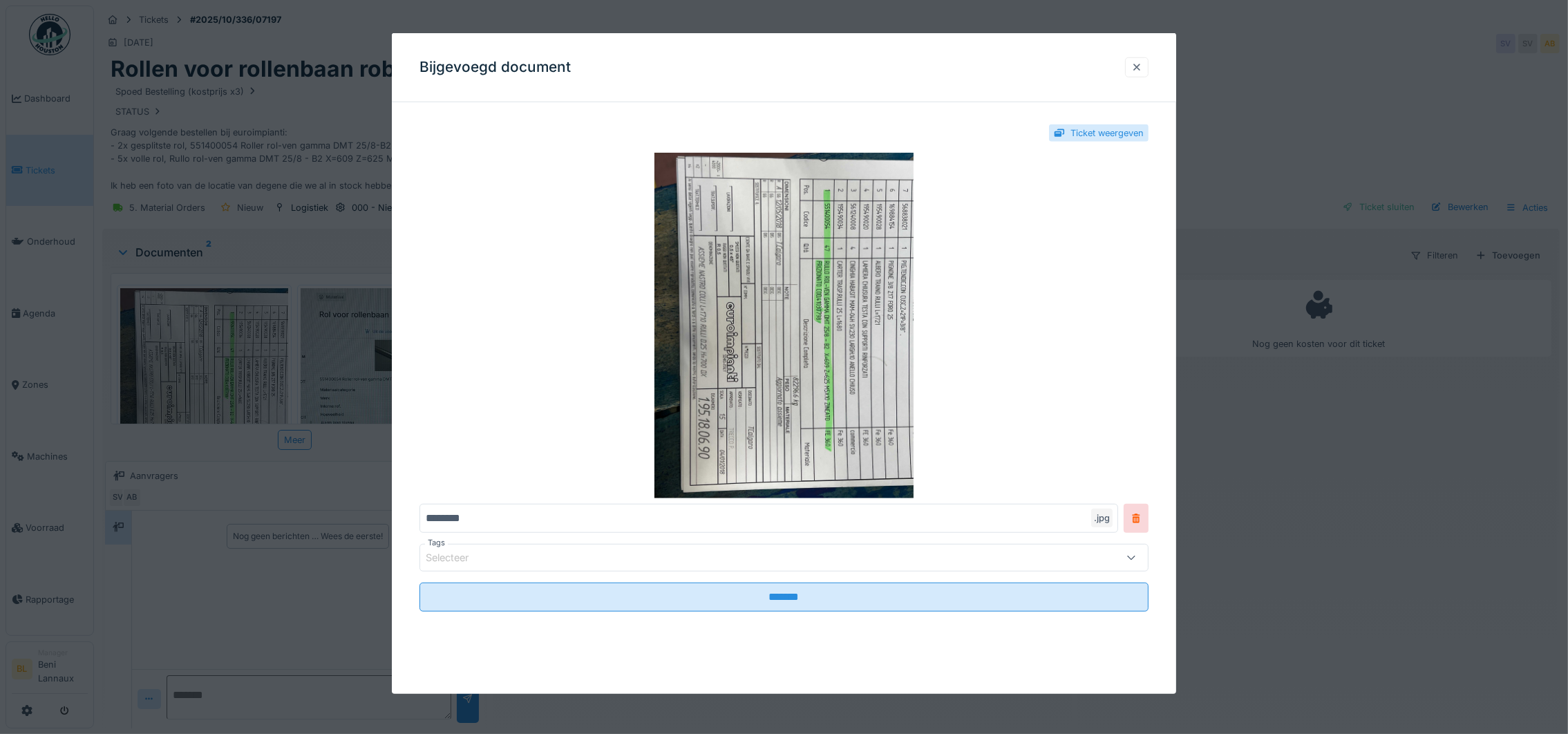
click at [1142, 64] on div at bounding box center [1137, 68] width 11 height 13
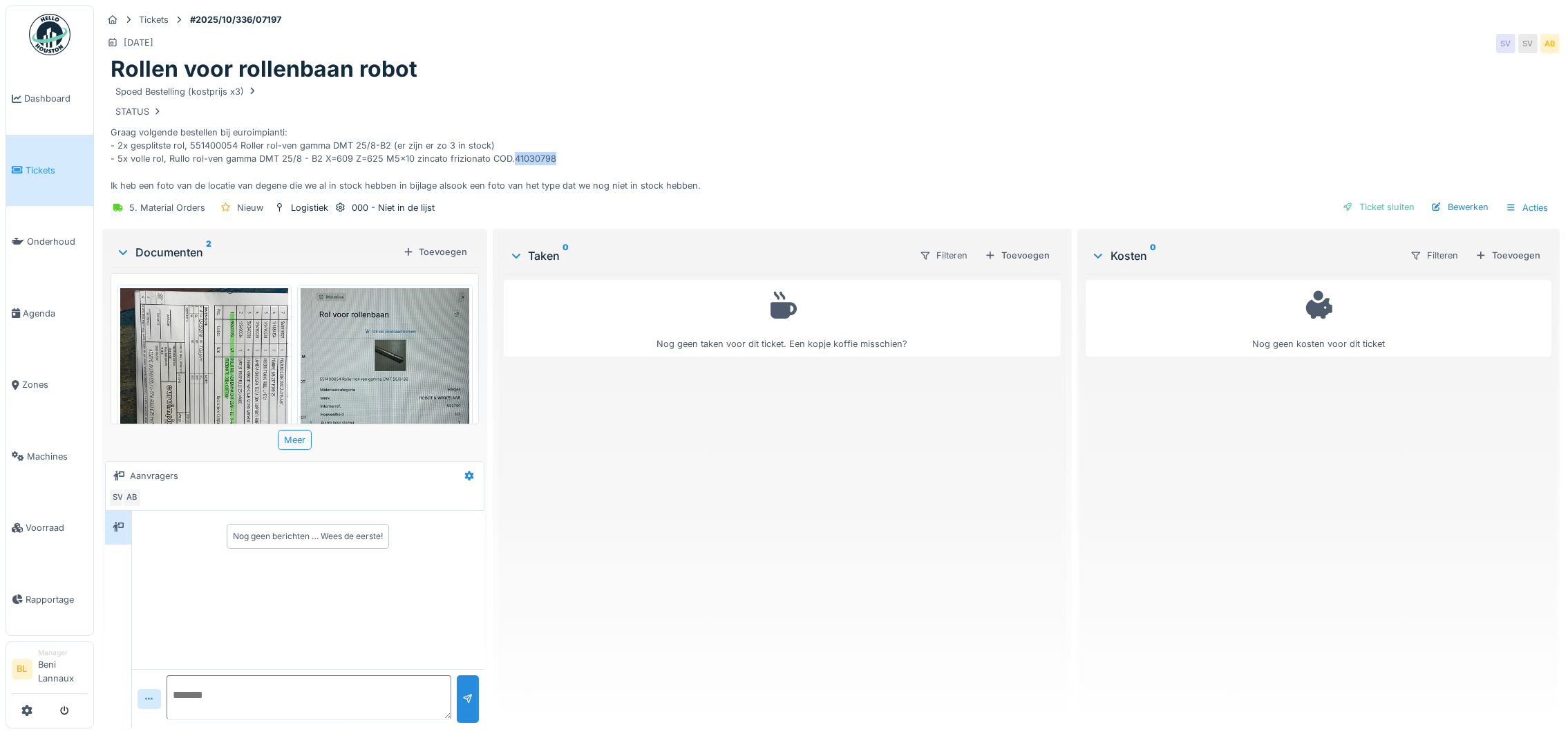
drag, startPoint x: 508, startPoint y: 158, endPoint x: 586, endPoint y: 159, distance: 78.0
click at [586, 159] on div "Spoed Bestelling (kostprijs x3) STATUS Graag volgende bestellen bij euroimpiant…" at bounding box center [832, 138] width 1441 height 109
copy div "41030798"
drag, startPoint x: 221, startPoint y: 160, endPoint x: 276, endPoint y: 163, distance: 55.1
click at [276, 163] on div "Spoed Bestelling (kostprijs x3) STATUS Graag volgende bestellen bij euroimpiant…" at bounding box center [832, 138] width 1441 height 109
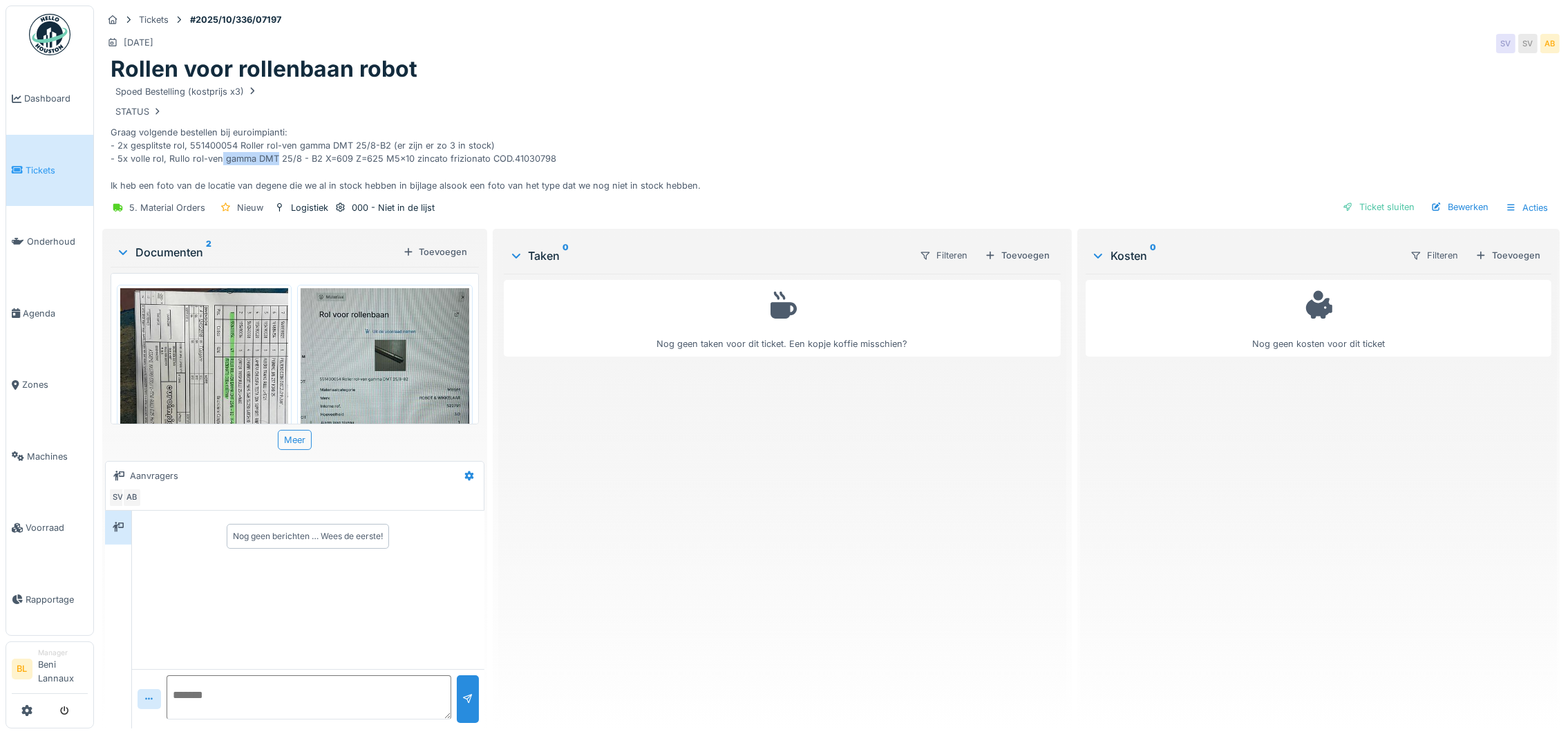
copy div "gamma DMT"
click at [365, 342] on img at bounding box center [385, 401] width 168 height 224
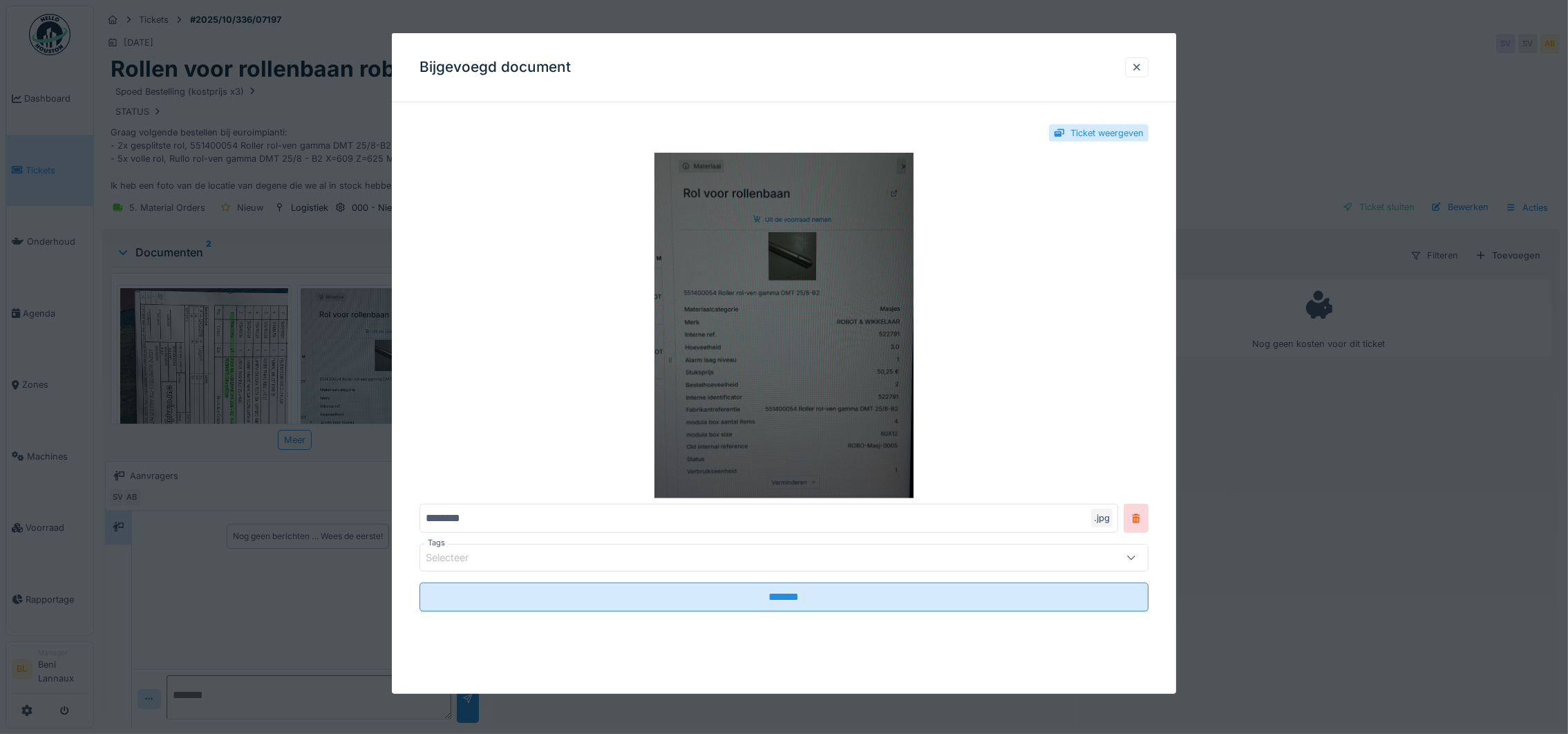
click at [810, 419] on img at bounding box center [784, 326] width 729 height 346
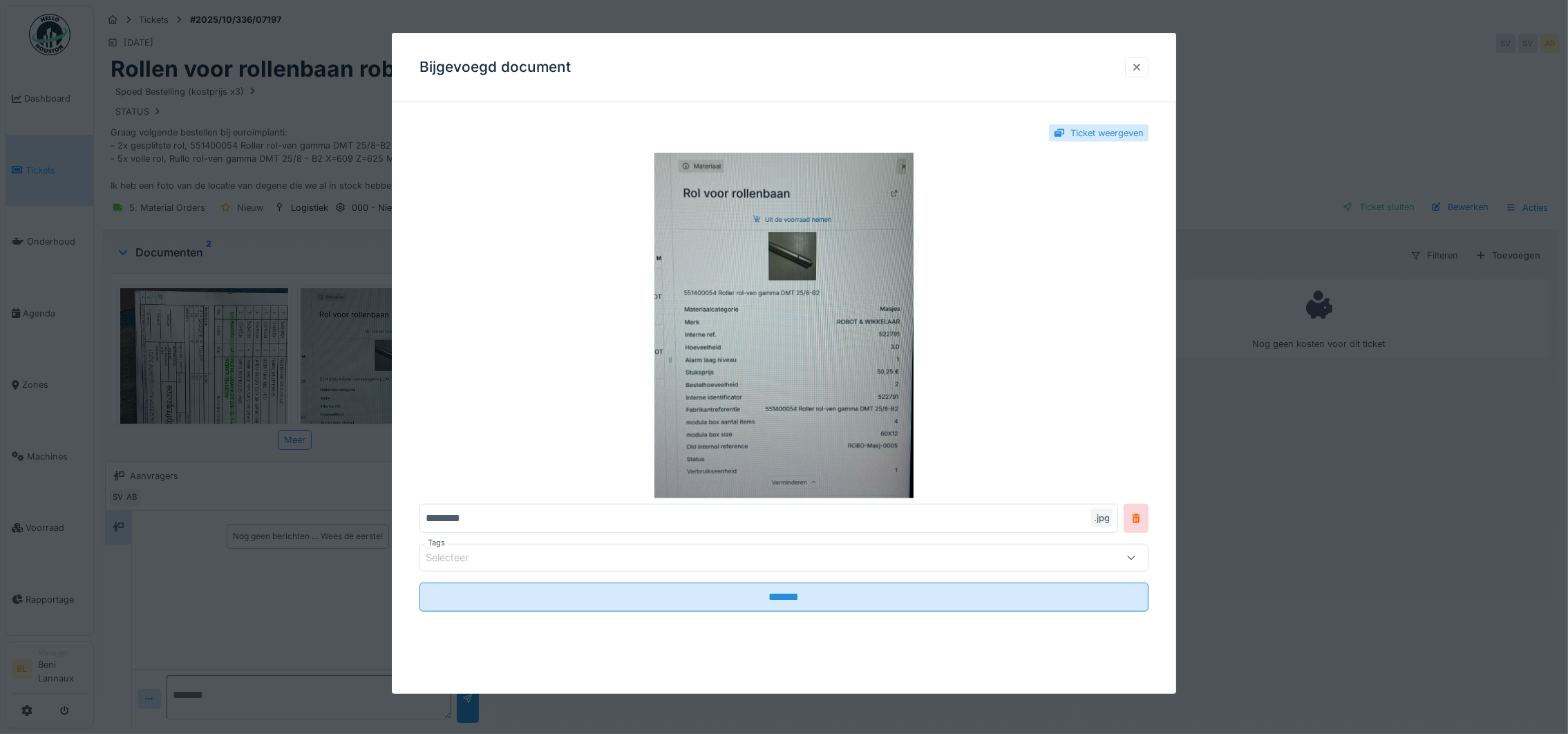
click at [1142, 64] on div at bounding box center [1137, 68] width 11 height 13
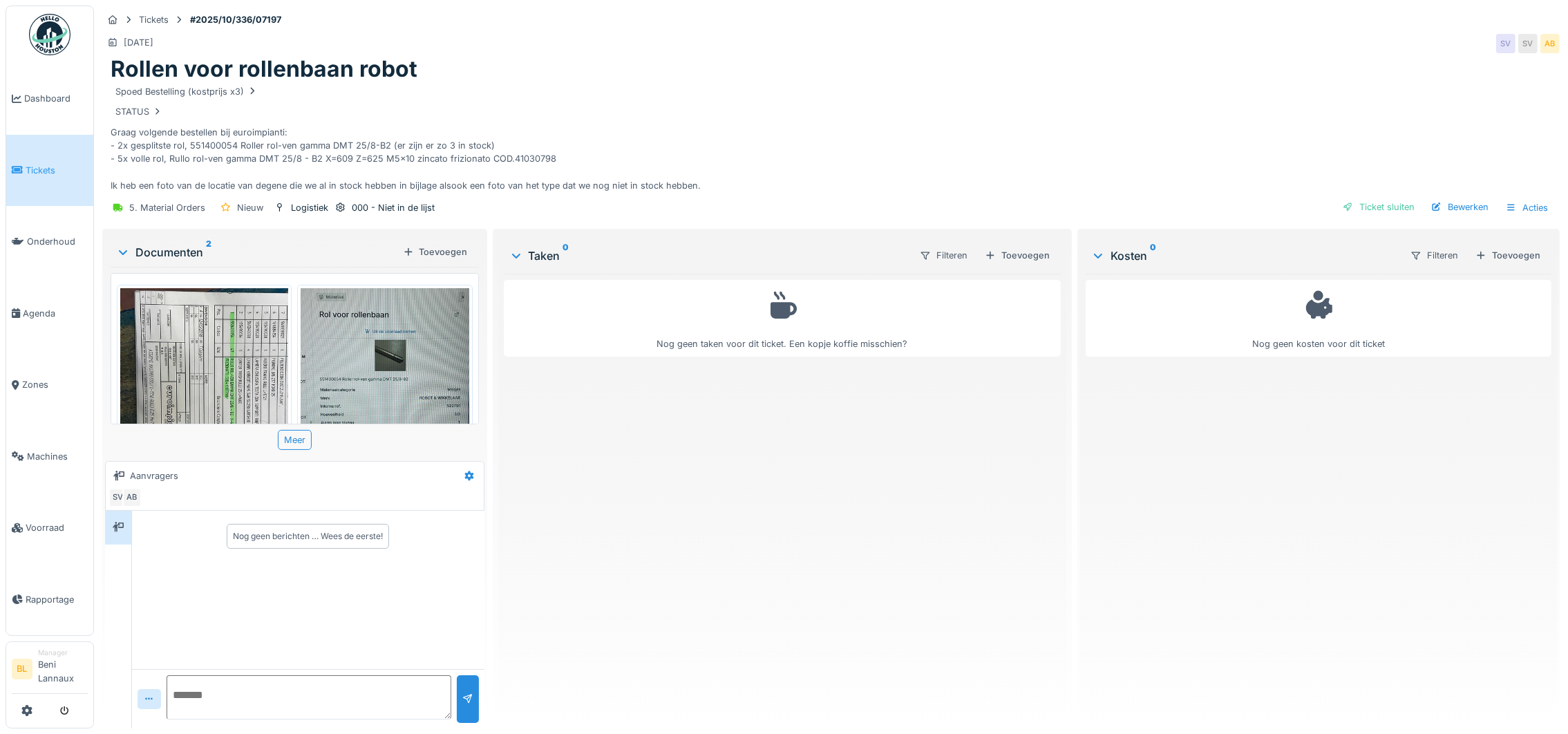
click at [181, 363] on img at bounding box center [204, 401] width 168 height 224
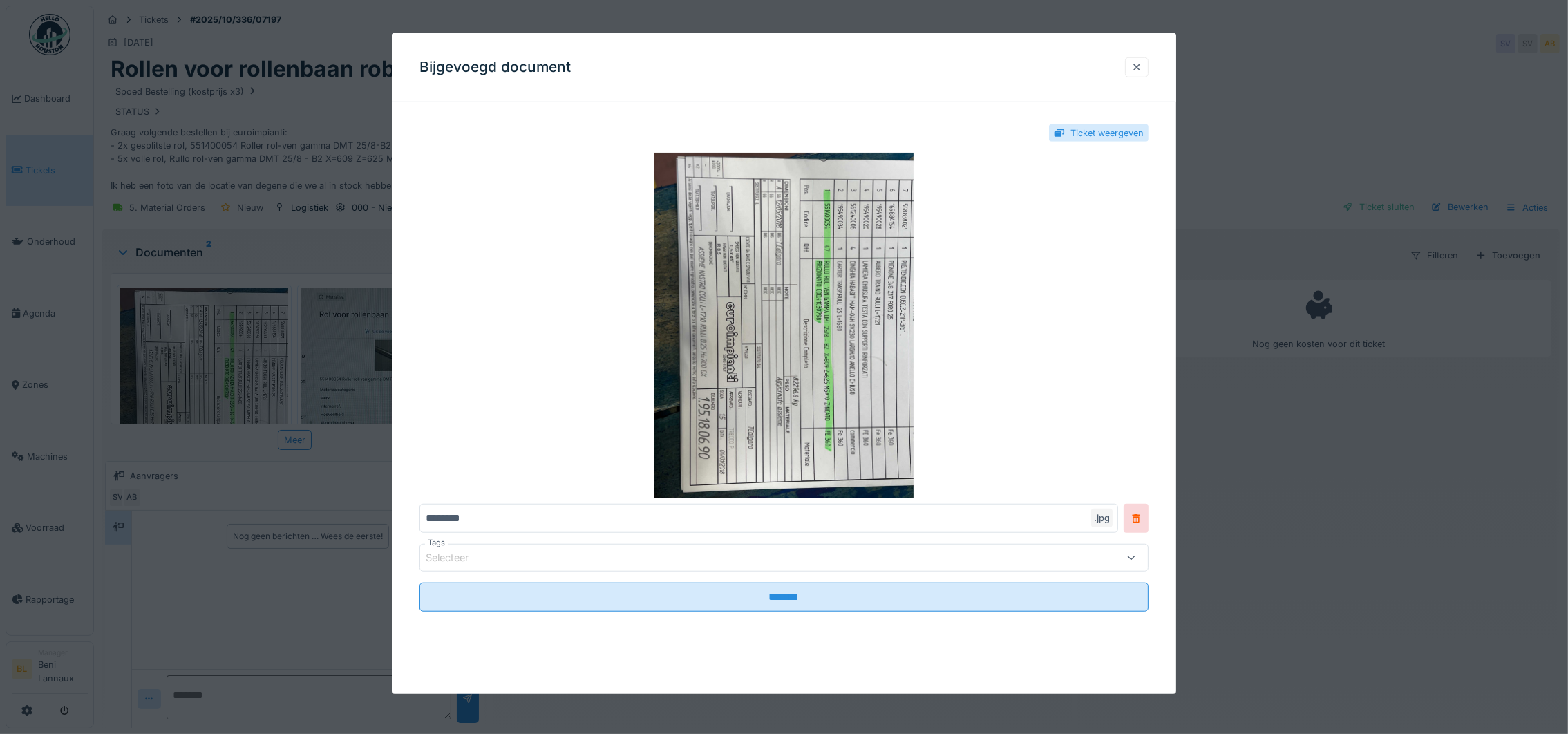
click at [1138, 64] on div at bounding box center [1137, 68] width 11 height 13
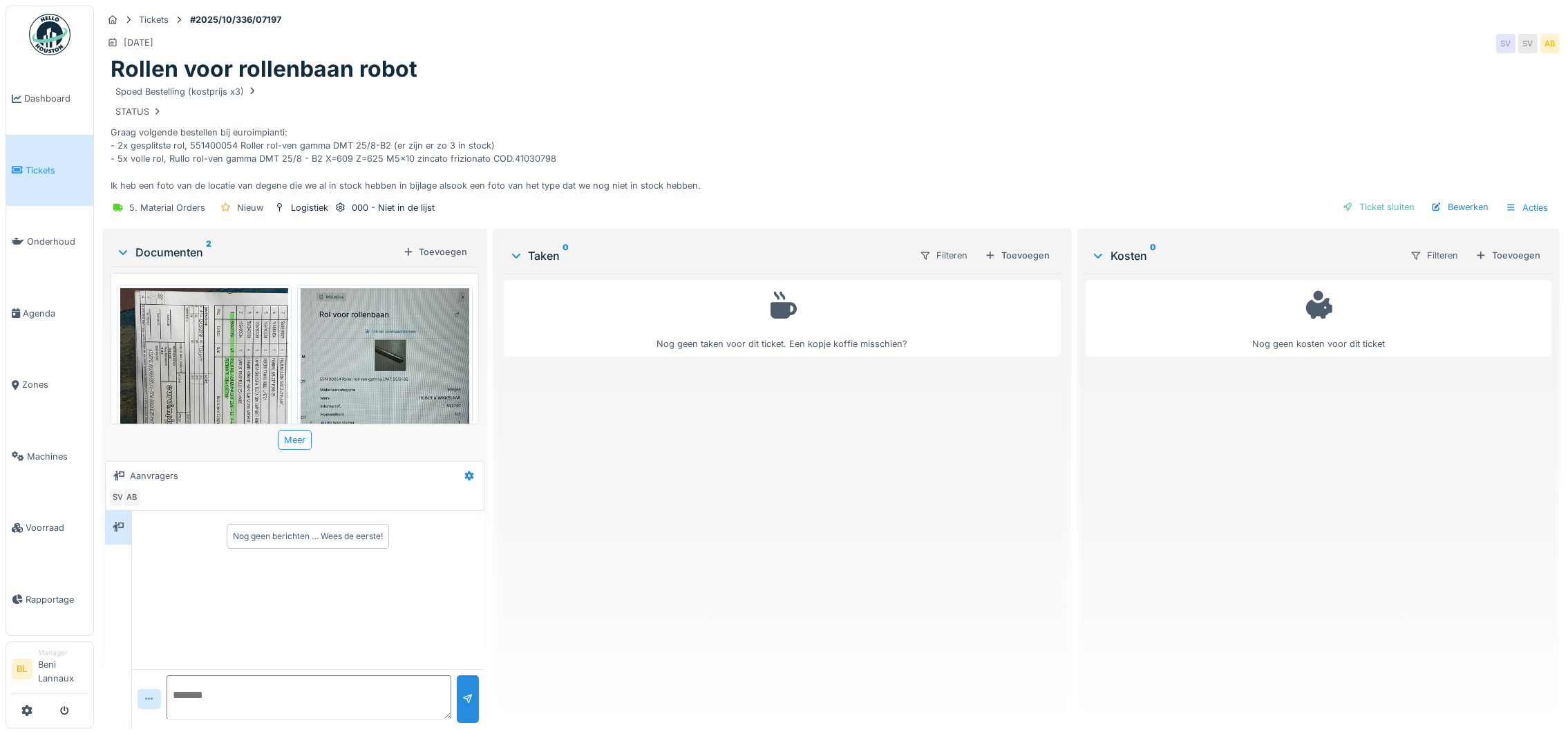
click at [387, 383] on img at bounding box center [385, 401] width 168 height 224
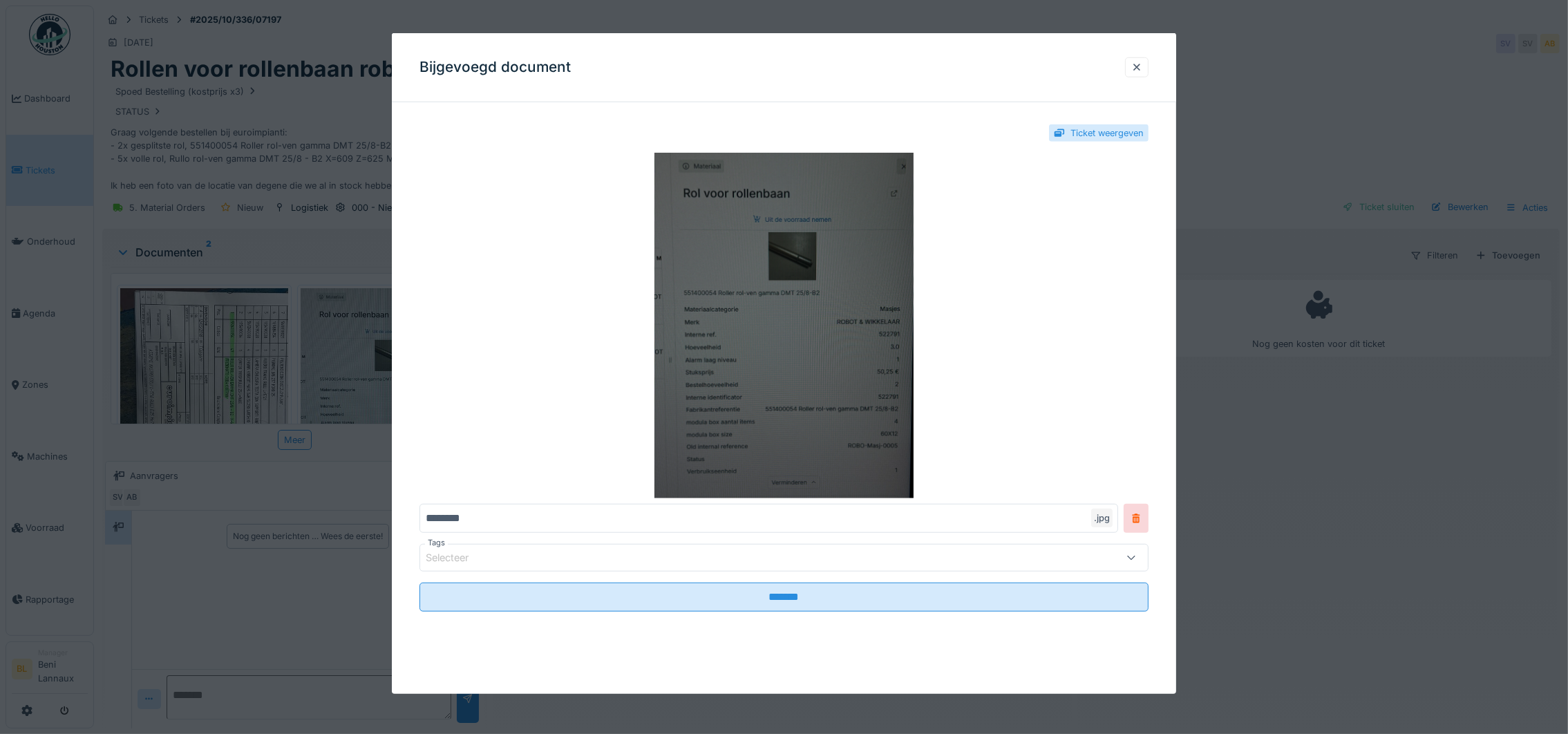
click at [821, 404] on img at bounding box center [784, 326] width 729 height 346
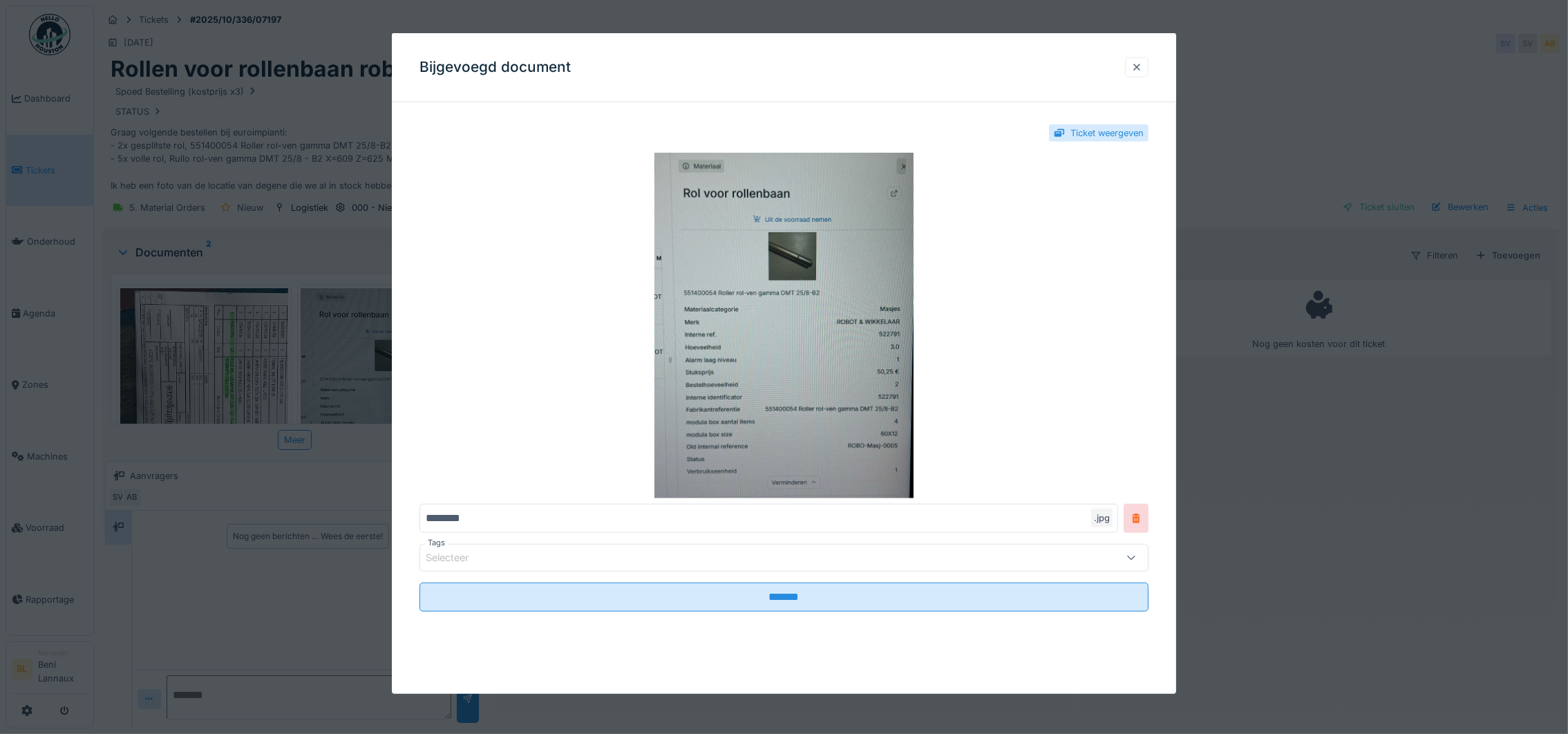
click at [1142, 61] on div at bounding box center [1137, 68] width 11 height 13
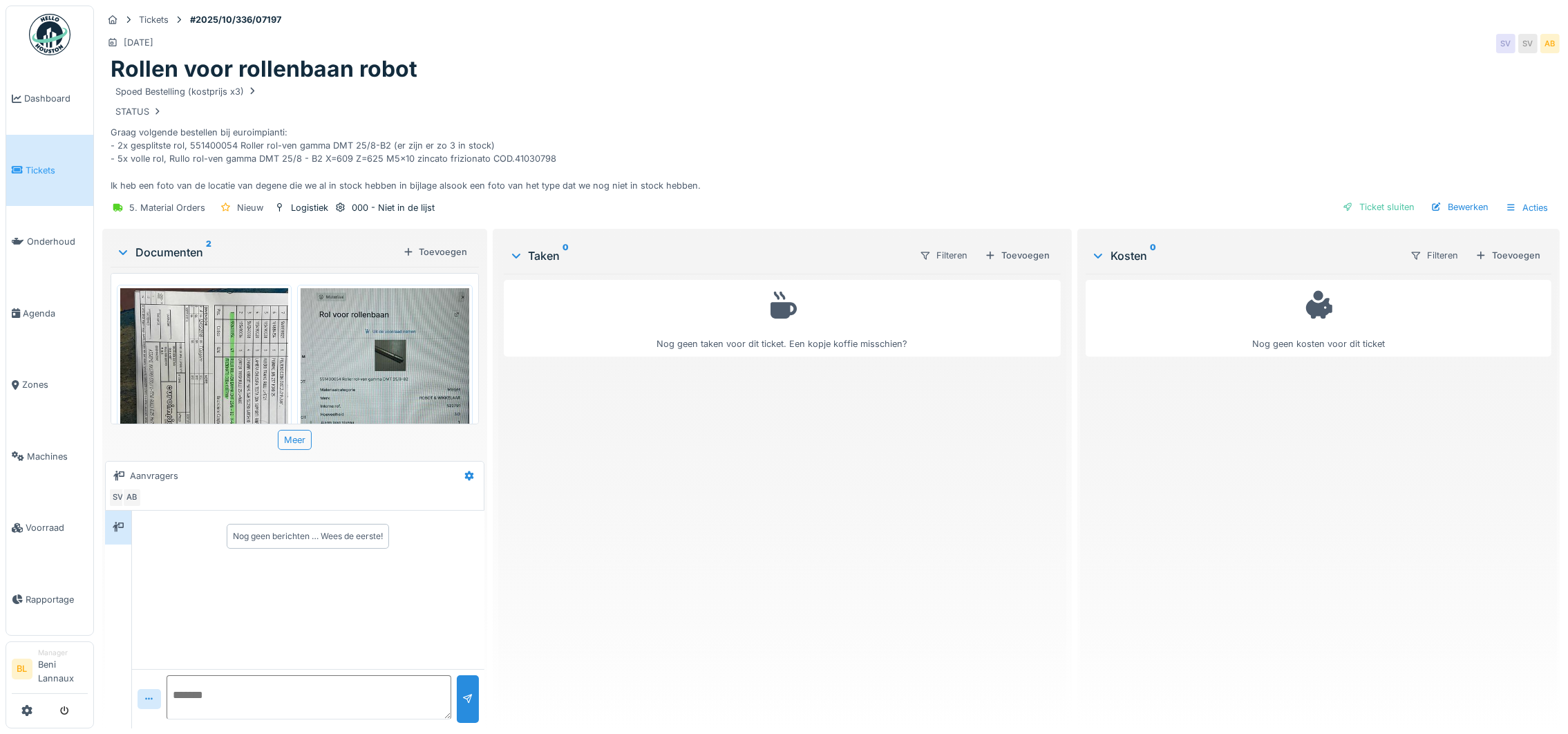
click at [169, 323] on img at bounding box center [204, 401] width 168 height 224
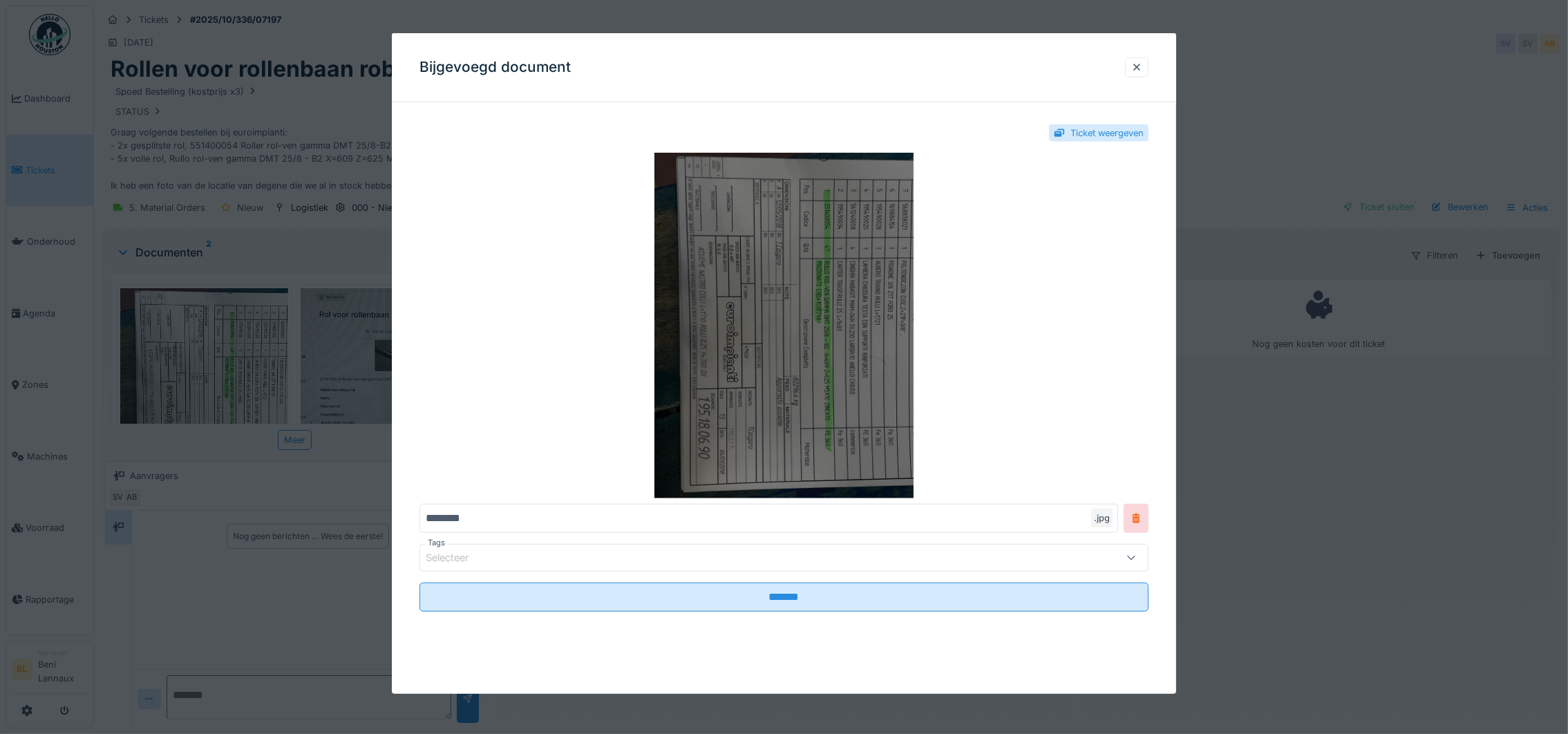
click at [834, 268] on img at bounding box center [784, 326] width 729 height 346
click at [771, 341] on img at bounding box center [784, 326] width 729 height 346
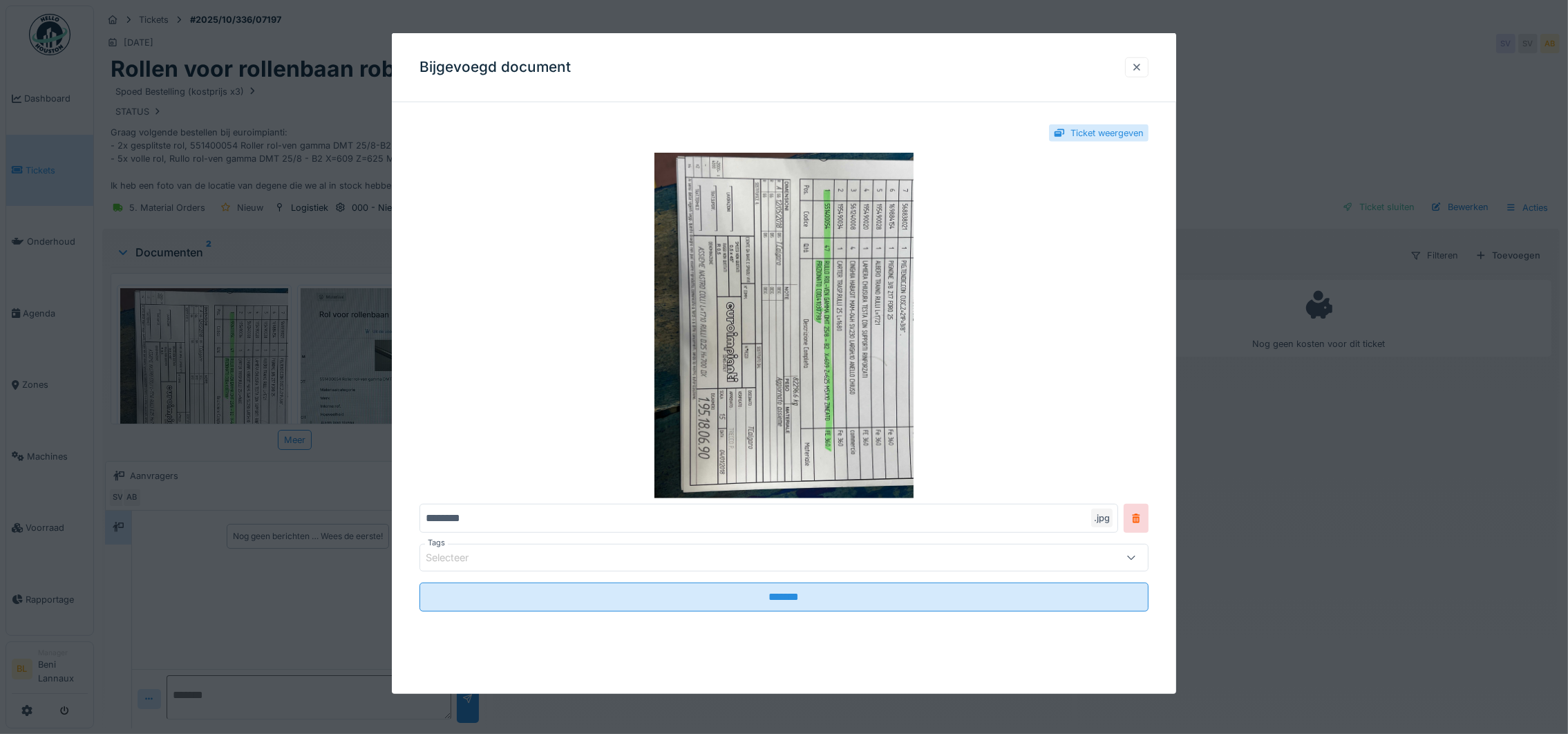
click at [1149, 63] on div at bounding box center [1136, 68] width 23 height 20
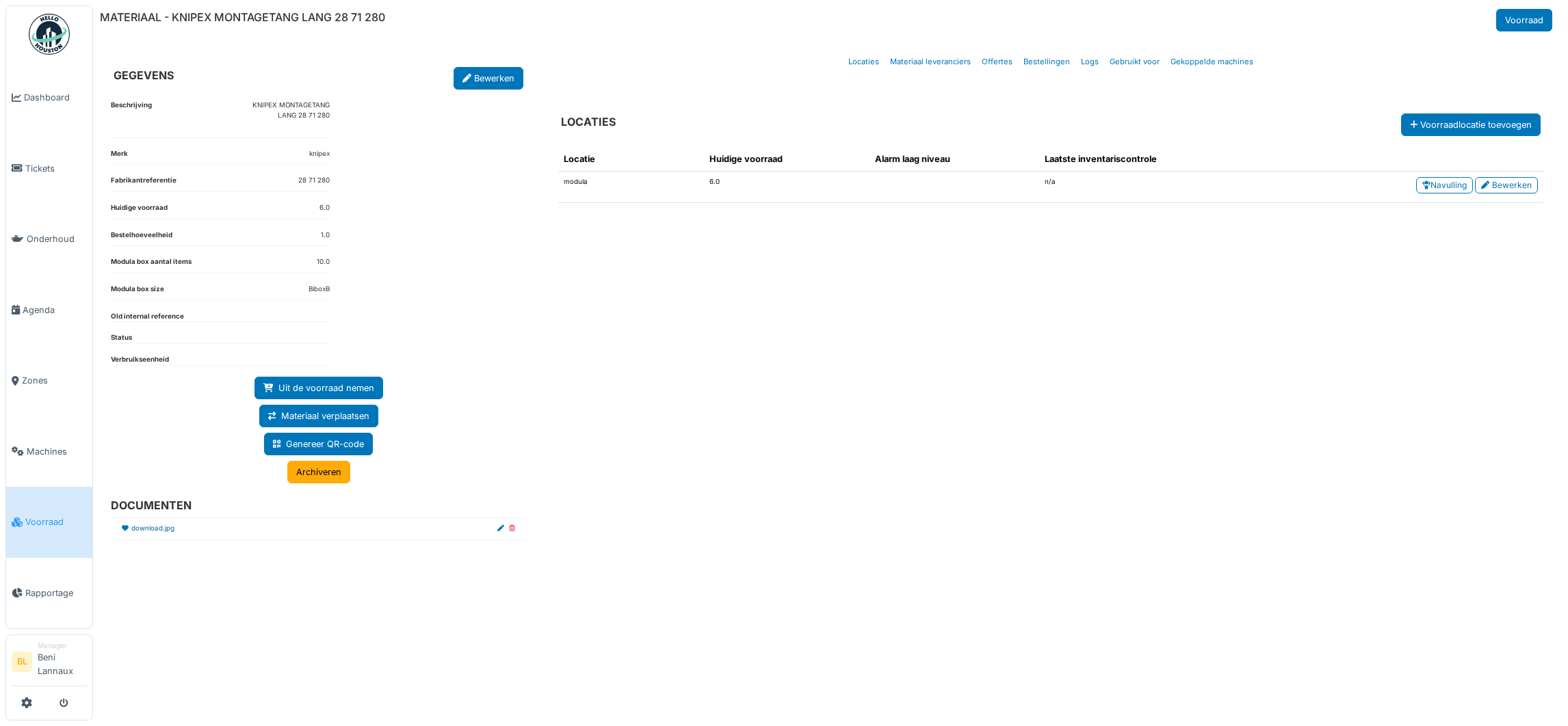
click at [161, 532] on link "download.jpg" at bounding box center [152, 528] width 43 height 10
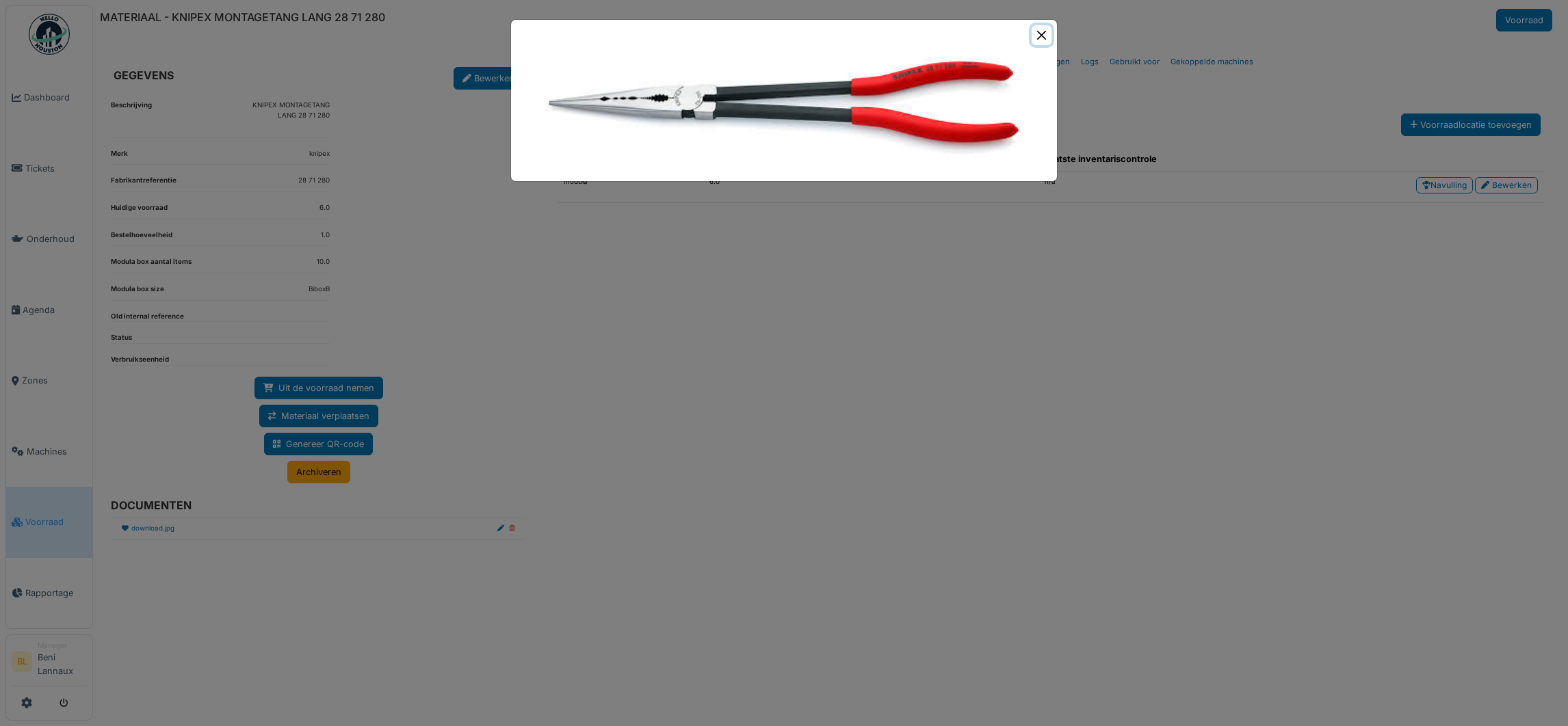
click at [1040, 34] on button "Close" at bounding box center [1042, 36] width 20 height 20
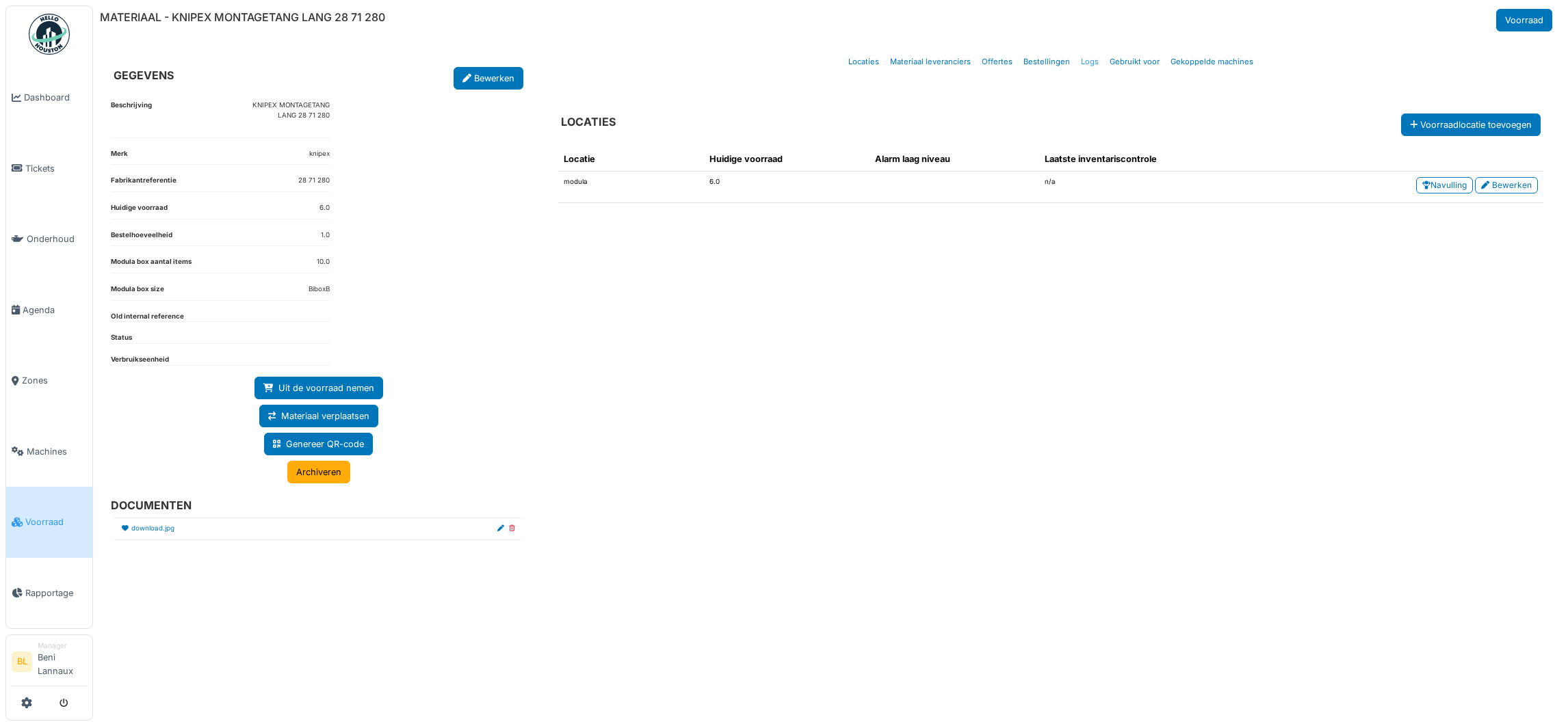
click at [1089, 63] on link "Logs" at bounding box center [1089, 61] width 28 height 32
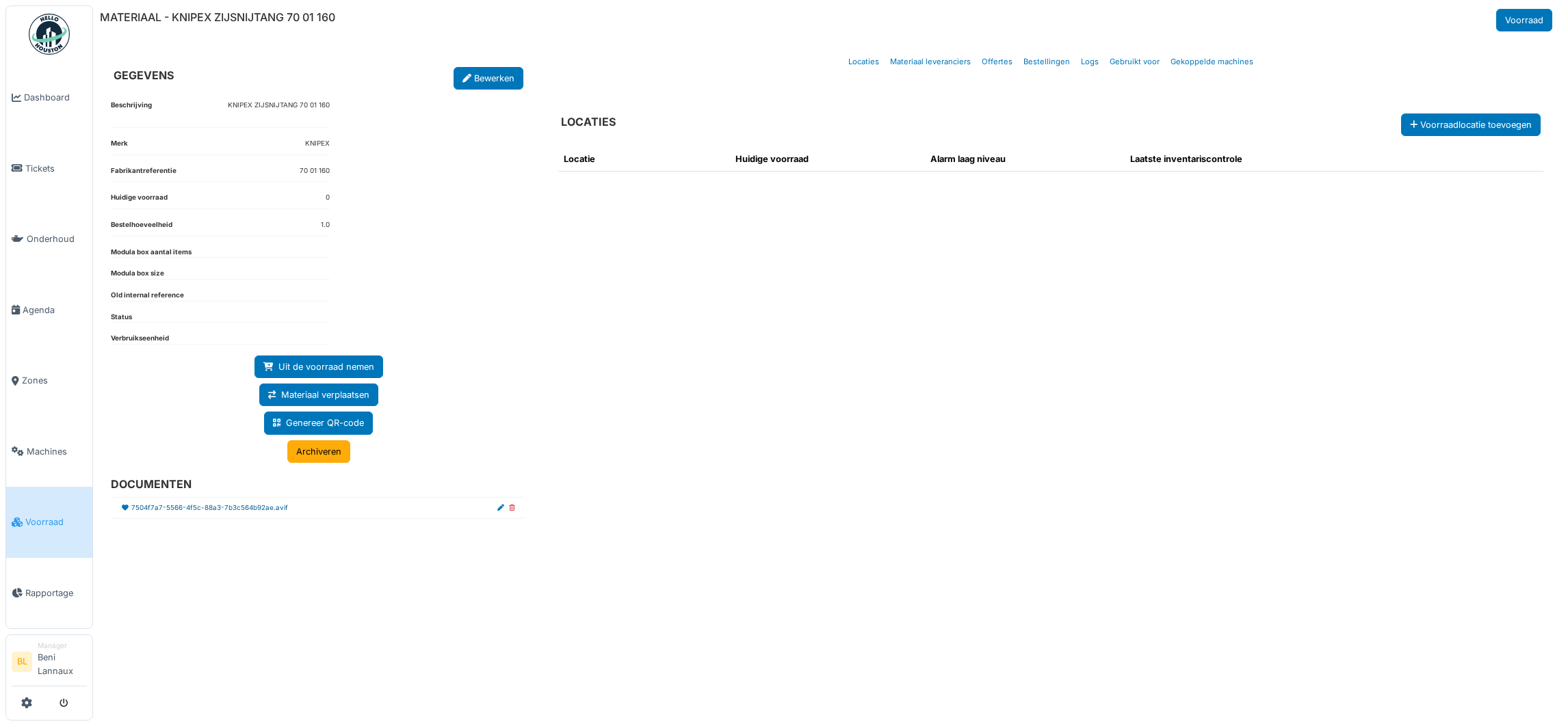
click at [232, 511] on link "7504f7a7-5566-4f5c-88a3-7b3c564b92ae.avif" at bounding box center [209, 508] width 157 height 10
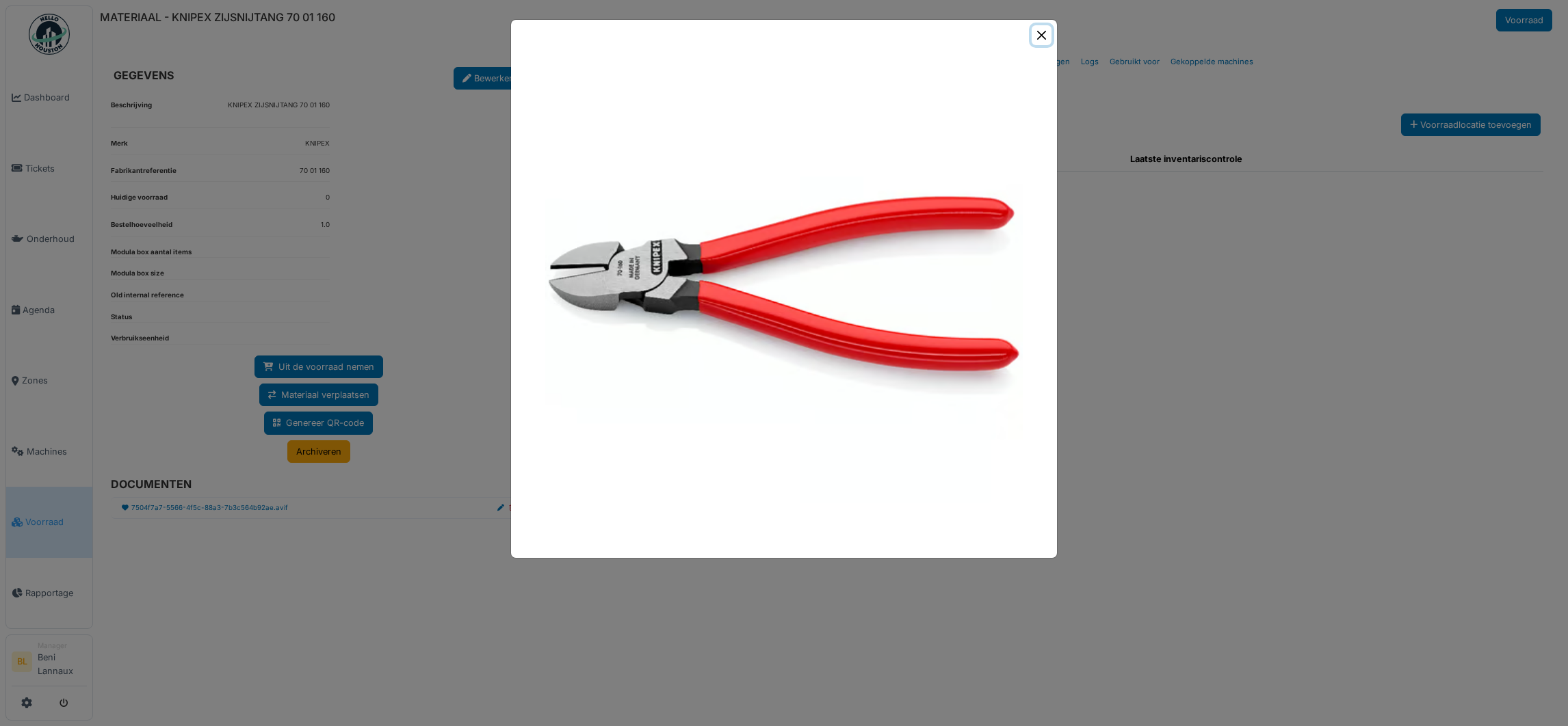
click at [1041, 31] on button "Close" at bounding box center [1042, 36] width 20 height 20
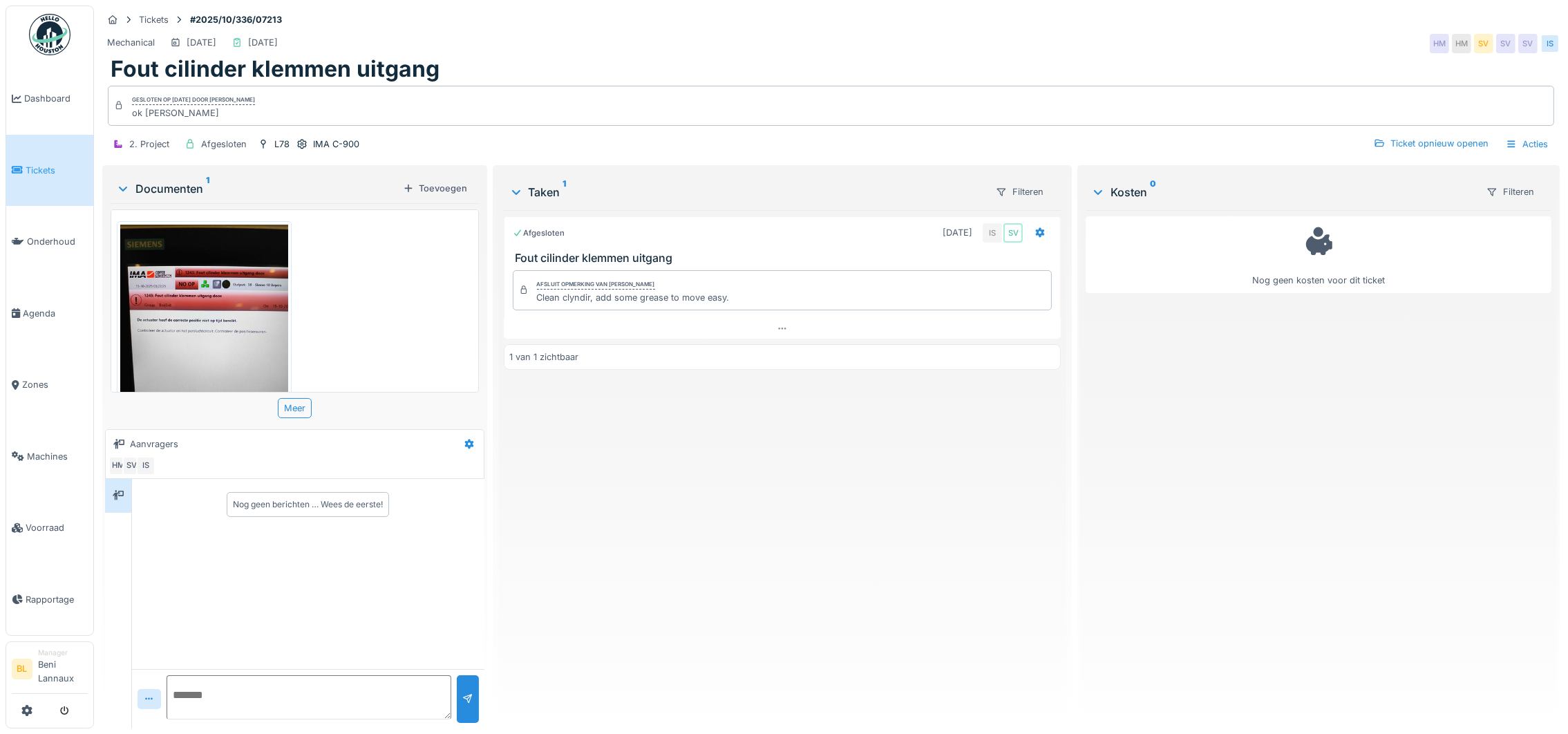
click at [185, 330] on img at bounding box center [204, 337] width 168 height 224
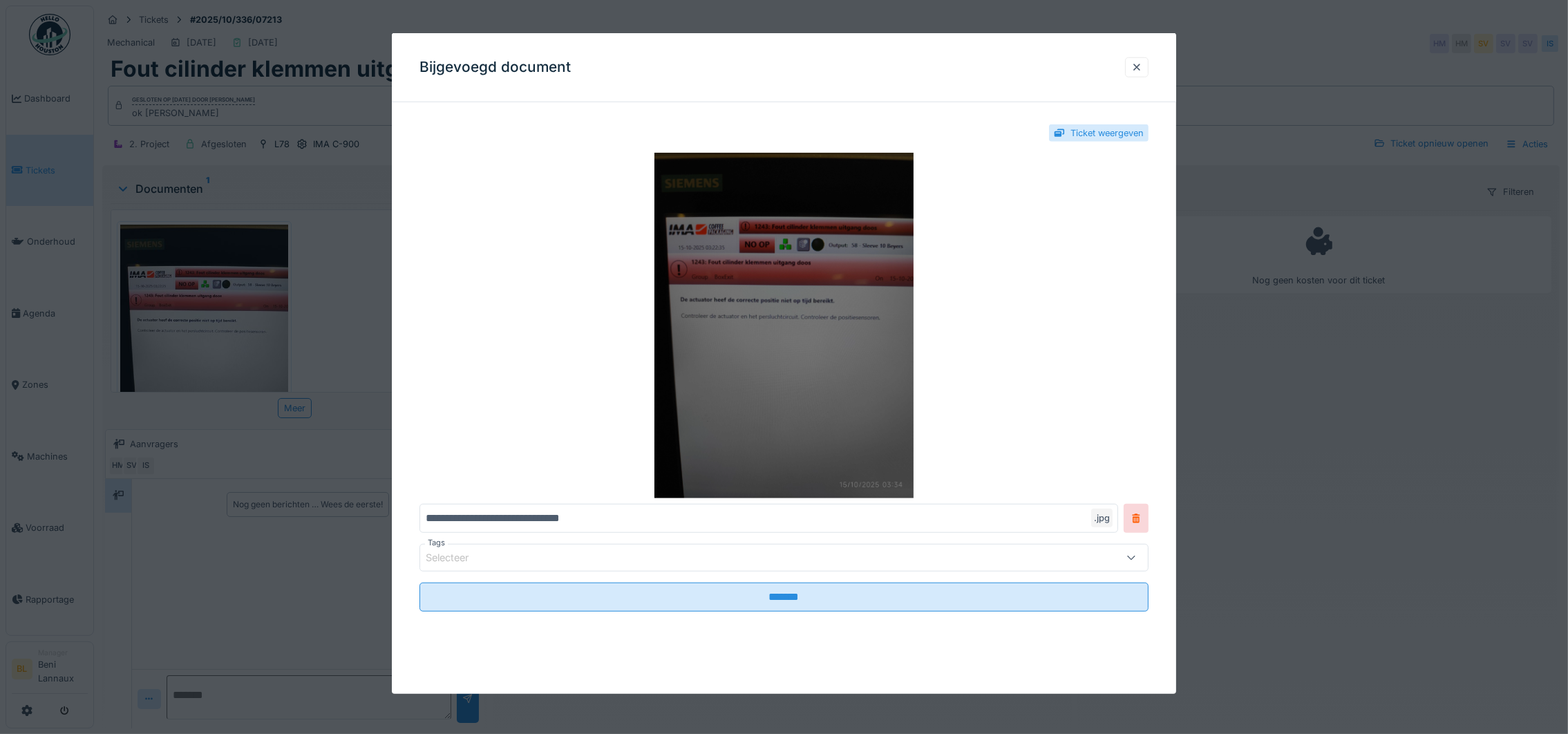
click at [747, 349] on img at bounding box center [784, 326] width 729 height 346
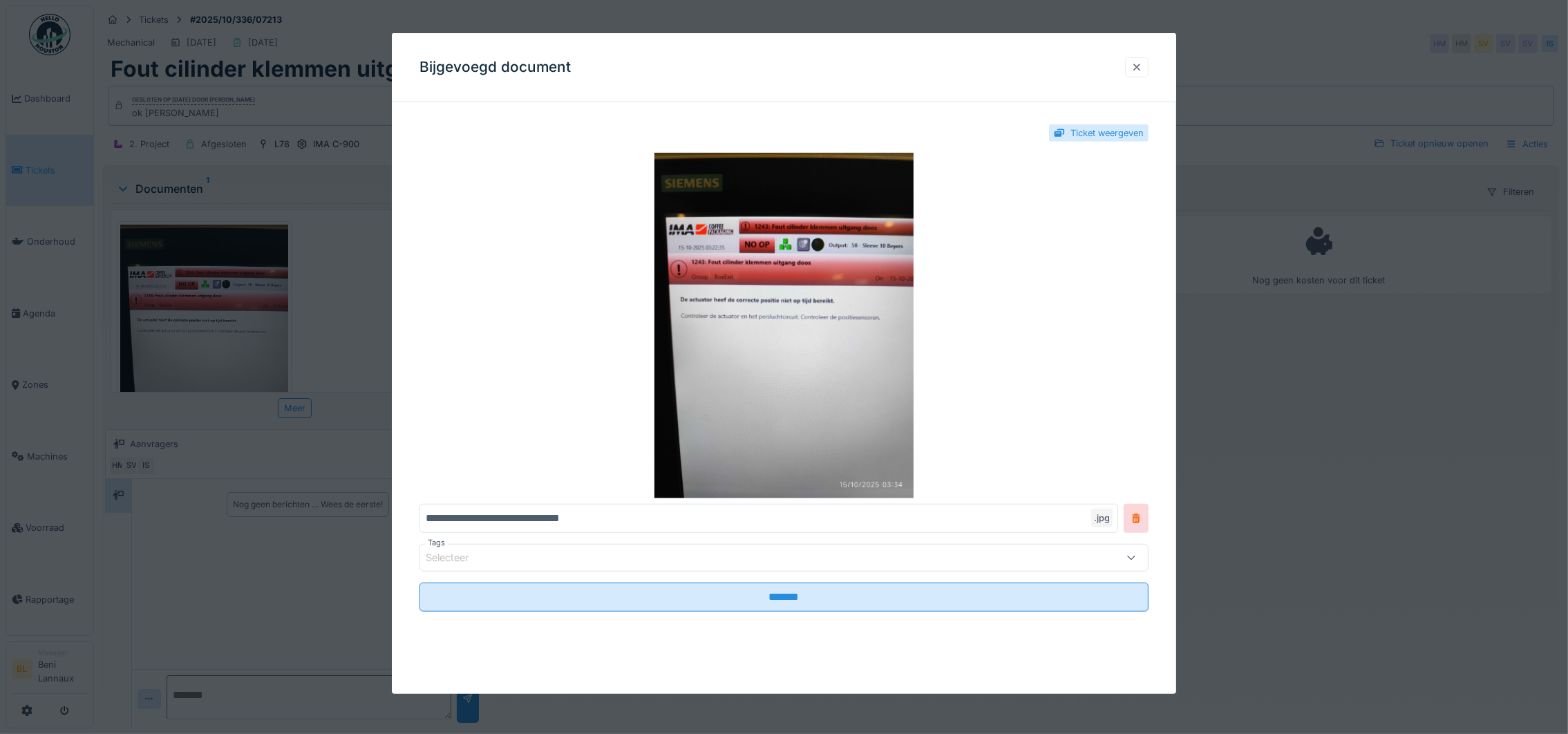
click at [1135, 61] on div at bounding box center [1136, 68] width 23 height 20
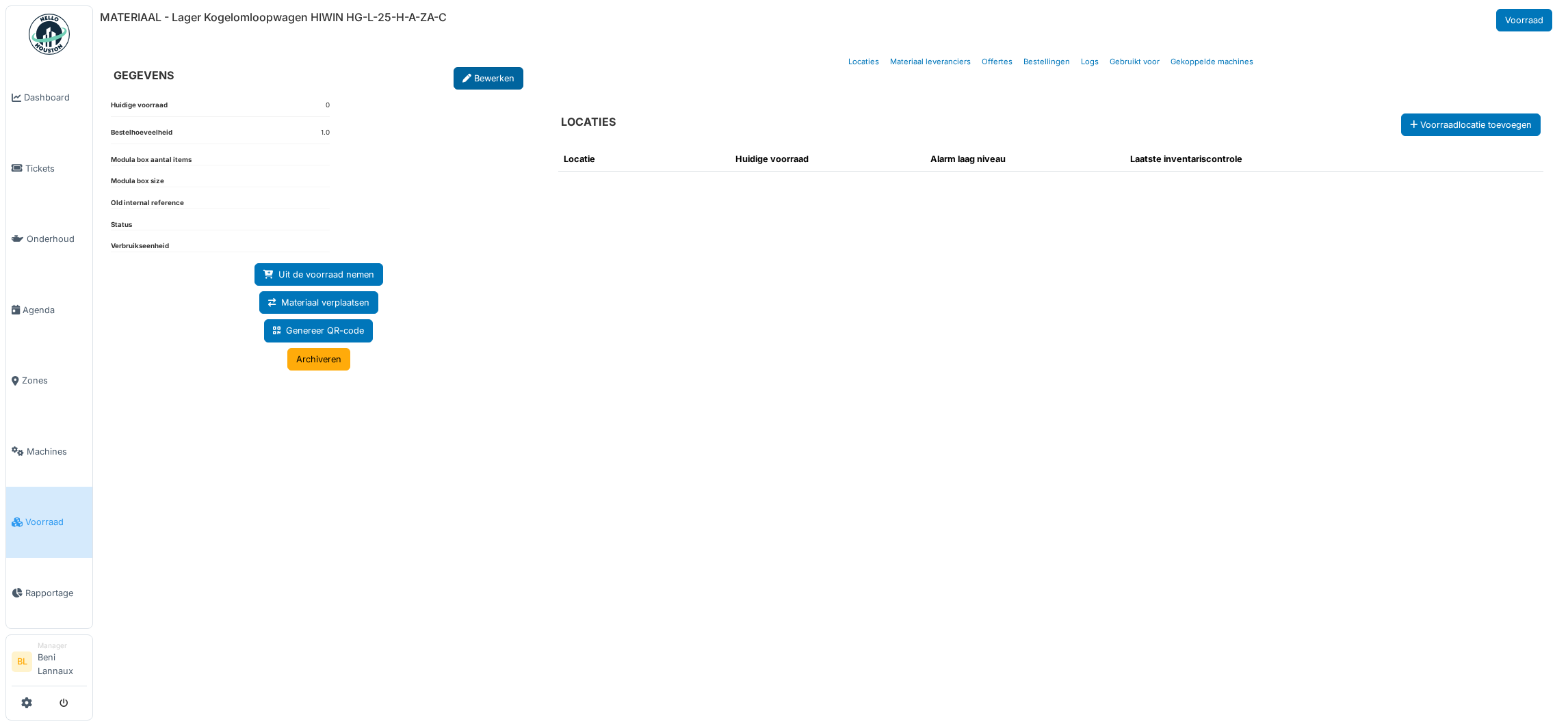
click at [475, 77] on link "Bewerken" at bounding box center [488, 78] width 70 height 23
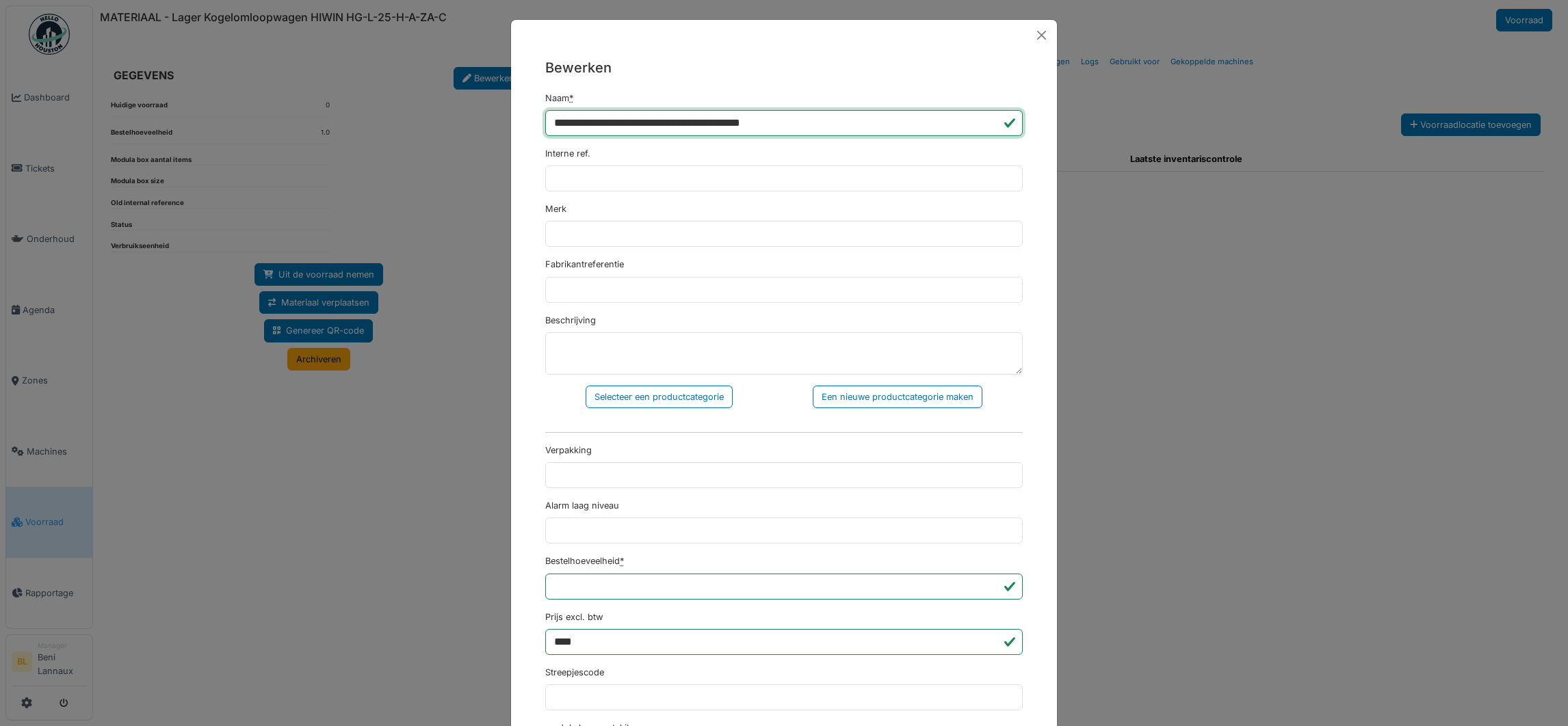
drag, startPoint x: 716, startPoint y: 121, endPoint x: 687, endPoint y: 126, distance: 29.4
click at [687, 126] on input "**********" at bounding box center [783, 123] width 477 height 26
click at [603, 244] on input "Merk" at bounding box center [783, 233] width 477 height 26
paste input "*****"
type input "*****"
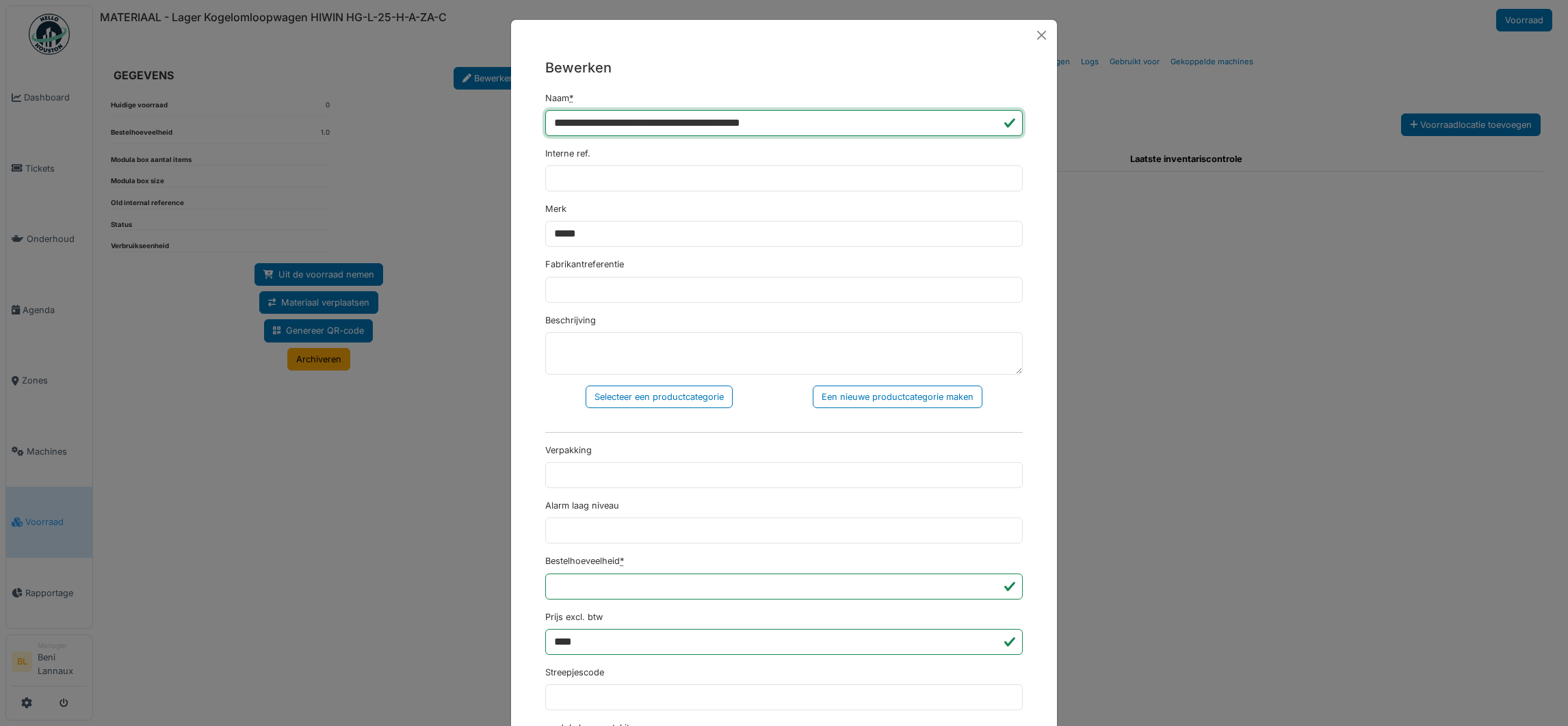
drag, startPoint x: 720, startPoint y: 120, endPoint x: 852, endPoint y: 117, distance: 132.0
click at [852, 117] on input "**********" at bounding box center [783, 123] width 477 height 26
click at [622, 281] on input "Fabrikantreferentie" at bounding box center [783, 290] width 477 height 26
paste input "**********"
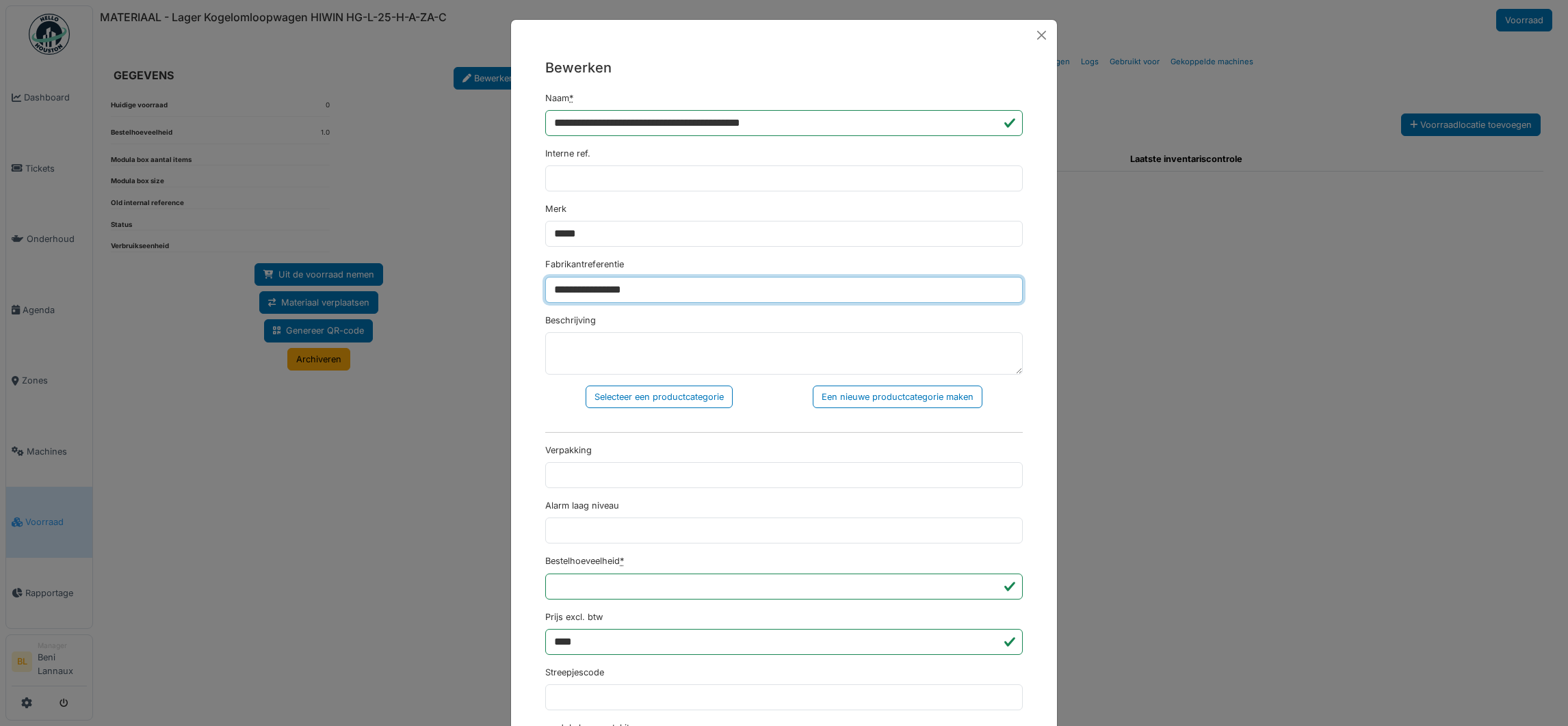
type input "**********"
drag, startPoint x: 681, startPoint y: 128, endPoint x: 577, endPoint y: 132, distance: 104.1
click at [577, 132] on input "**********" at bounding box center [783, 123] width 477 height 26
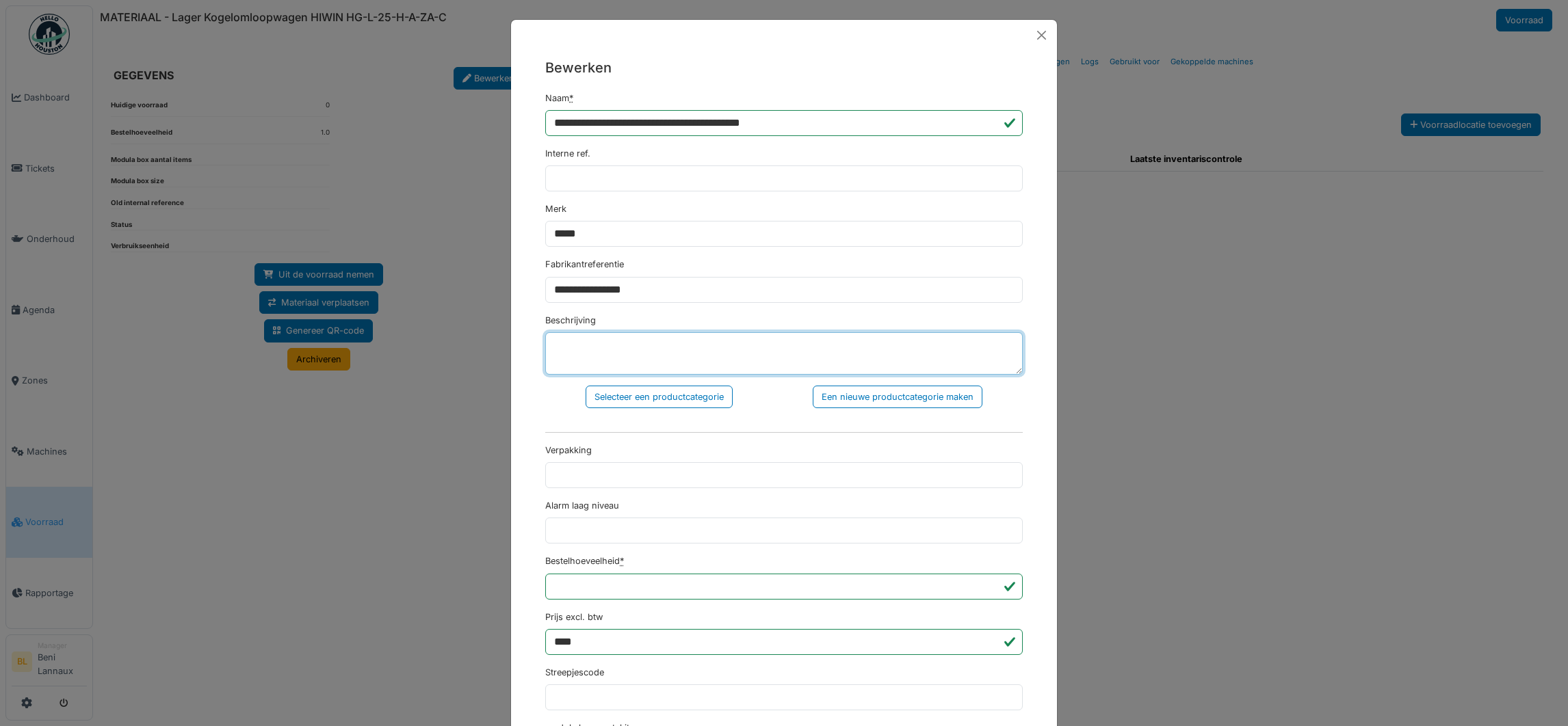
click at [577, 356] on textarea "Beschrijving" at bounding box center [783, 353] width 477 height 42
type textarea "*"
paste textarea "**********"
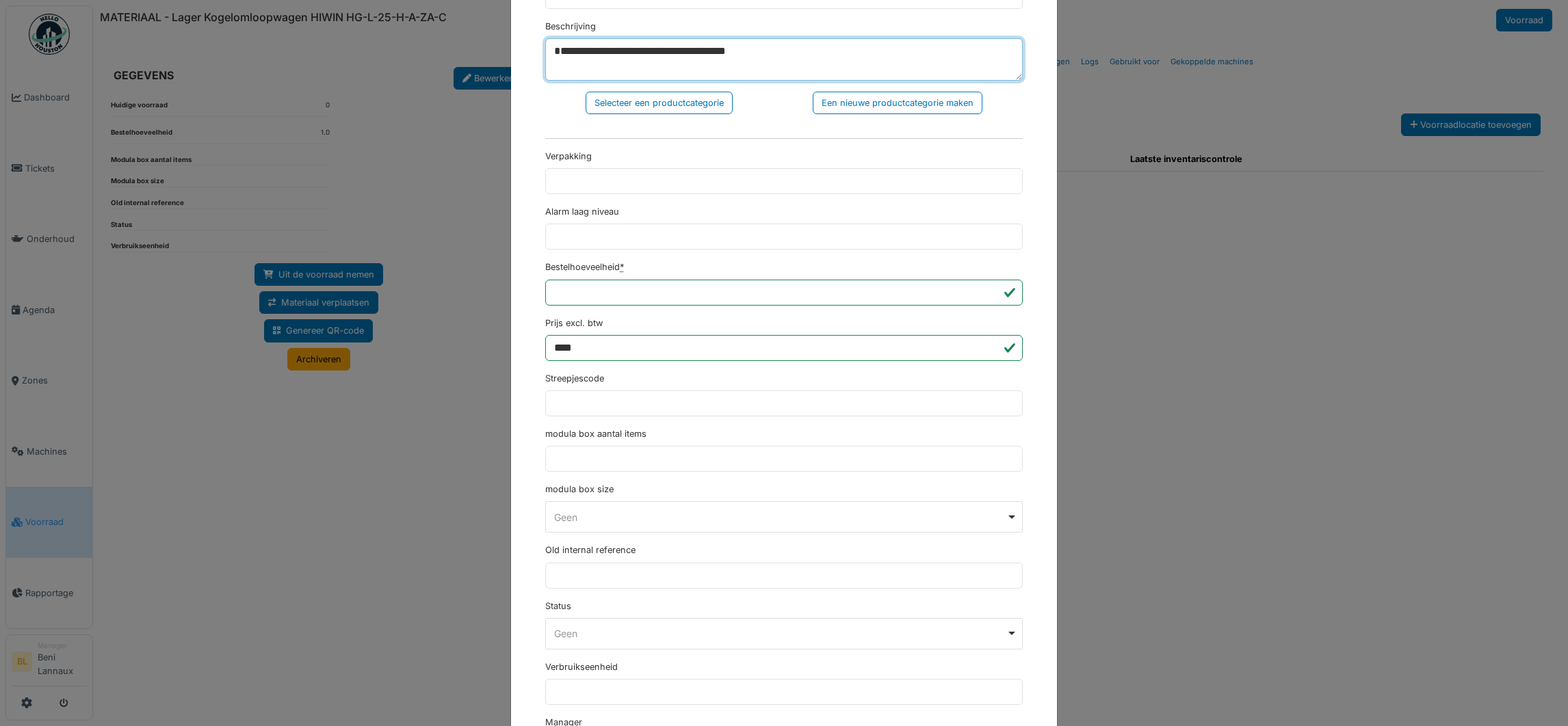
scroll to position [307, 0]
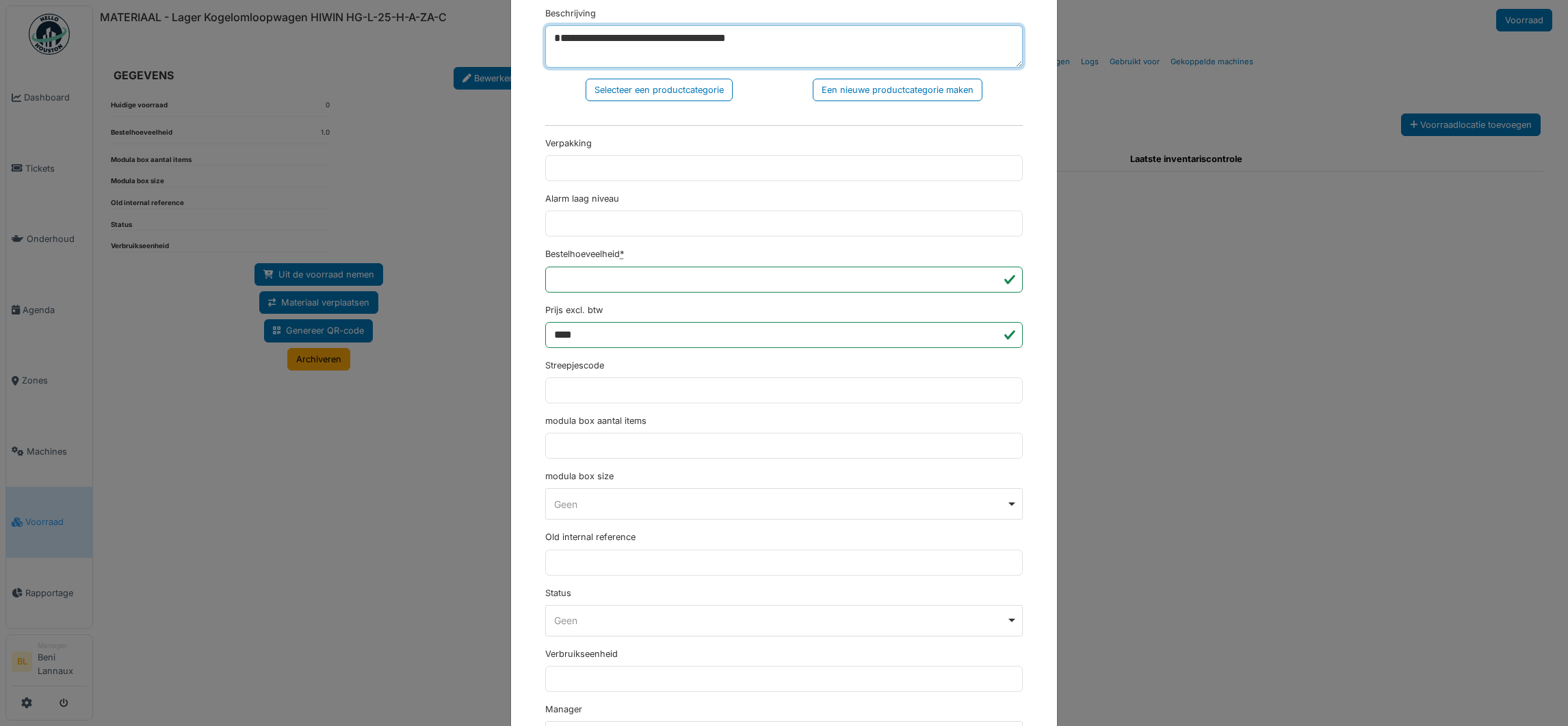
type textarea "**********"
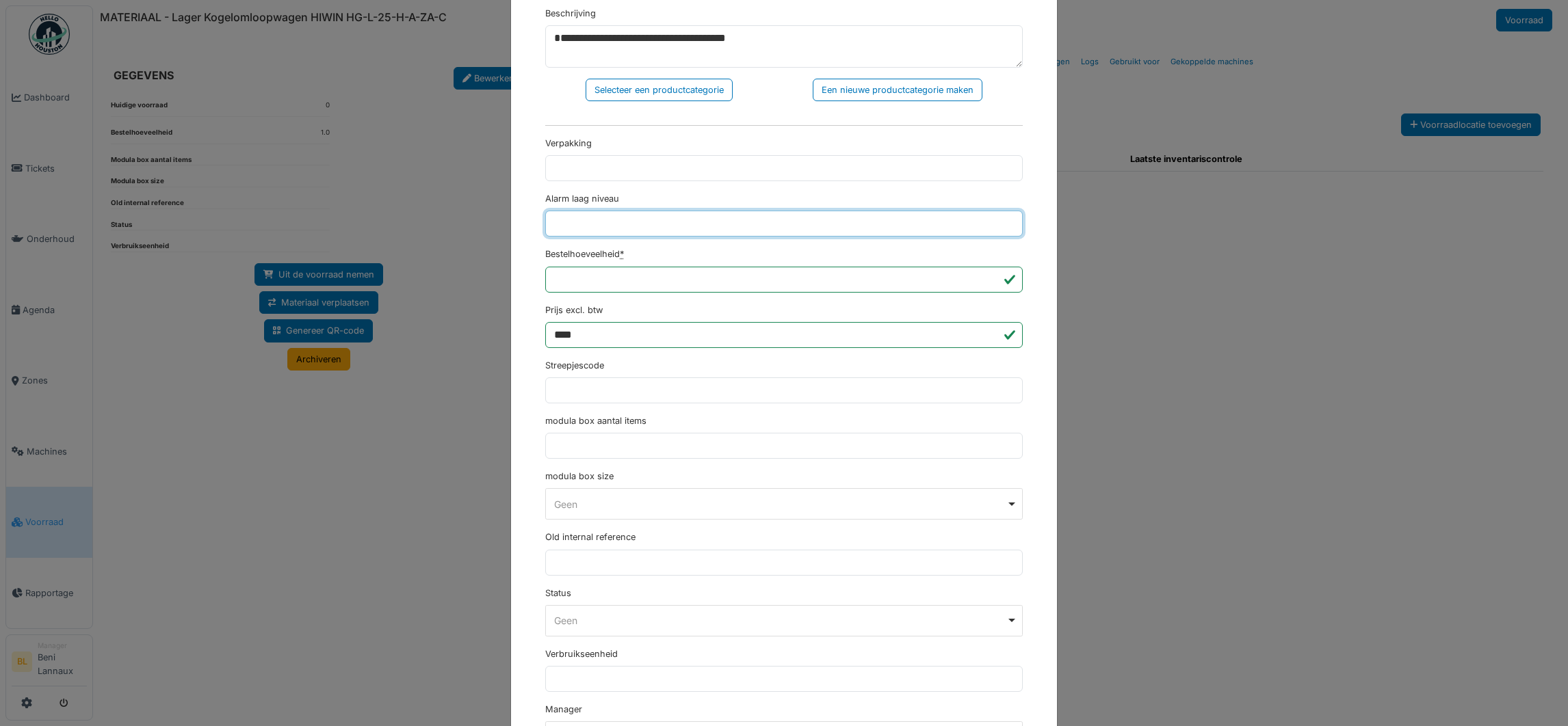
click at [602, 223] on input "Alarm laag niveau" at bounding box center [783, 223] width 477 height 26
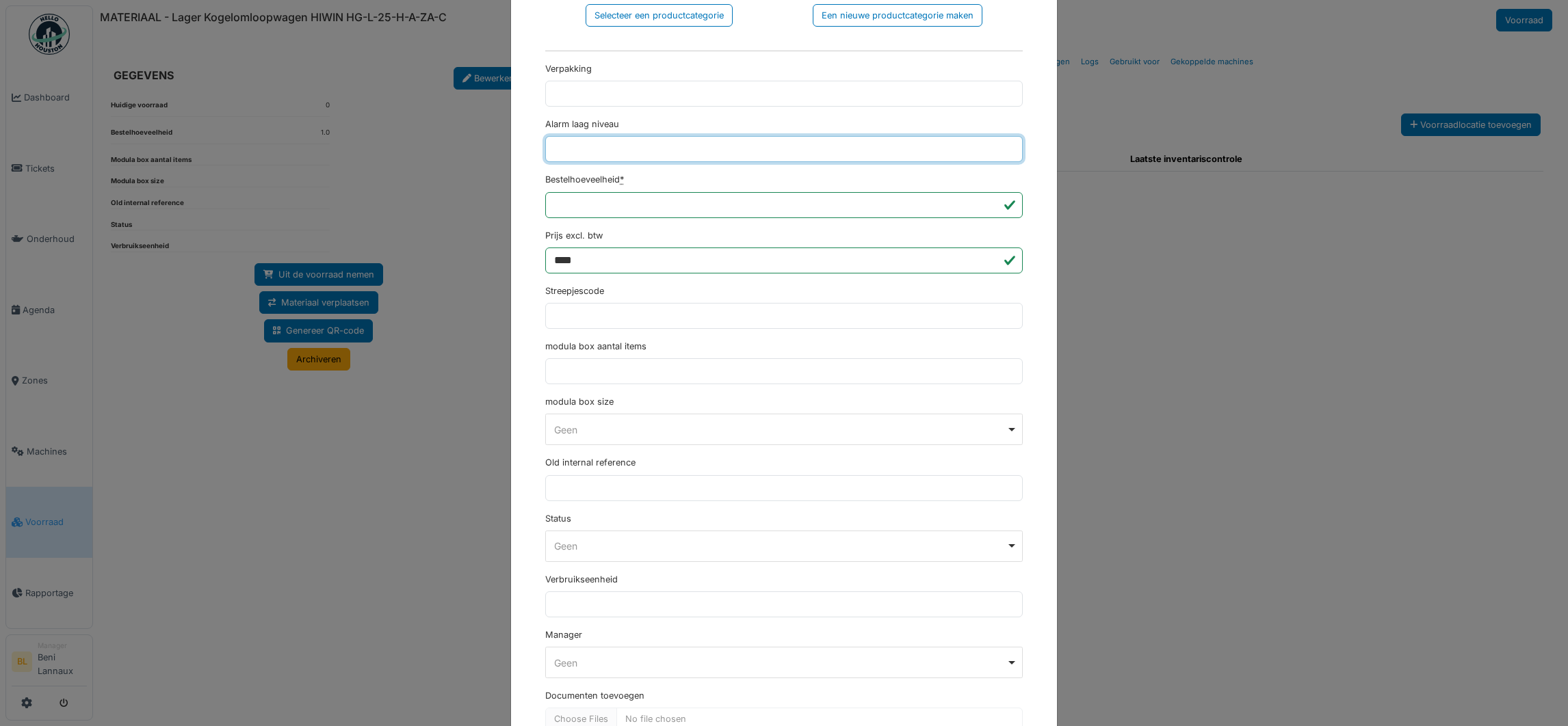
scroll to position [471, 0]
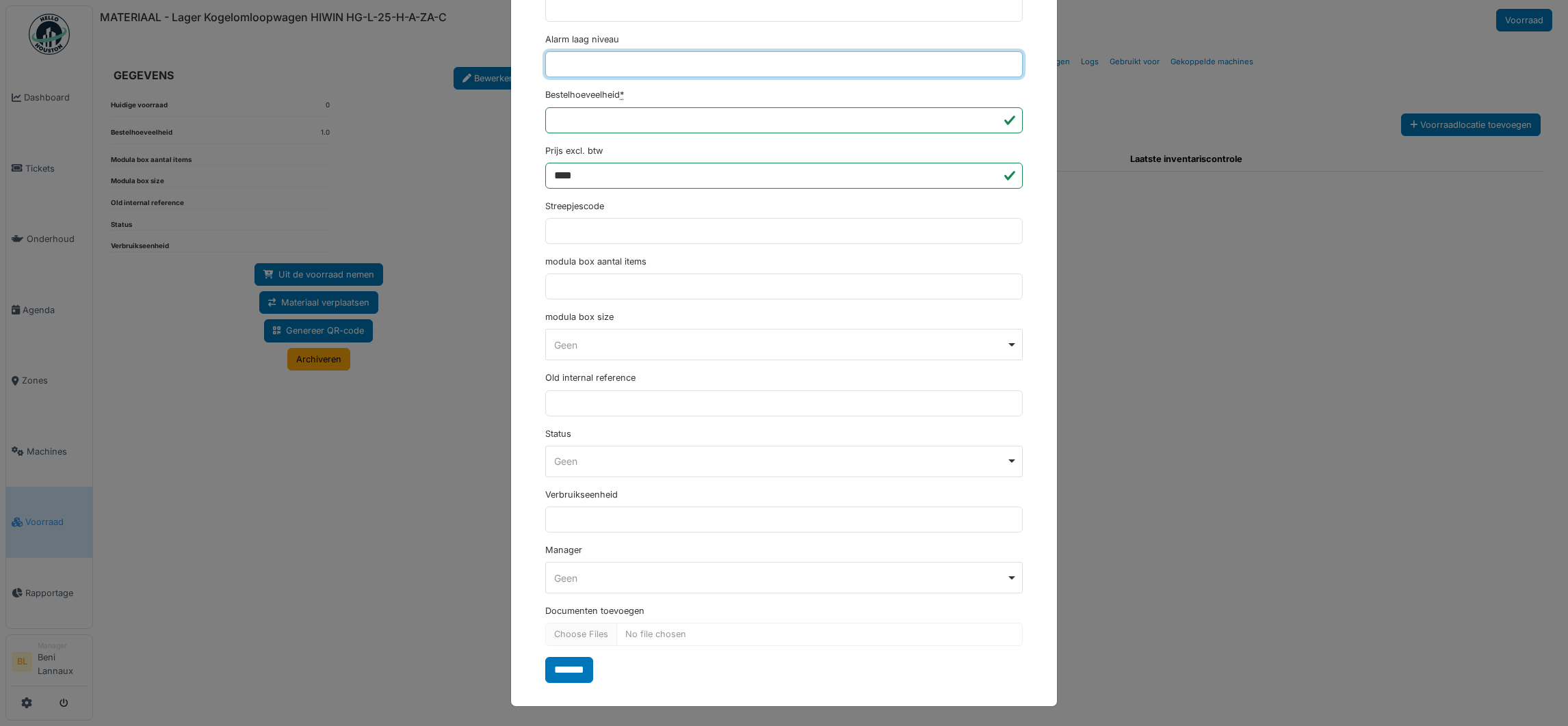
type input "*"
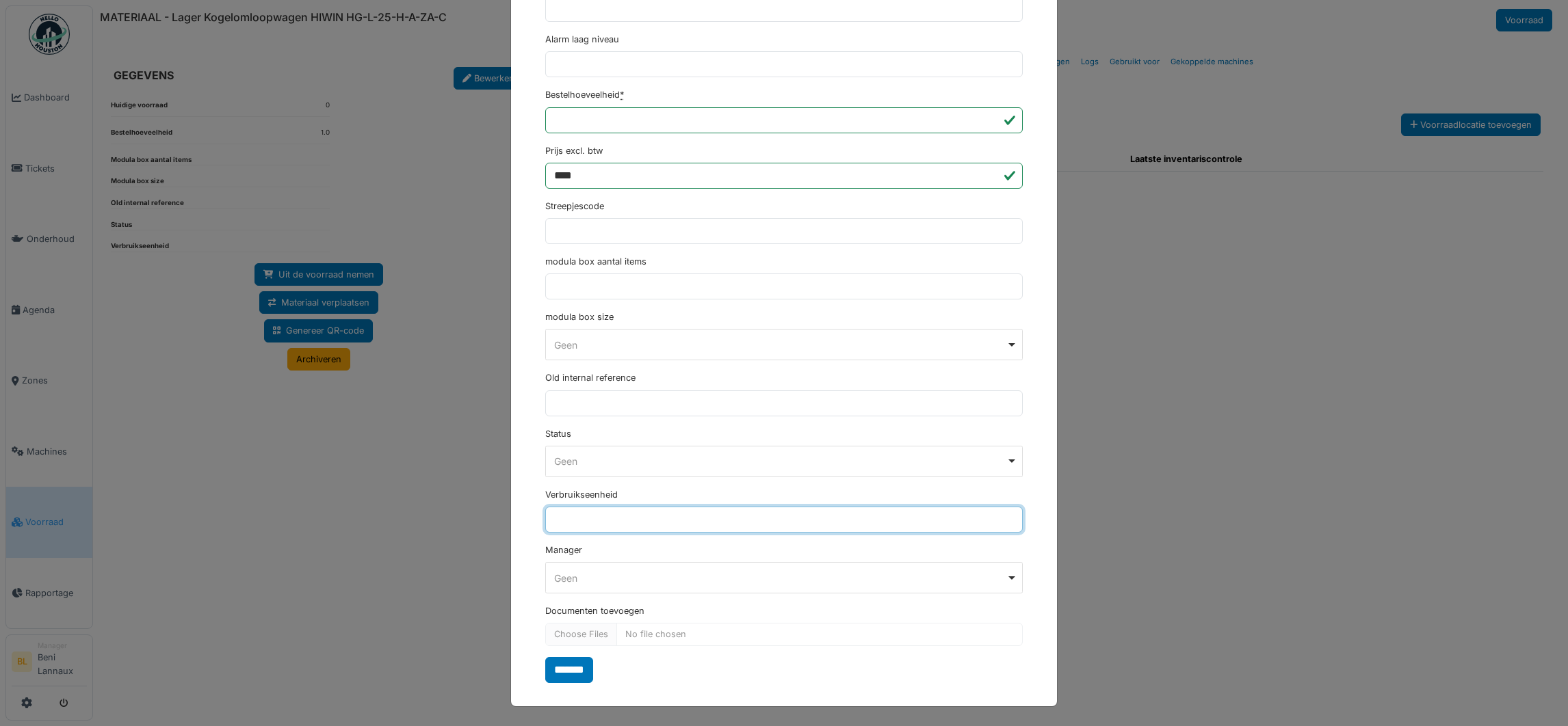
click at [593, 515] on input "Verbruikseenheid" at bounding box center [783, 520] width 477 height 26
type input "*"
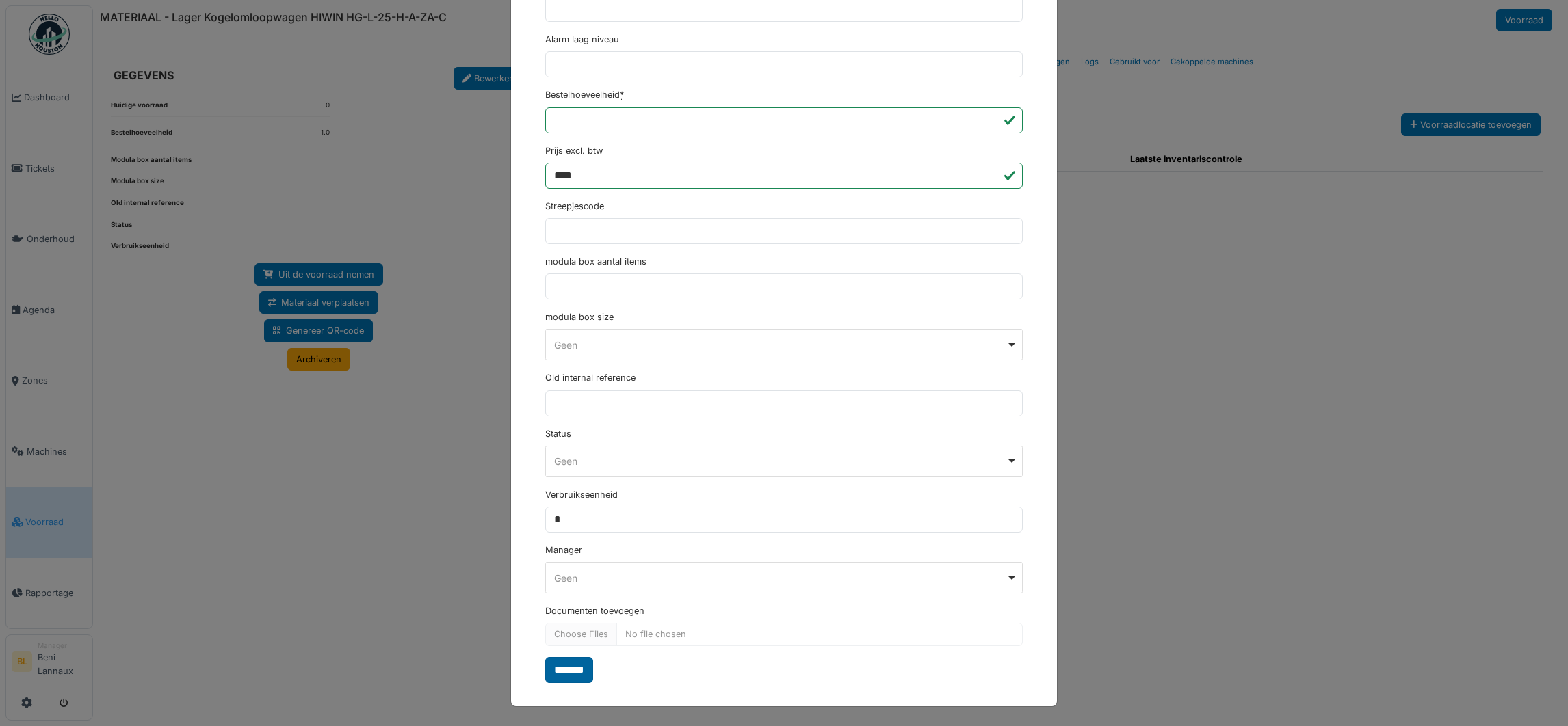
click at [569, 666] on input "*******" at bounding box center [569, 670] width 48 height 26
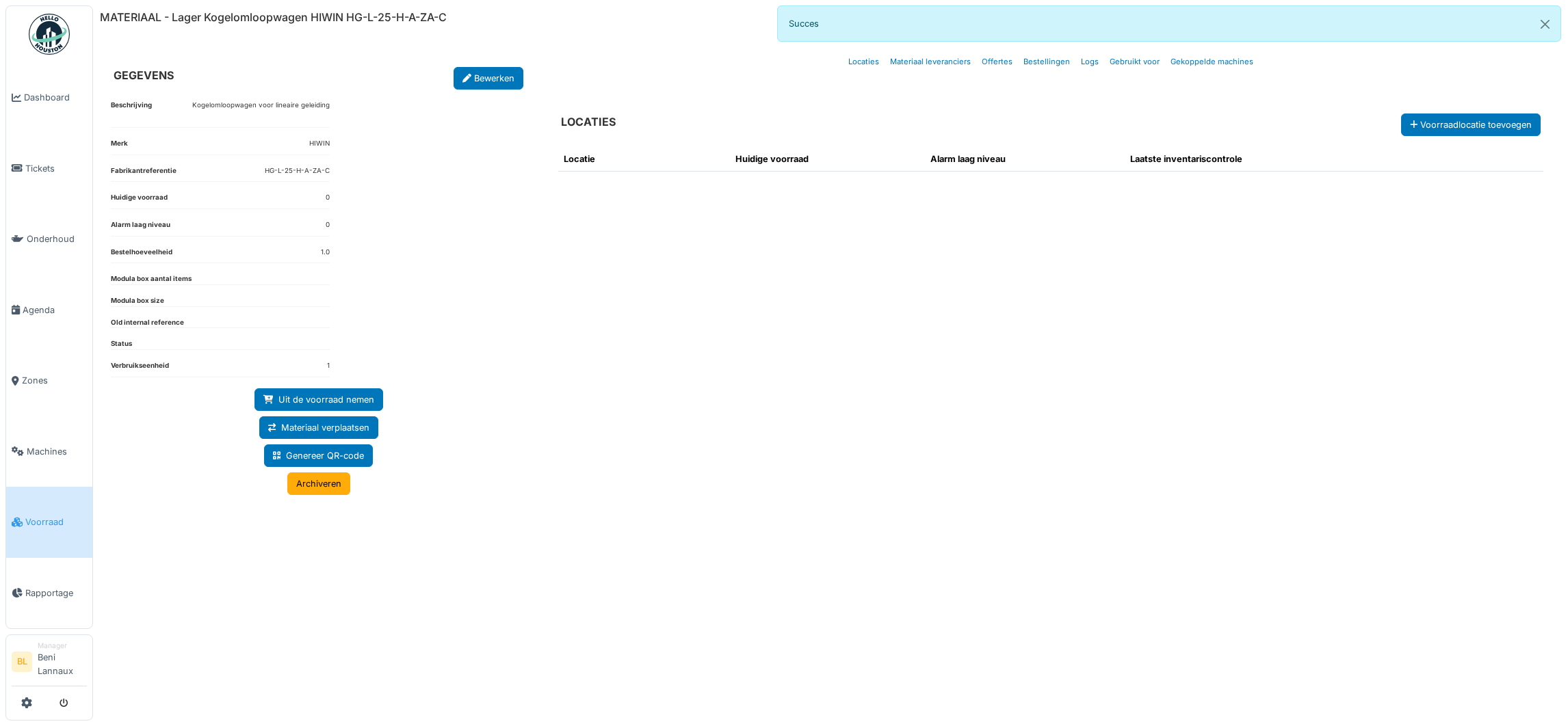
click at [318, 17] on h6 "MATERIAAL - Lager Kogelomloopwagen HIWIN HG-L-25-H-A-ZA-C" at bounding box center [273, 17] width 347 height 13
click at [321, 17] on h6 "MATERIAAL - Lager Kogelomloopwagen HIWIN HG-L-25-H-A-ZA-C" at bounding box center [273, 17] width 347 height 13
click at [604, 49] on div "Gegevens Locaties Materiaal leveranciers Offertes [GEOGRAPHIC_DATA] Logs Gebrui…" at bounding box center [1051, 61] width 1021 height 39
click at [353, 16] on h6 "MATERIAAL - Lager Kogelomloopwagen HIWIN HG-L-25-H-A-ZA-C" at bounding box center [273, 17] width 347 height 13
click at [348, 16] on h6 "MATERIAAL - Lager Kogelomloopwagen HIWIN HG-L-25-H-A-ZA-C" at bounding box center [273, 17] width 347 height 13
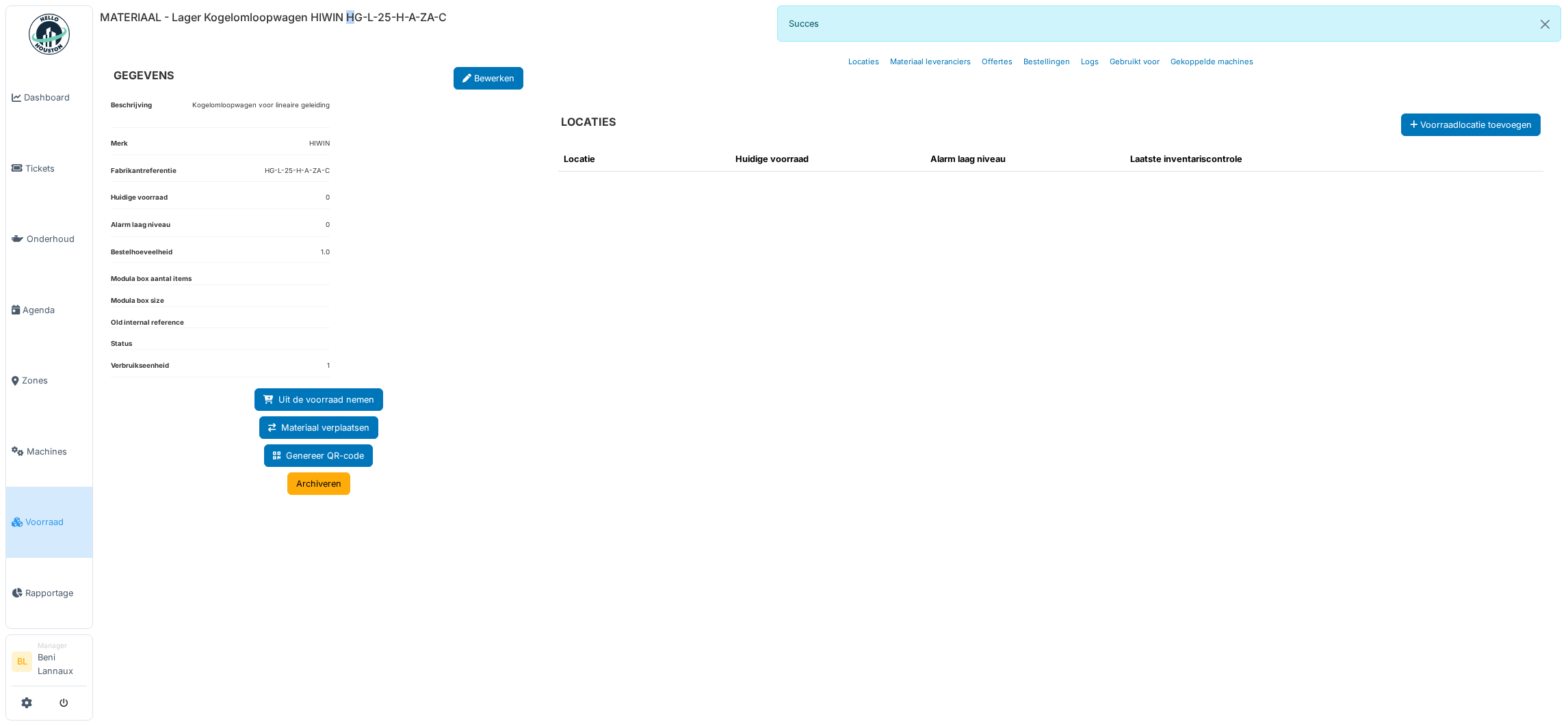
click at [354, 17] on h6 "MATERIAAL - Lager Kogelomloopwagen HIWIN HG-L-25-H-A-ZA-C" at bounding box center [273, 17] width 347 height 13
click at [926, 58] on link "Materiaal leveranciers" at bounding box center [931, 61] width 92 height 32
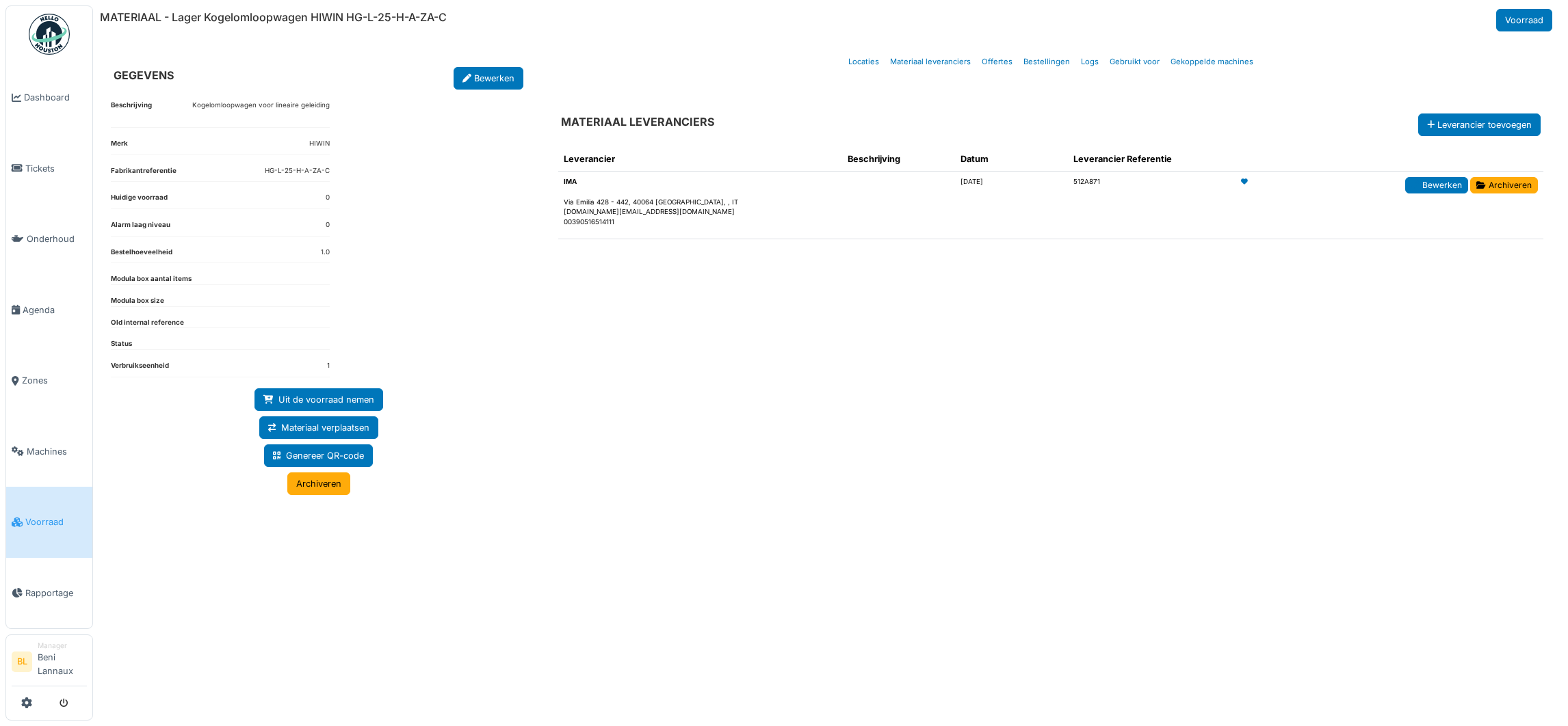
click at [1437, 187] on link "Bewerken" at bounding box center [1436, 185] width 63 height 16
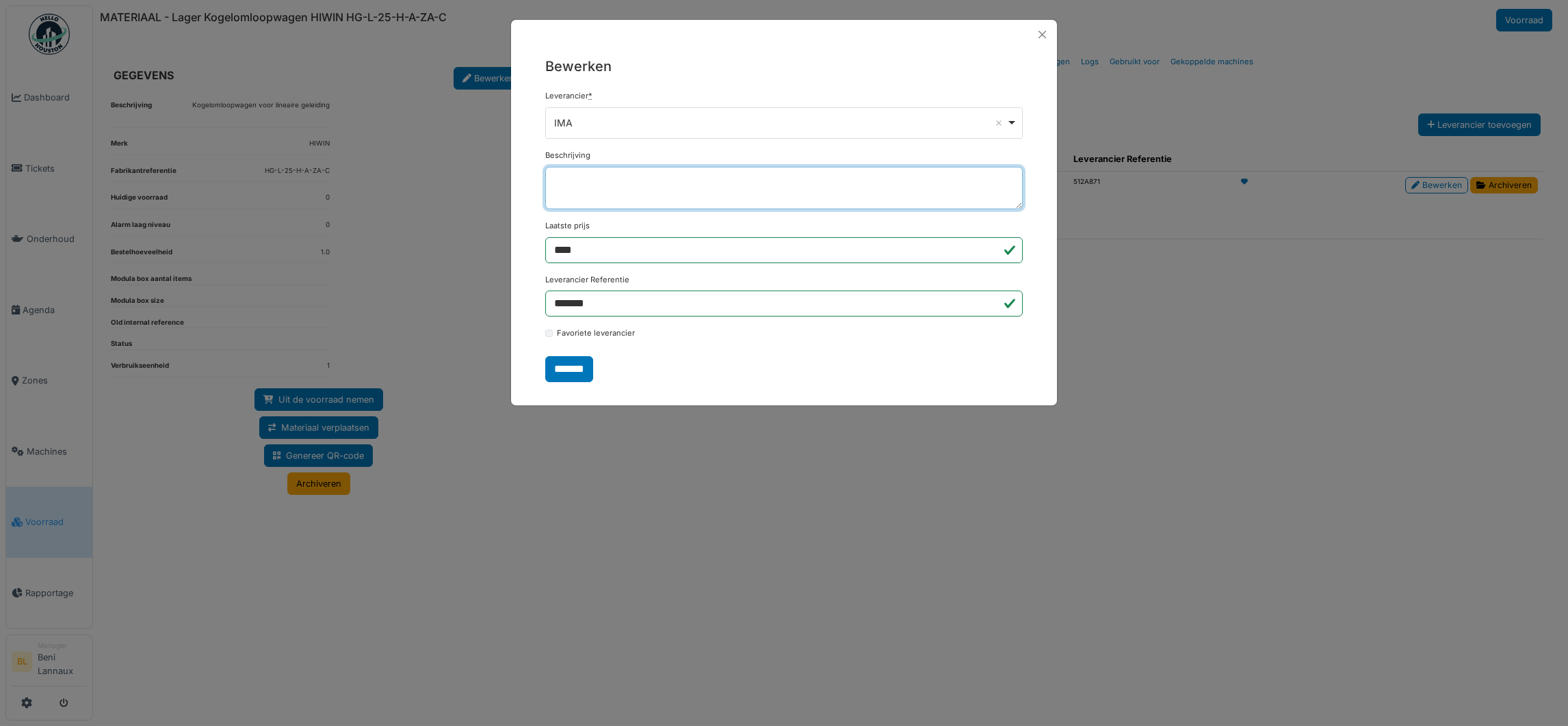
click at [591, 187] on textarea "Beschrijving" at bounding box center [783, 188] width 477 height 42
paste textarea "**********"
type textarea "**********"
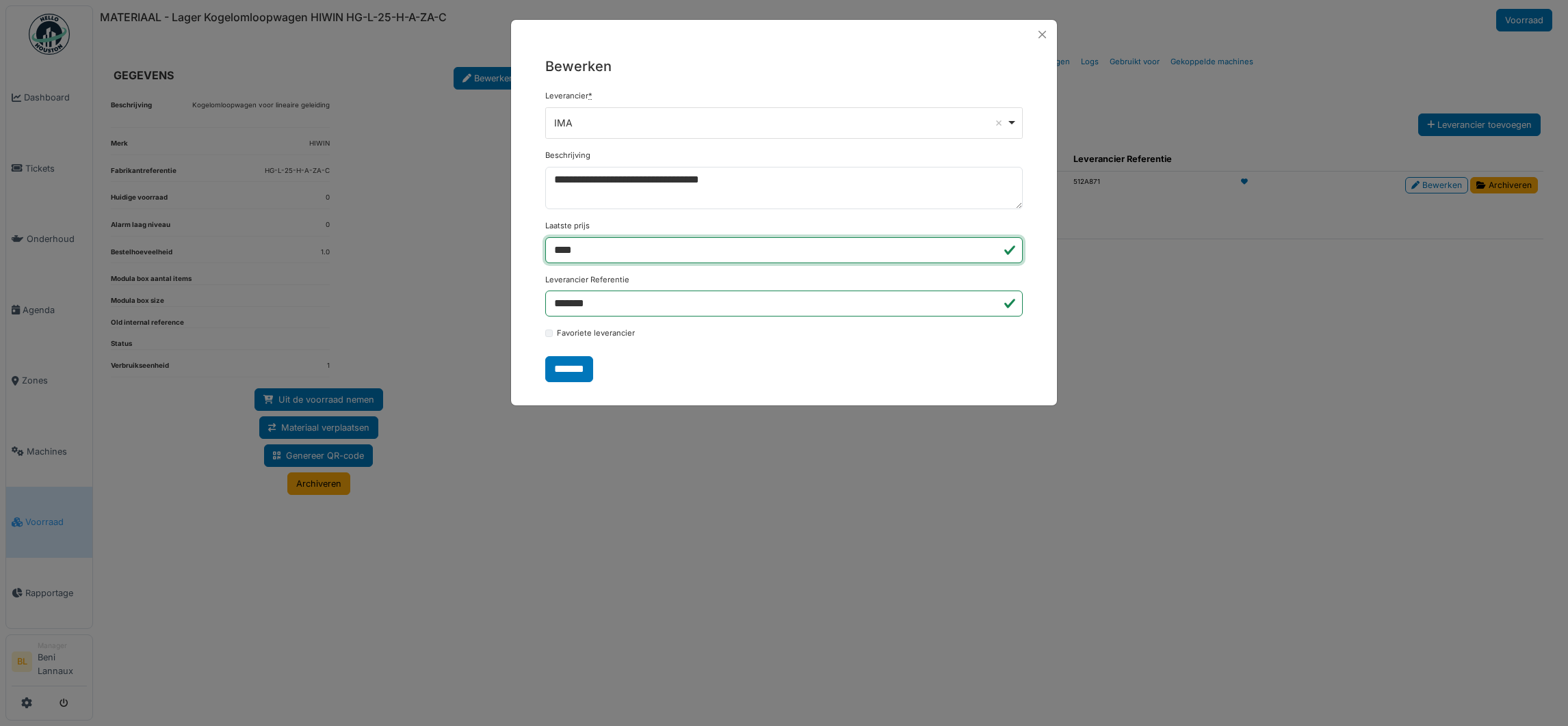
drag, startPoint x: 625, startPoint y: 252, endPoint x: 549, endPoint y: 255, distance: 76.1
click at [549, 255] on input "****" at bounding box center [783, 250] width 477 height 26
paste input "*"
type input "*****"
click at [578, 366] on input "*******" at bounding box center [569, 369] width 48 height 26
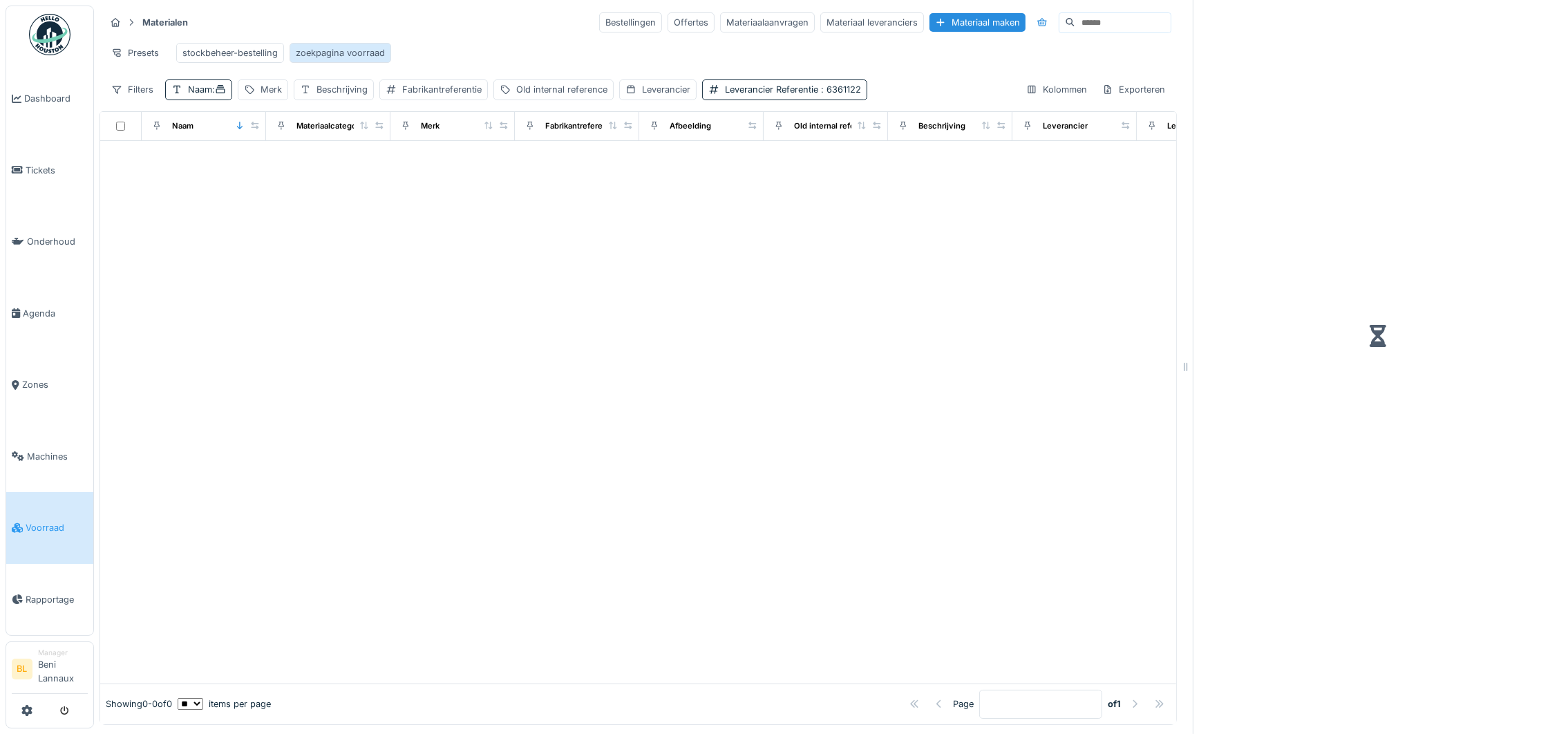
click at [355, 48] on div "zoekpagina voorraad" at bounding box center [340, 53] width 89 height 13
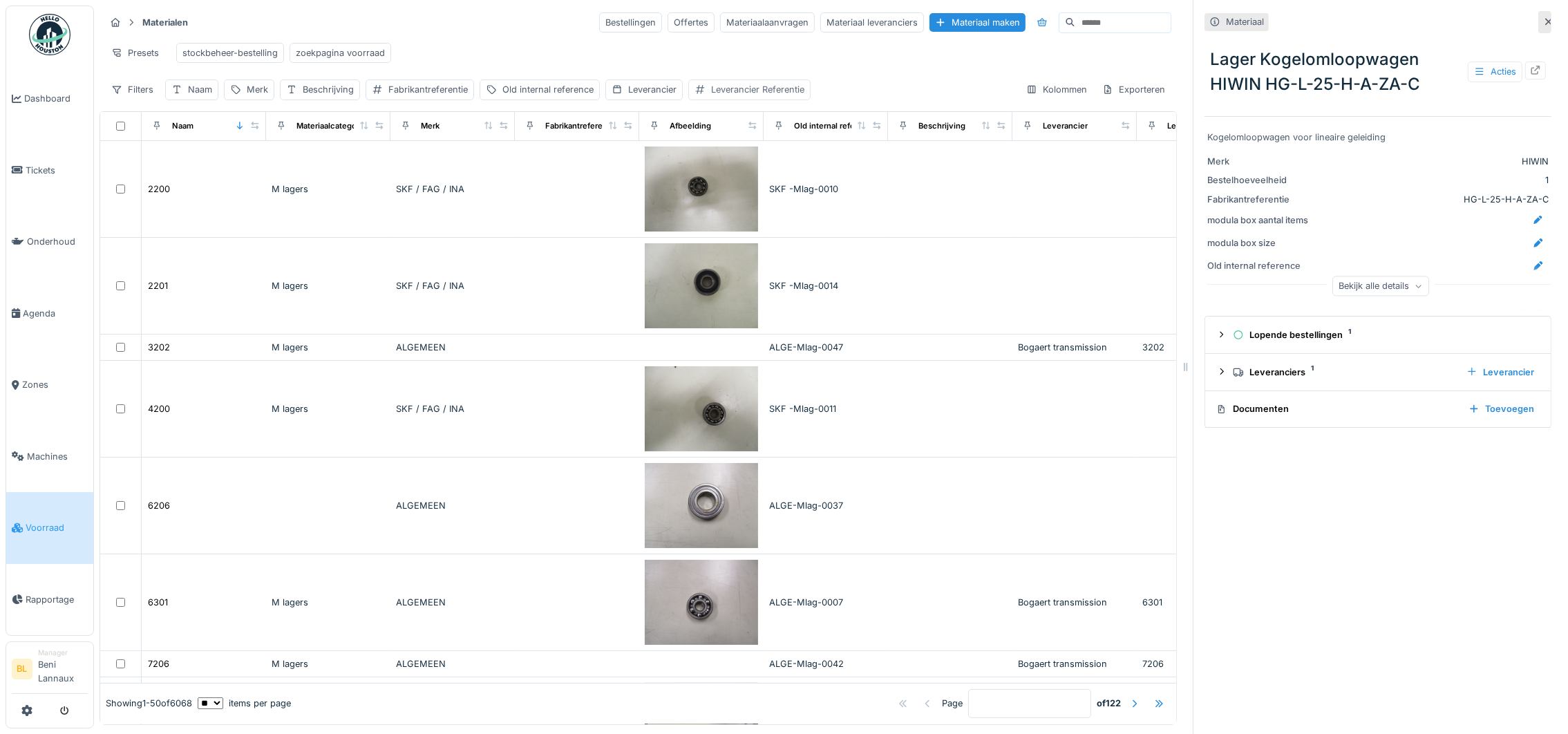
click at [759, 96] on div "Leverancier Referentie" at bounding box center [758, 90] width 93 height 13
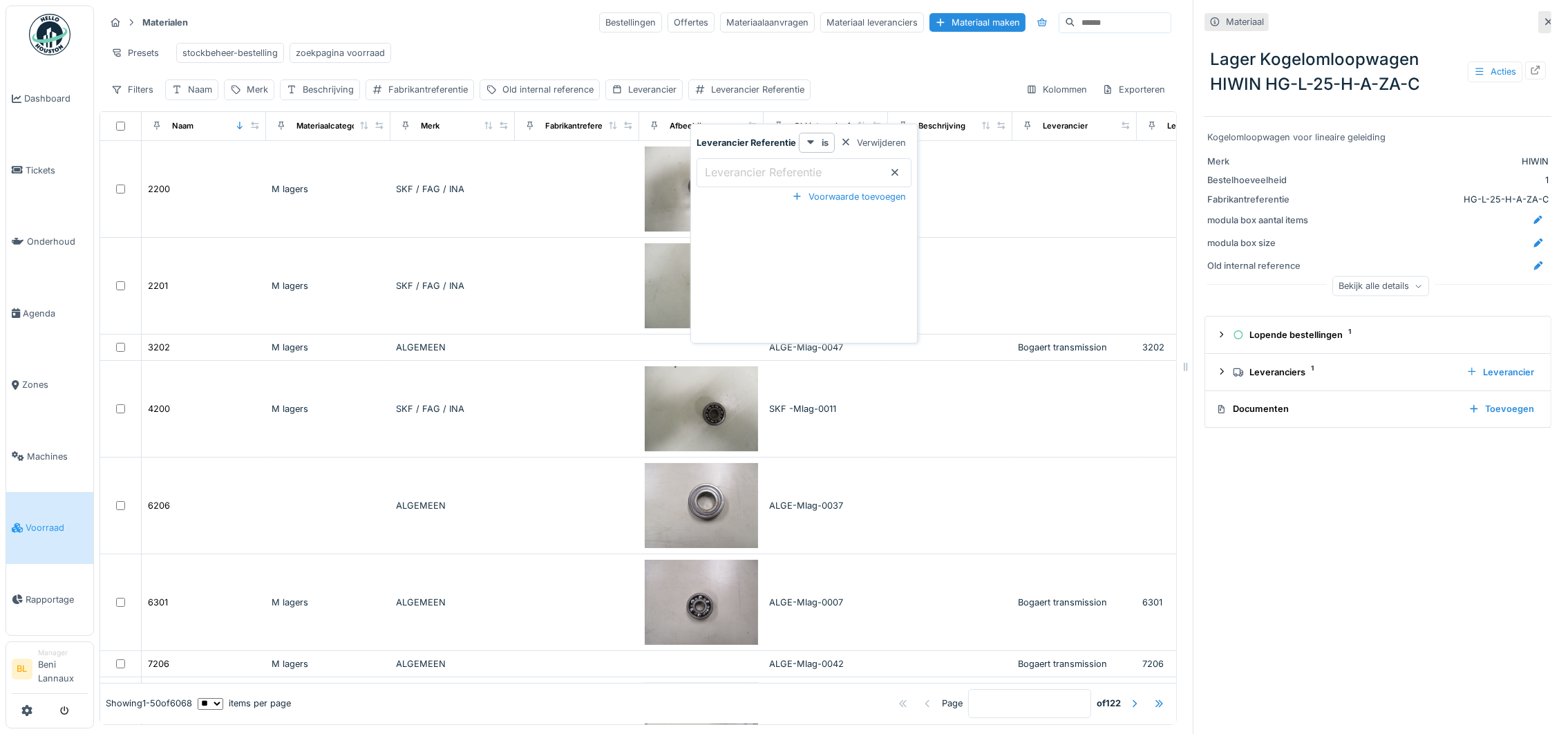
click at [741, 173] on label "Leverancier Referentie" at bounding box center [763, 172] width 122 height 17
click at [741, 173] on Referentie_Q2OTc "Leverancier Referentie" at bounding box center [804, 172] width 215 height 29
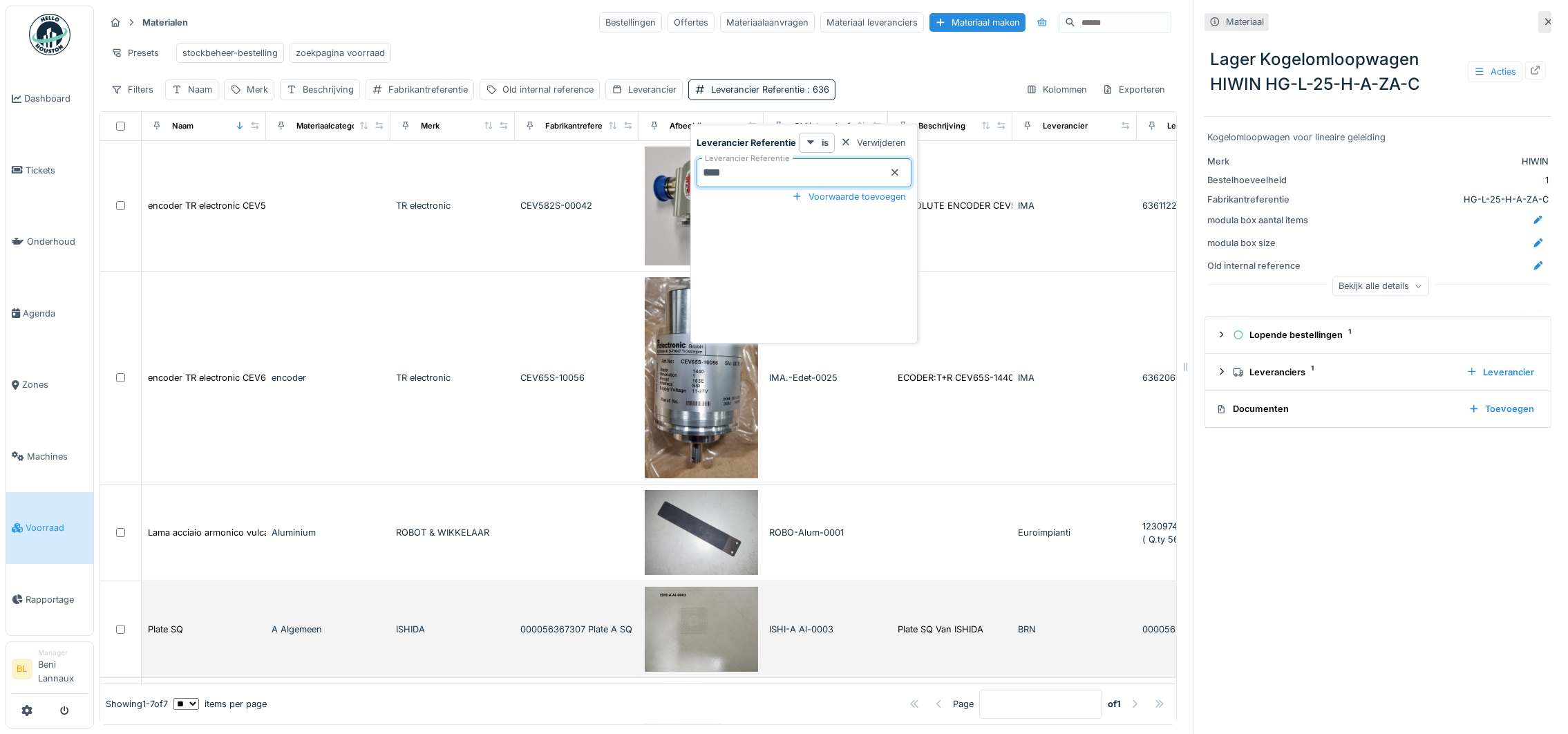
type Referentie_Q2OTc "*****"
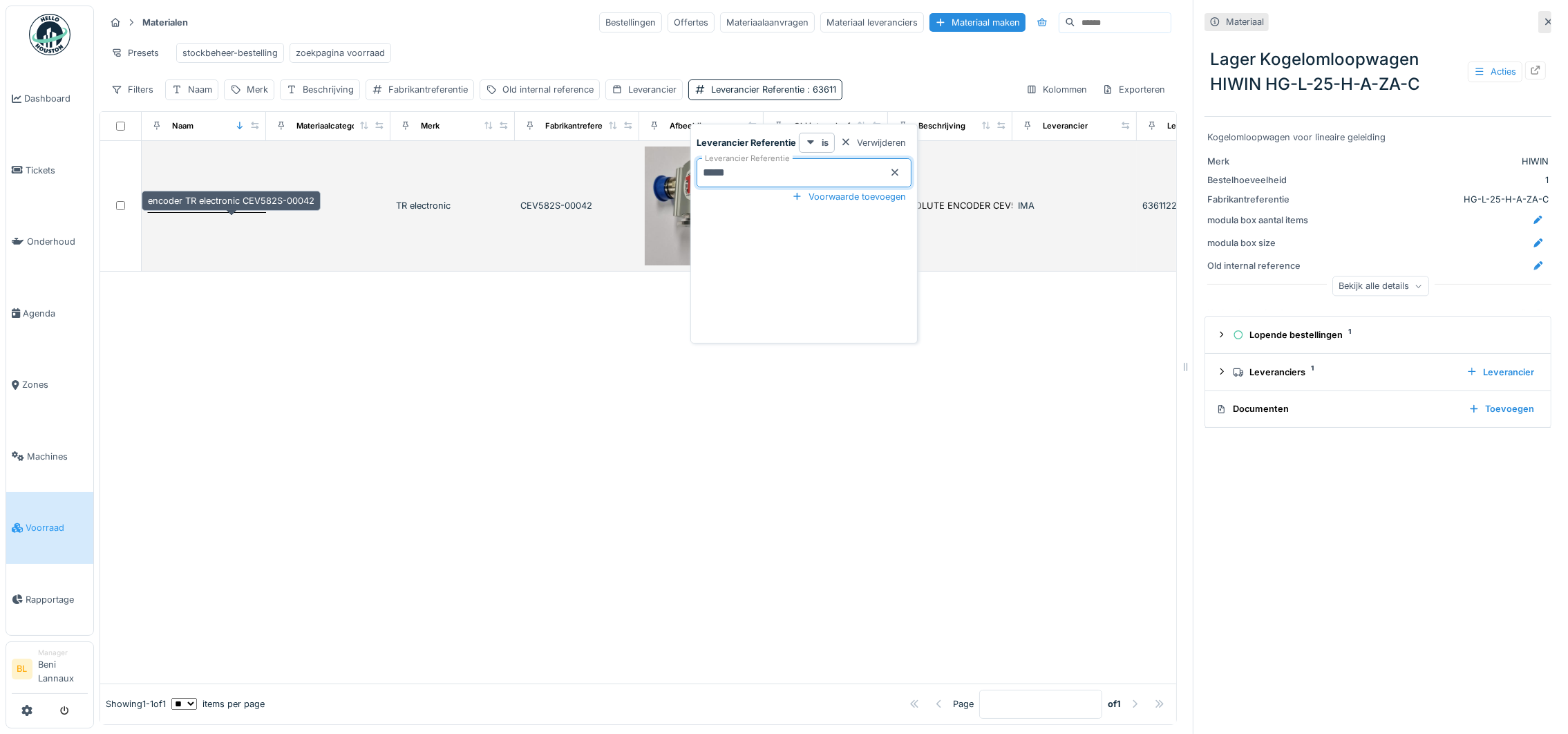
click at [222, 212] on div "encoder TR electronic CEV582S-00042" at bounding box center [231, 205] width 167 height 13
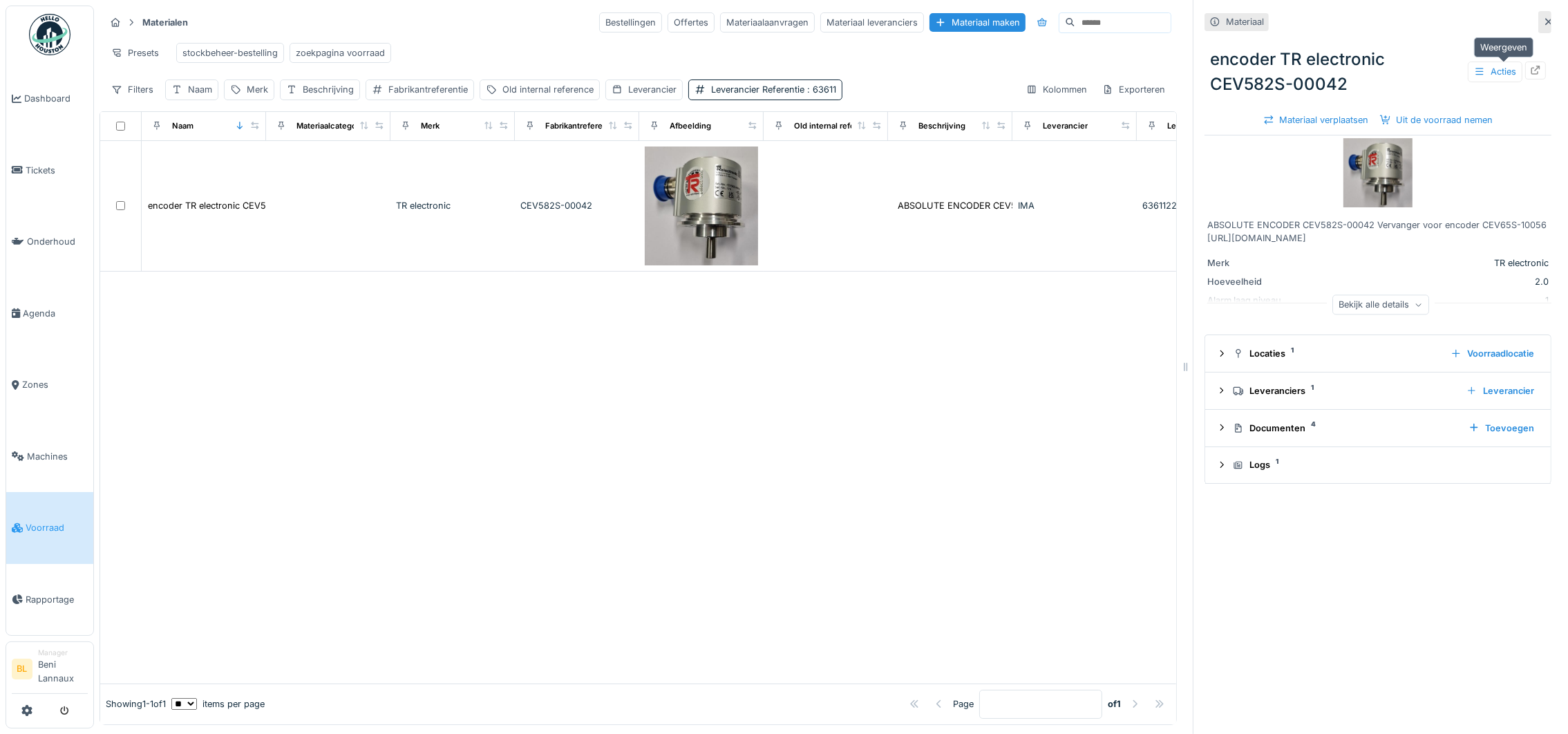
click at [1530, 69] on icon at bounding box center [1536, 70] width 11 height 9
click at [351, 49] on div "zoekpagina voorraad" at bounding box center [340, 53] width 89 height 13
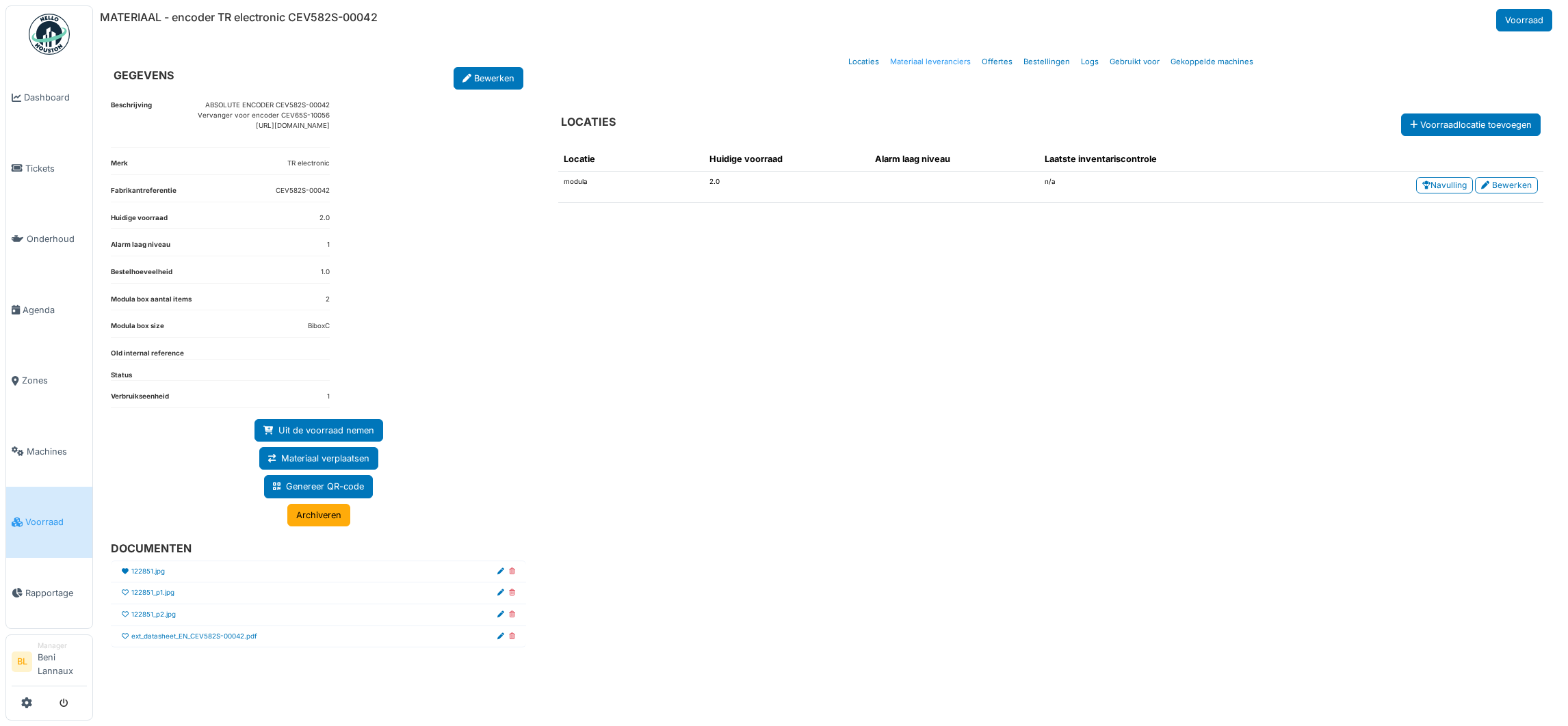
click at [930, 59] on link "Materiaal leveranciers" at bounding box center [931, 61] width 92 height 32
